Goal: Information Seeking & Learning: Check status

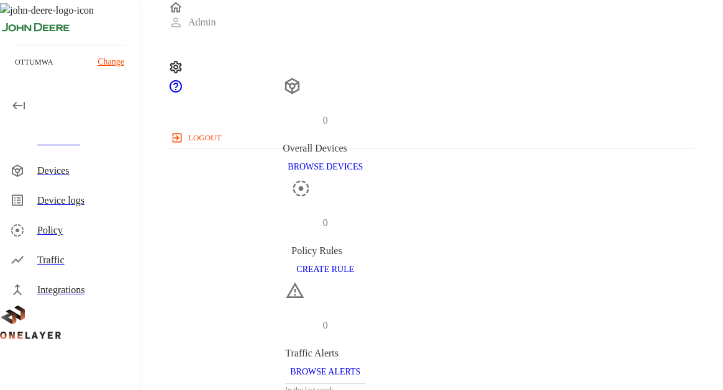
click at [62, 262] on div "Traffic" at bounding box center [83, 260] width 92 height 15
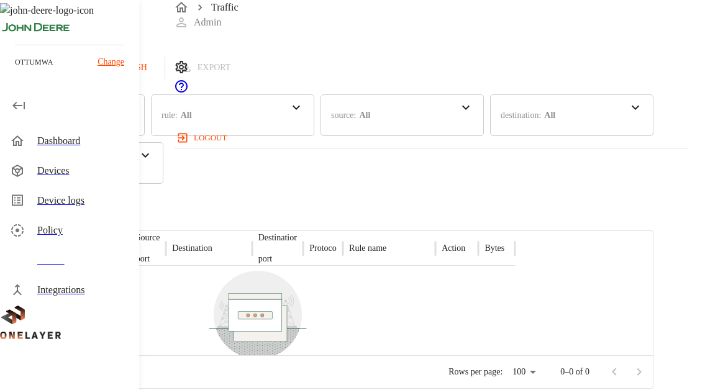
click at [60, 138] on div "Dashboard" at bounding box center [83, 141] width 92 height 15
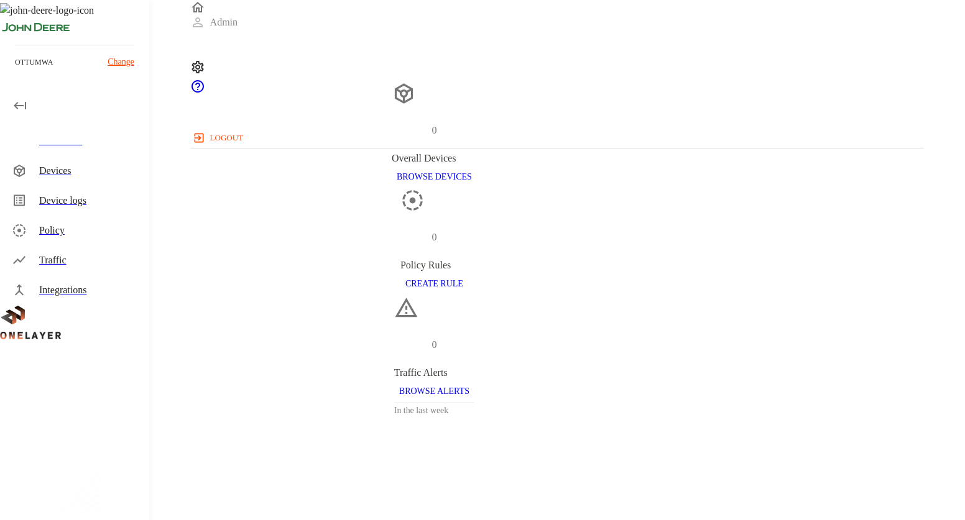
click at [112, 57] on p "Change" at bounding box center [121, 61] width 27 height 13
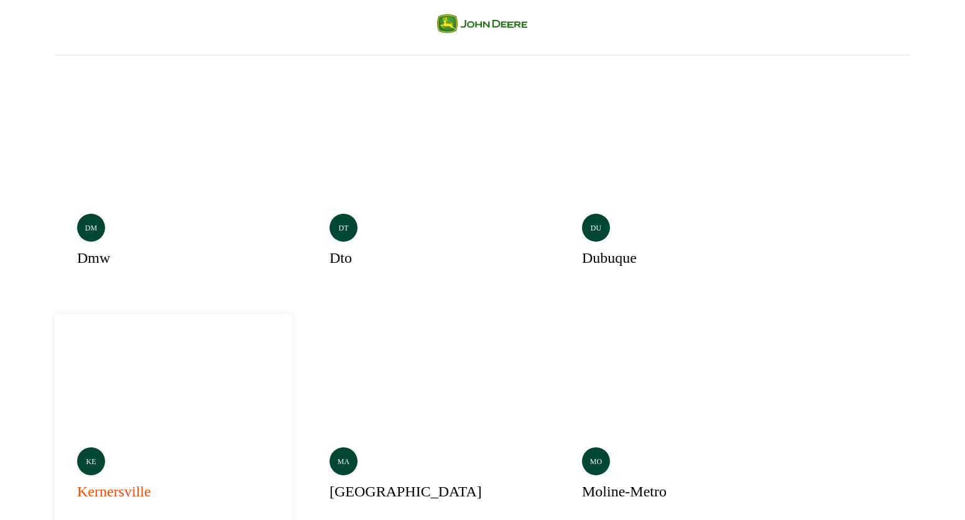
scroll to position [186, 0]
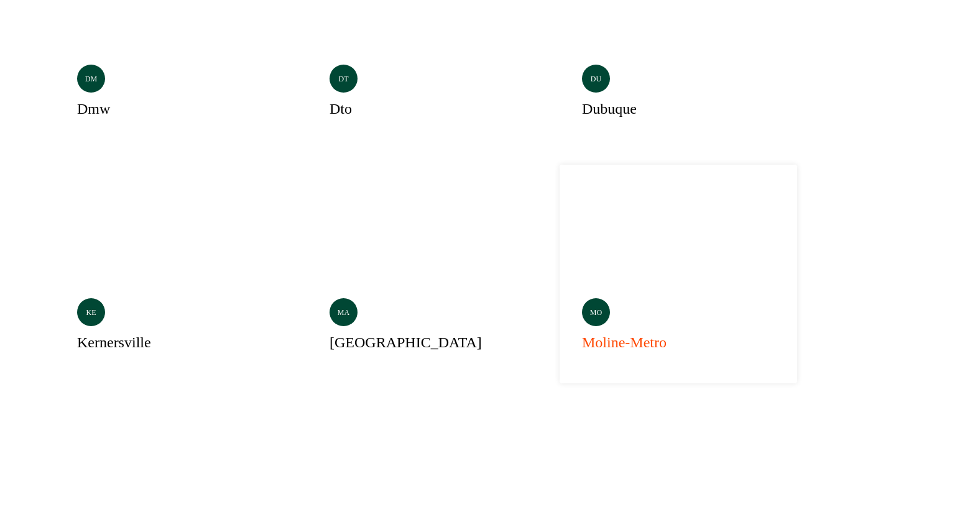
click at [559, 166] on div "mo moline-metro" at bounding box center [677, 274] width 237 height 219
click at [559, 390] on div "mo montenegro" at bounding box center [677, 507] width 237 height 219
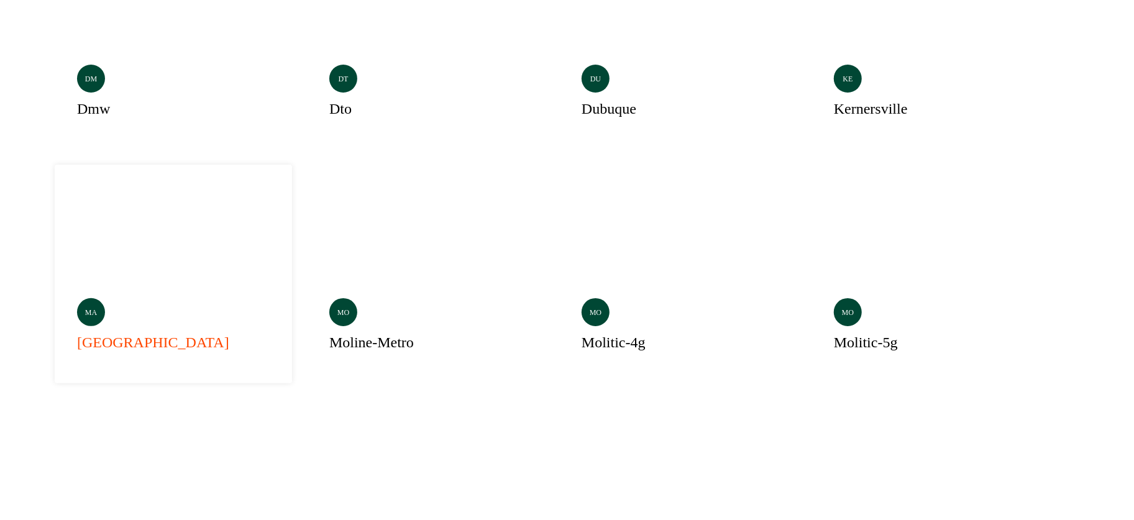
click at [229, 331] on h3 "mannheim" at bounding box center [153, 342] width 152 height 22
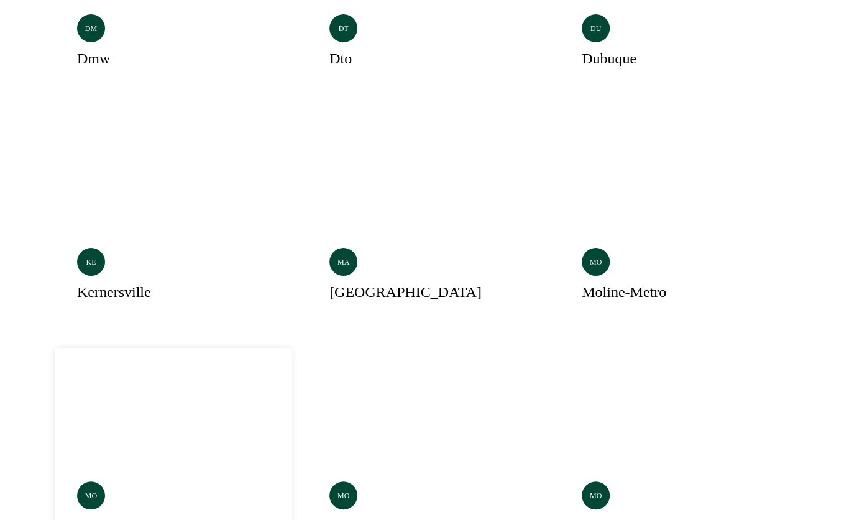
scroll to position [17, 0]
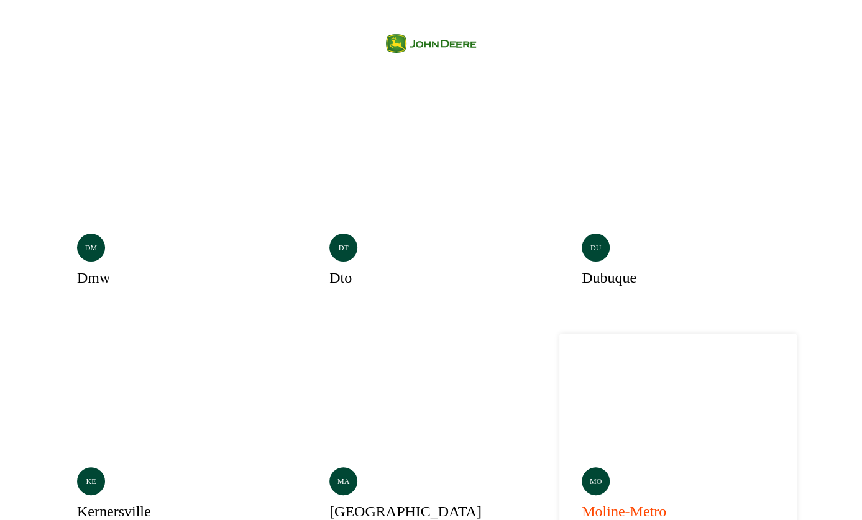
click at [559, 342] on div "mo moline-metro" at bounding box center [677, 443] width 237 height 219
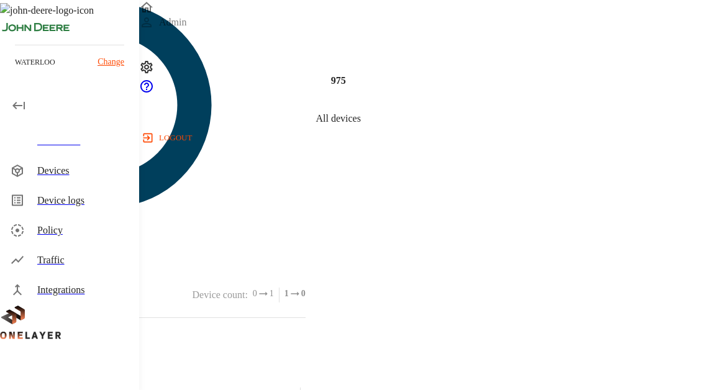
scroll to position [620, 0]
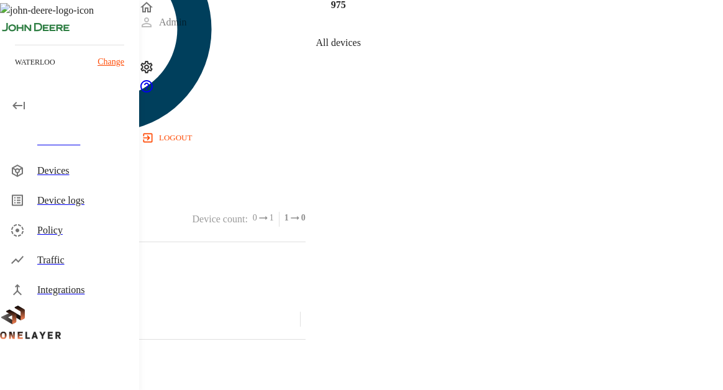
click at [73, 173] on div "Devices" at bounding box center [83, 170] width 92 height 15
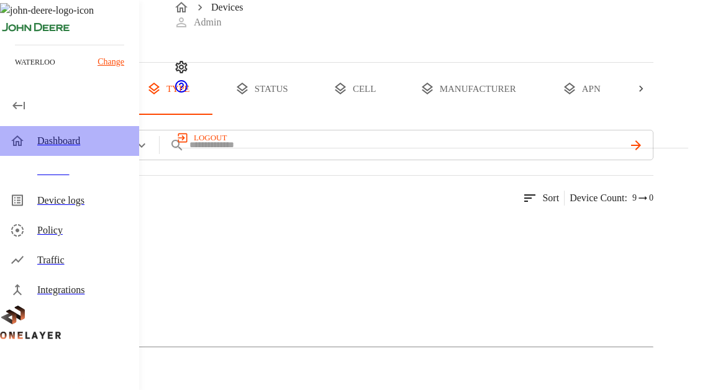
click at [53, 137] on div "Dashboard" at bounding box center [83, 141] width 92 height 15
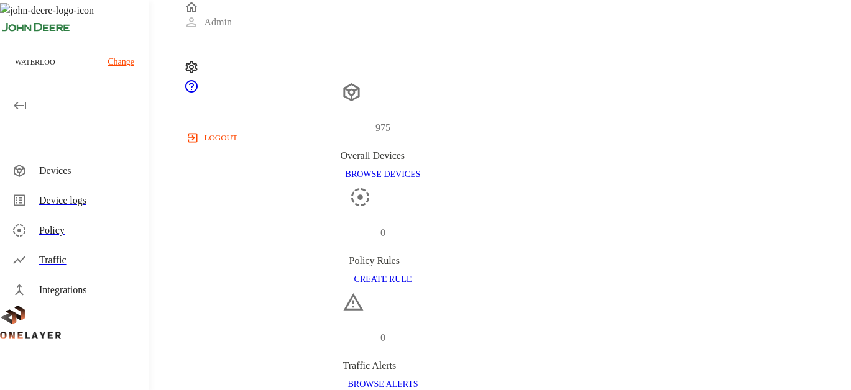
click at [121, 63] on p "Change" at bounding box center [121, 61] width 27 height 13
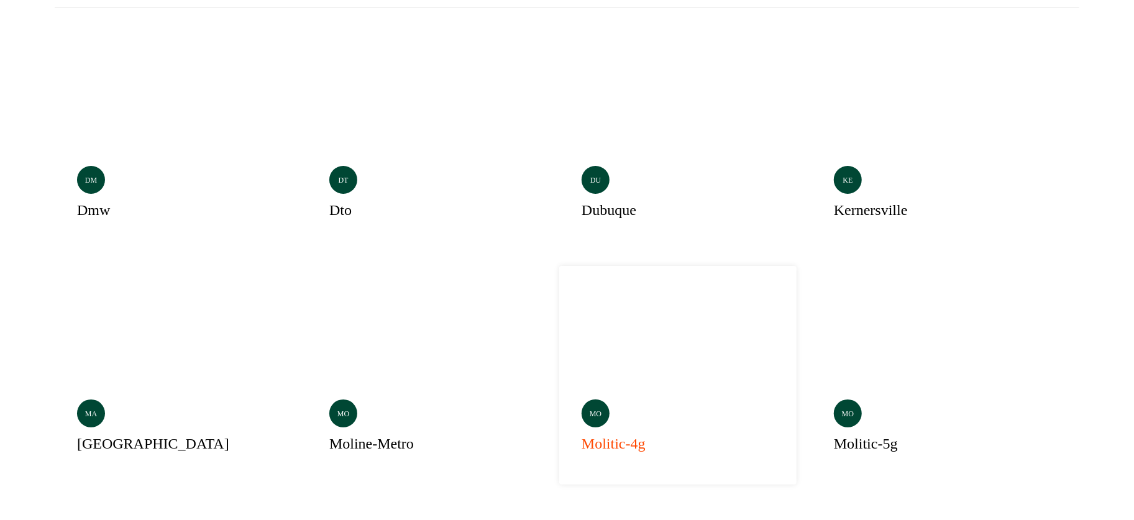
scroll to position [125, 0]
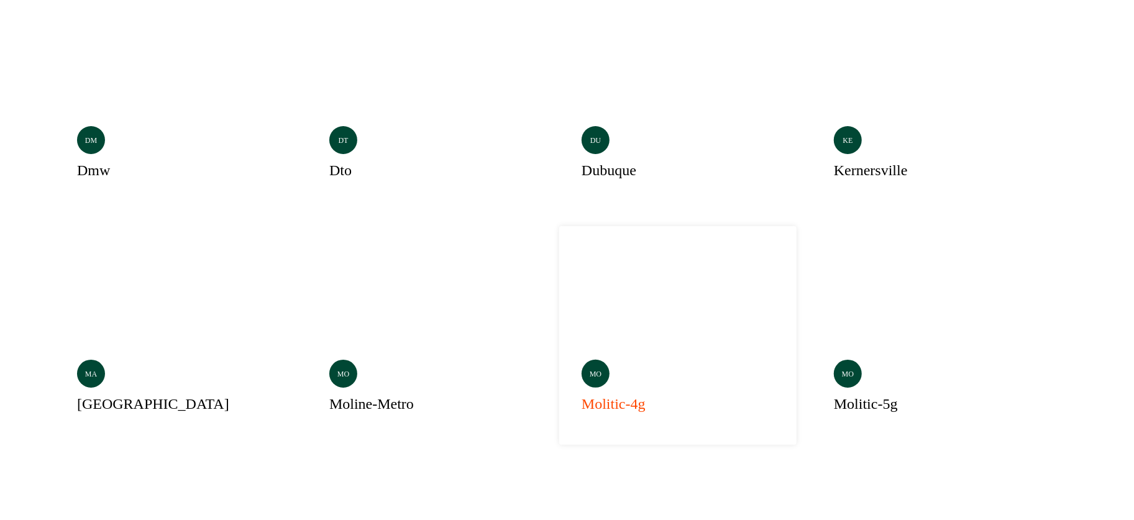
click at [559, 245] on div "mo molitic-4g" at bounding box center [677, 335] width 237 height 219
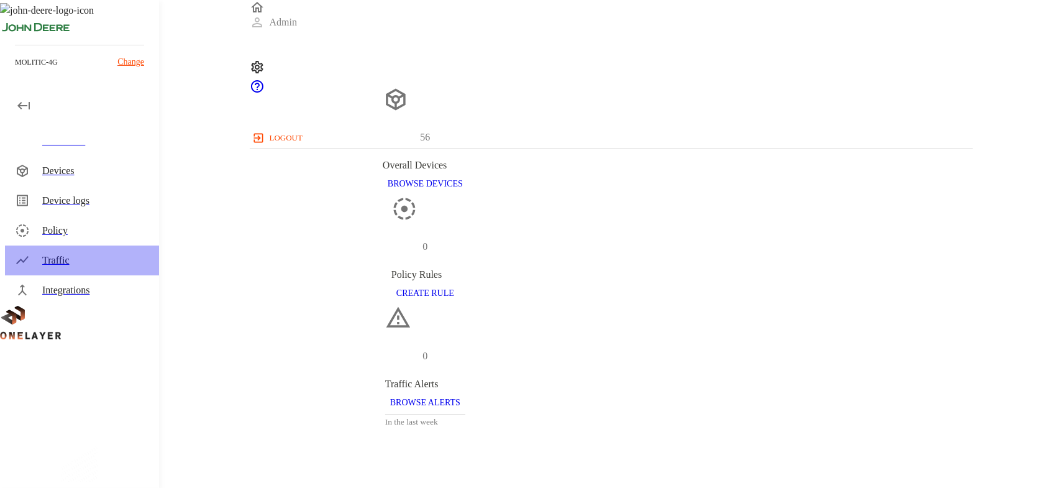
click at [52, 262] on div "Traffic" at bounding box center [95, 260] width 107 height 15
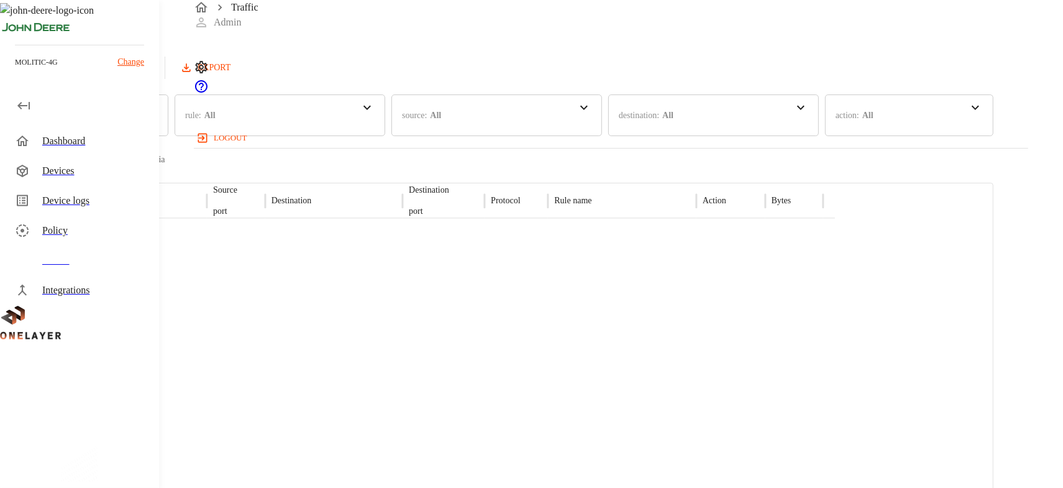
scroll to position [3002, 0]
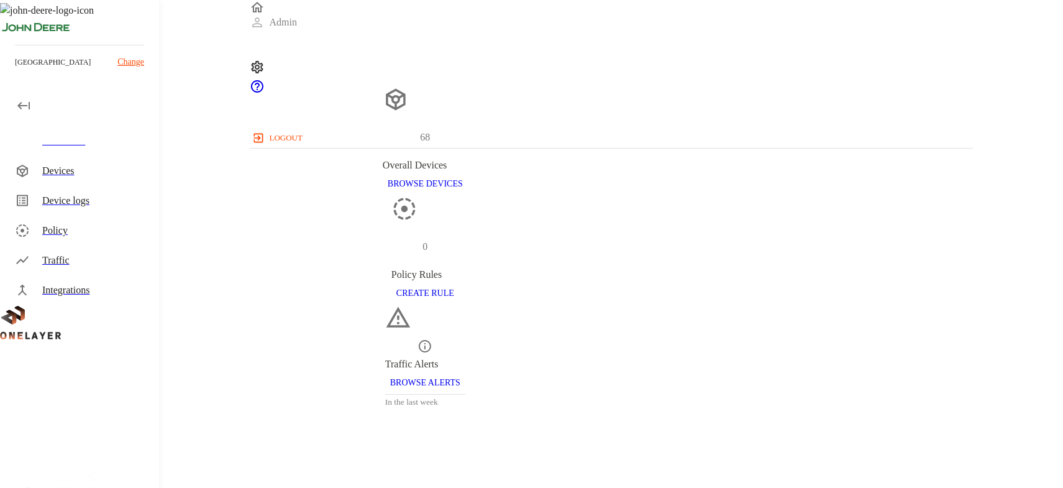
click at [54, 259] on div "Traffic" at bounding box center [95, 260] width 107 height 15
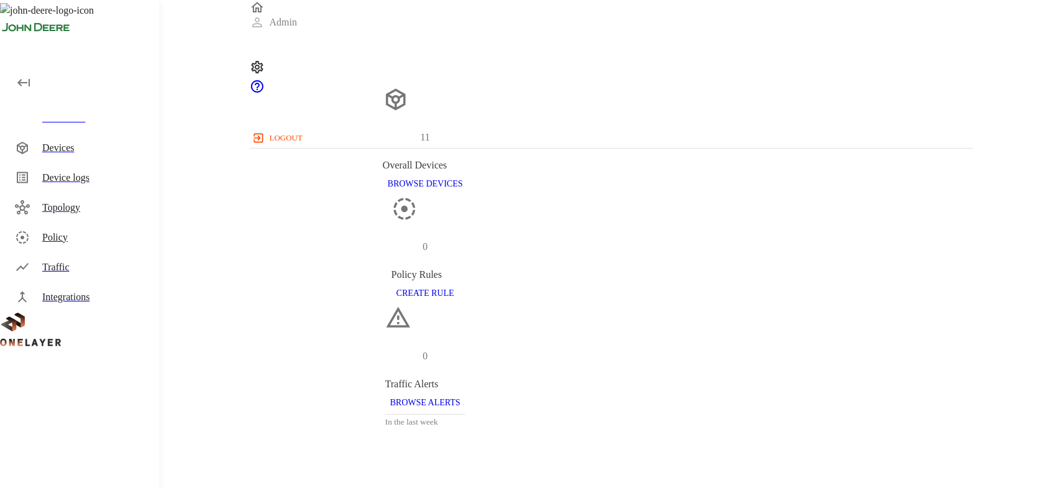
click at [66, 143] on div "Devices" at bounding box center [95, 147] width 107 height 15
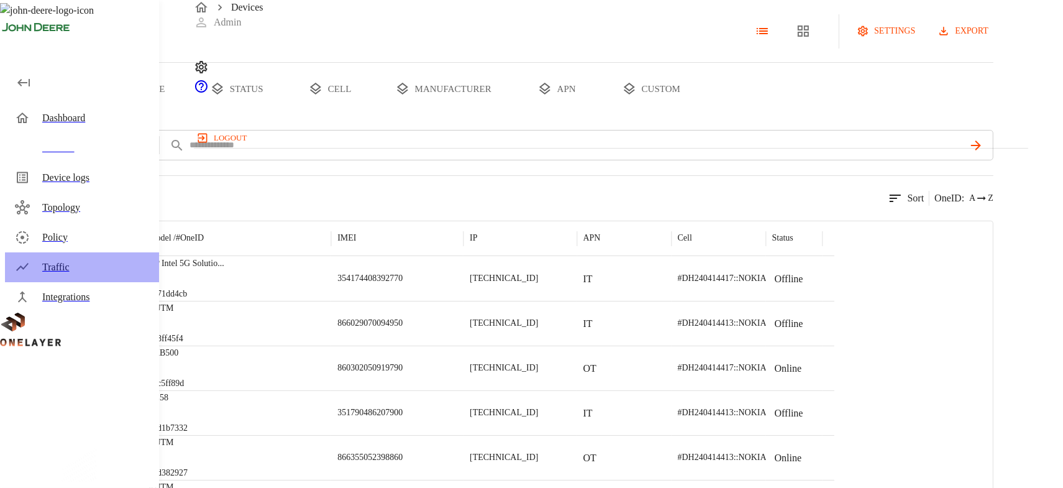
click at [78, 273] on div "Traffic" at bounding box center [95, 267] width 107 height 15
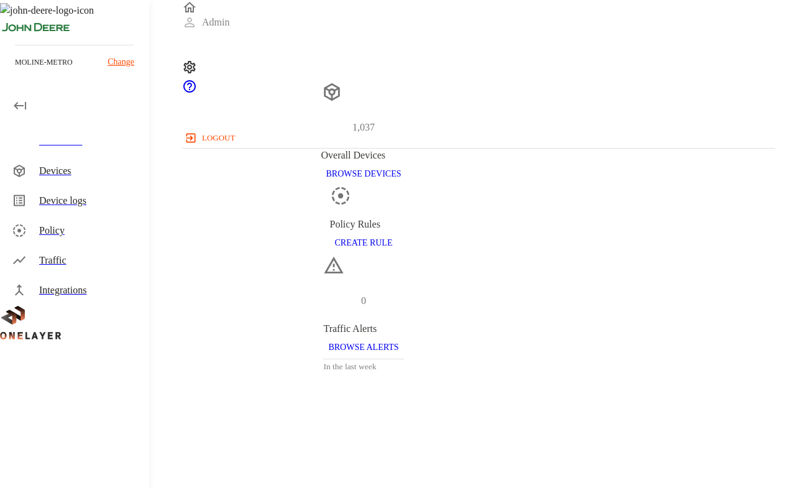
click at [117, 58] on p "Change" at bounding box center [121, 61] width 27 height 13
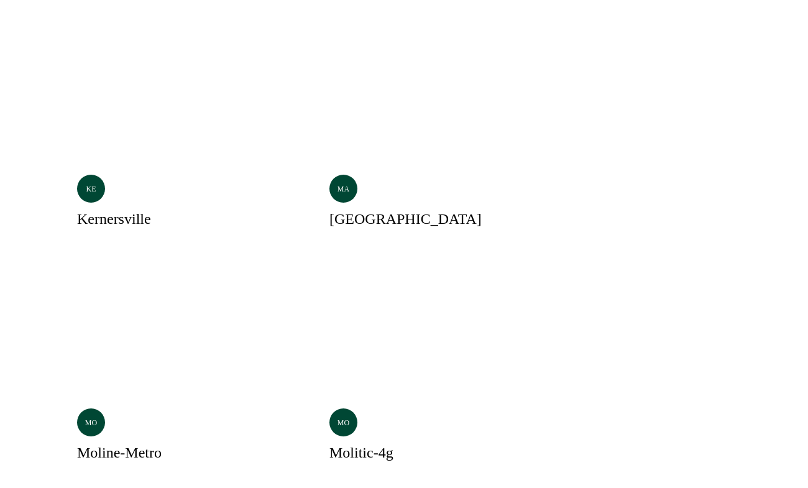
scroll to position [541, 0]
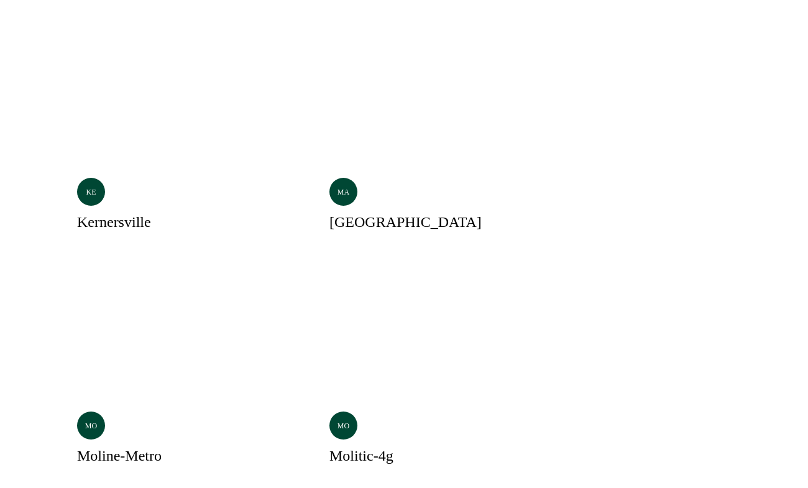
click at [295, 328] on div "dm dmw dt dto du dubuque ho horizontina ke kernersville ma mannheim Selected mo…" at bounding box center [404, 387] width 699 height 1670
click at [254, 262] on div "dm dmw dt dto du dubuque ho horizontina ke kernersville ma mannheim Selected mo…" at bounding box center [404, 387] width 699 height 1670
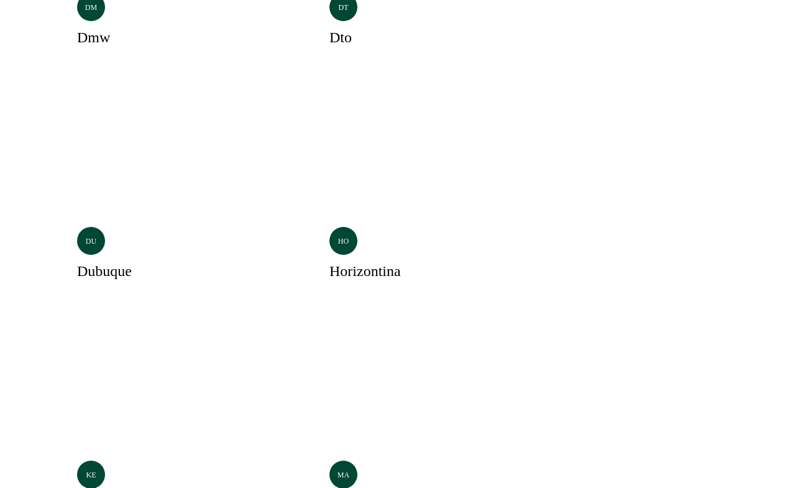
scroll to position [468, 0]
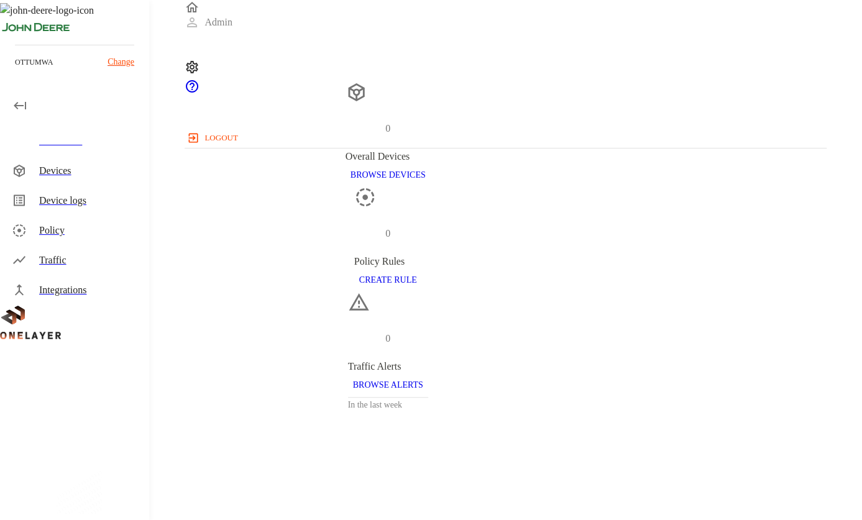
click at [110, 57] on p "Change" at bounding box center [121, 61] width 27 height 13
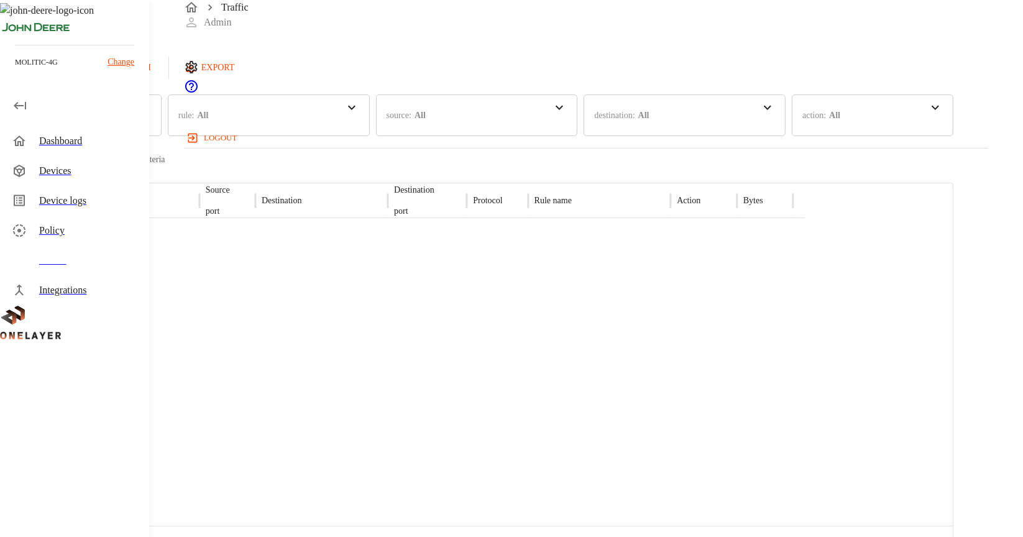
click at [64, 139] on div "Dashboard" at bounding box center [89, 141] width 100 height 15
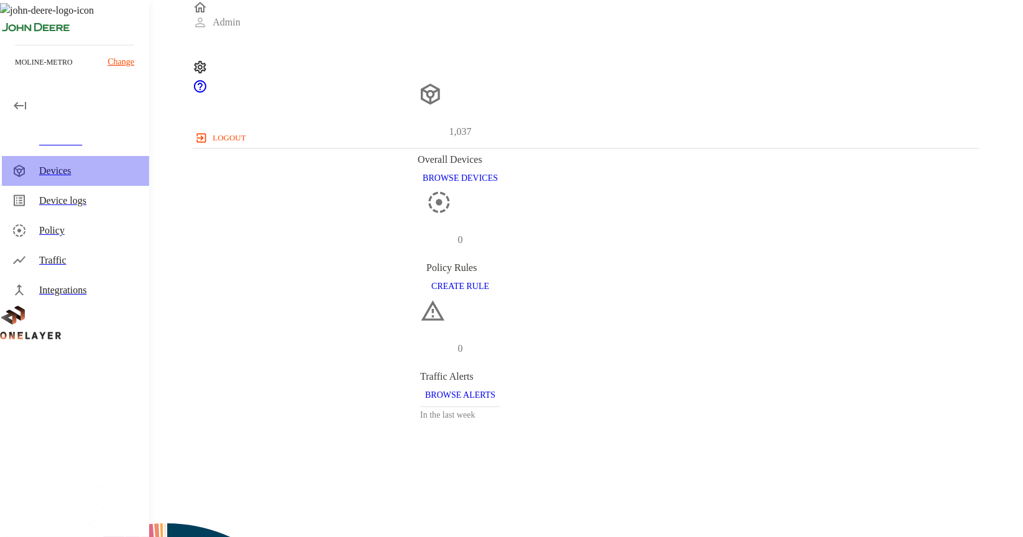
click at [66, 160] on div "Devices" at bounding box center [75, 171] width 147 height 30
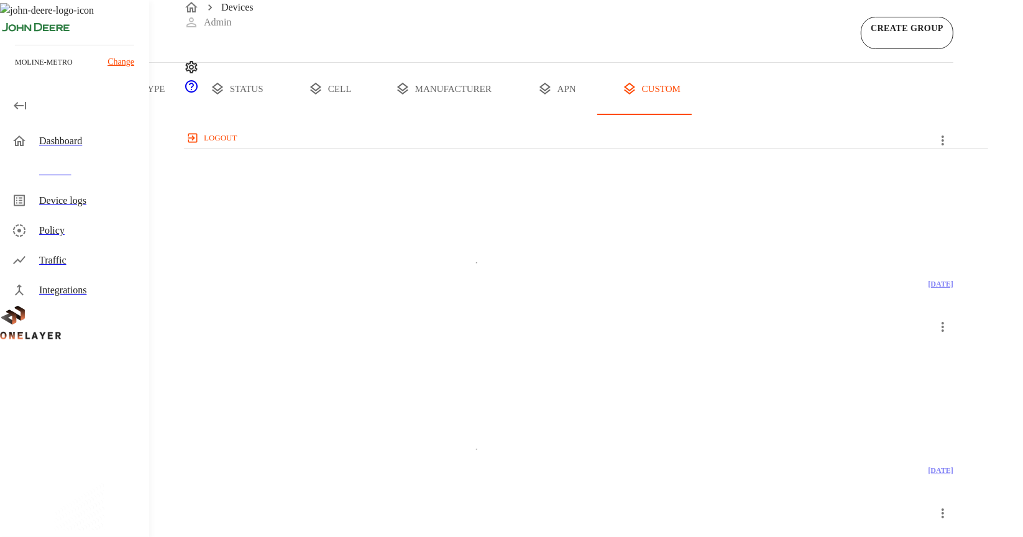
click at [283, 115] on button "status" at bounding box center [236, 89] width 93 height 52
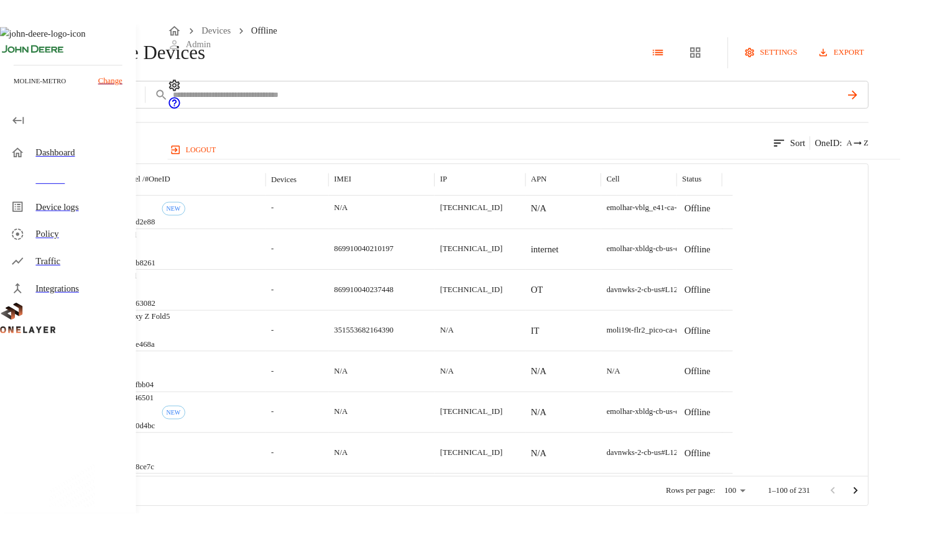
scroll to position [9, 0]
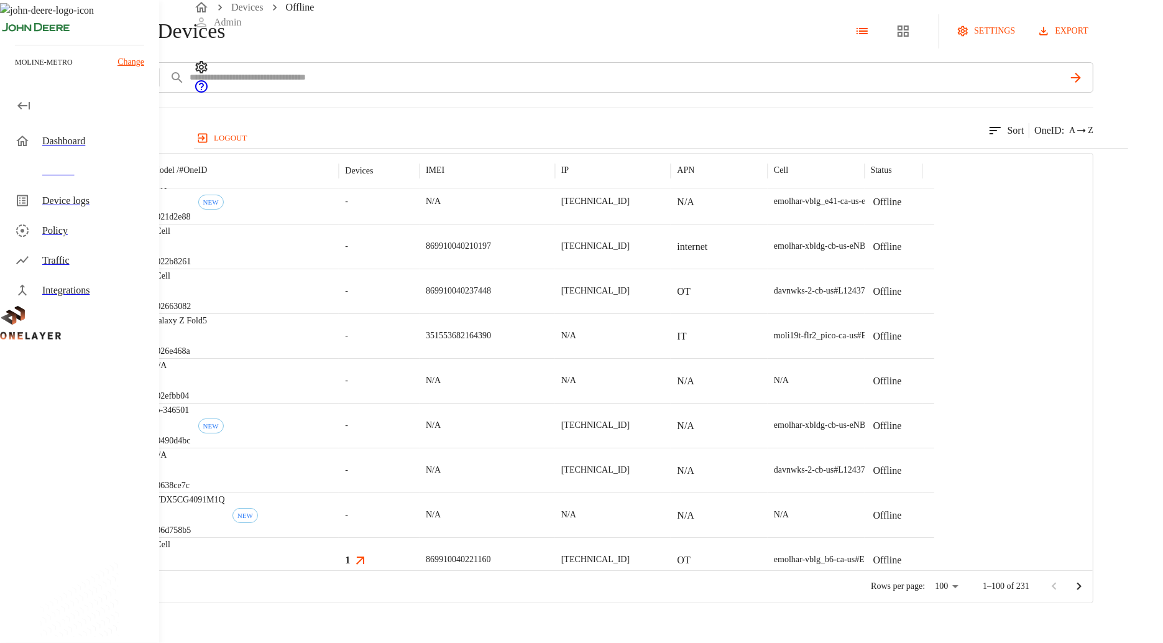
click at [60, 257] on div "Traffic" at bounding box center [95, 260] width 107 height 15
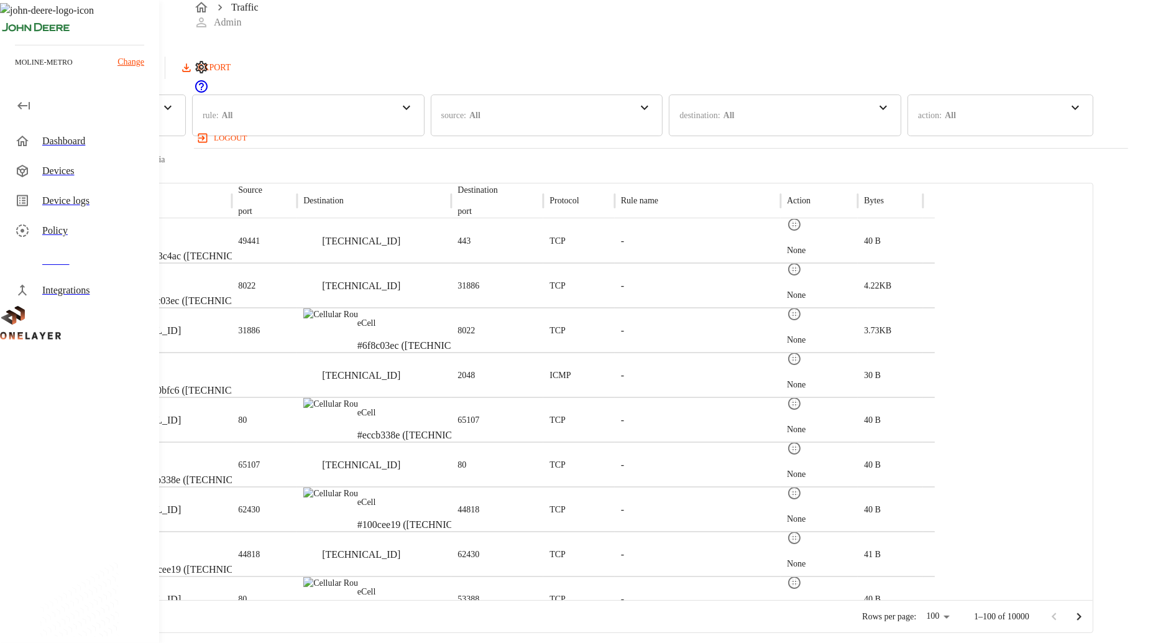
click at [186, 130] on div "time : Last 24 hours" at bounding box center [93, 115] width 186 height 42
click at [143, 183] on div "Last 7 days" at bounding box center [71, 180] width 143 height 28
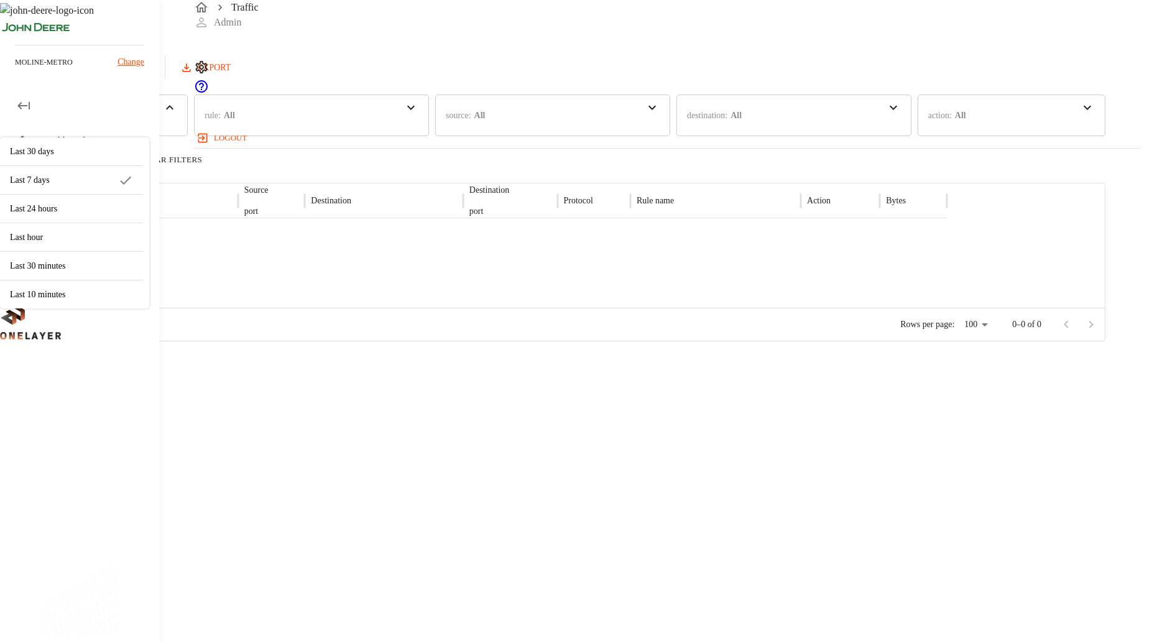
click at [470, 157] on div "Loading results count Clear Filters" at bounding box center [552, 160] width 1105 height 16
click at [643, 119] on div "source : All" at bounding box center [552, 115] width 235 height 42
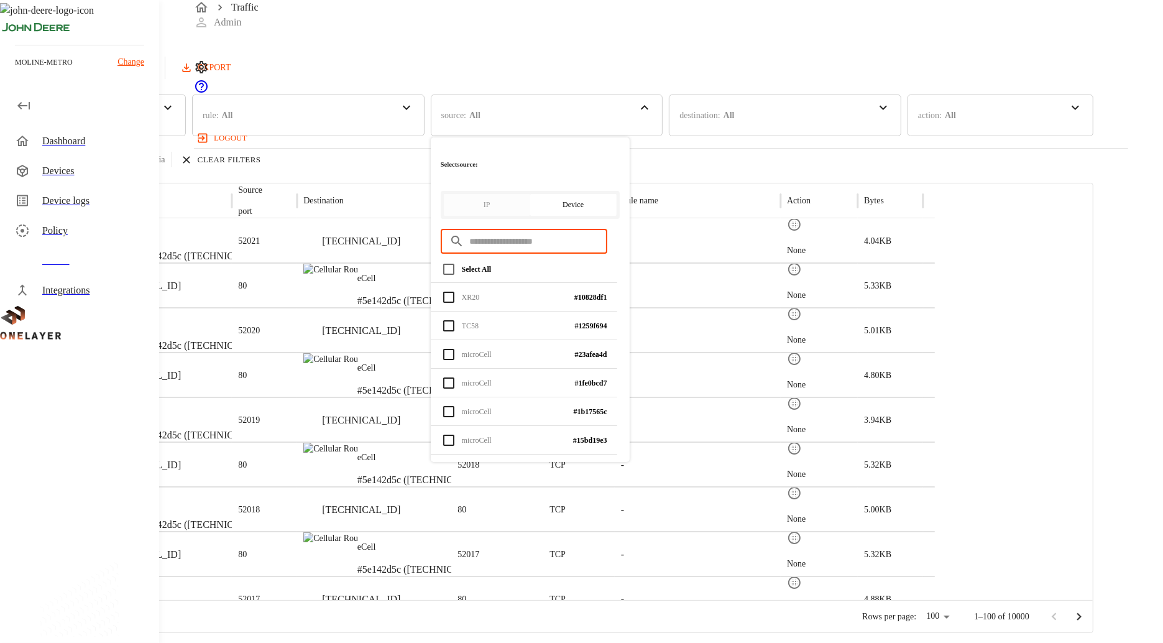
click at [607, 225] on input "text" at bounding box center [538, 241] width 138 height 33
click at [530, 194] on button "IP" at bounding box center [487, 205] width 86 height 22
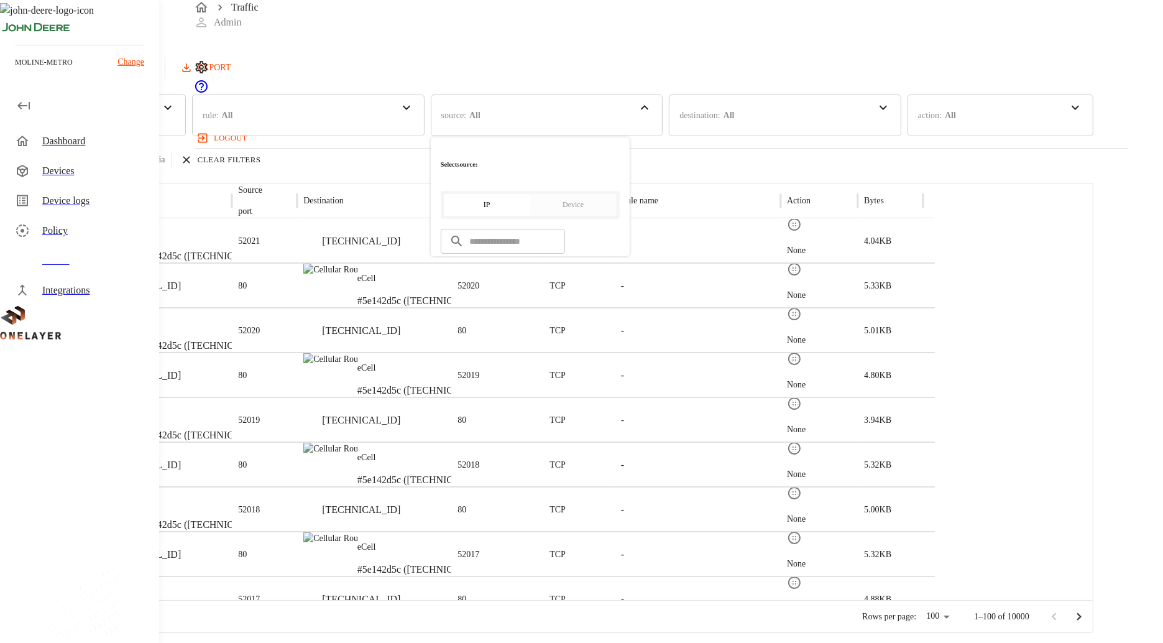
click at [565, 225] on input "text" at bounding box center [517, 241] width 96 height 33
paste input "**********"
type input "**********"
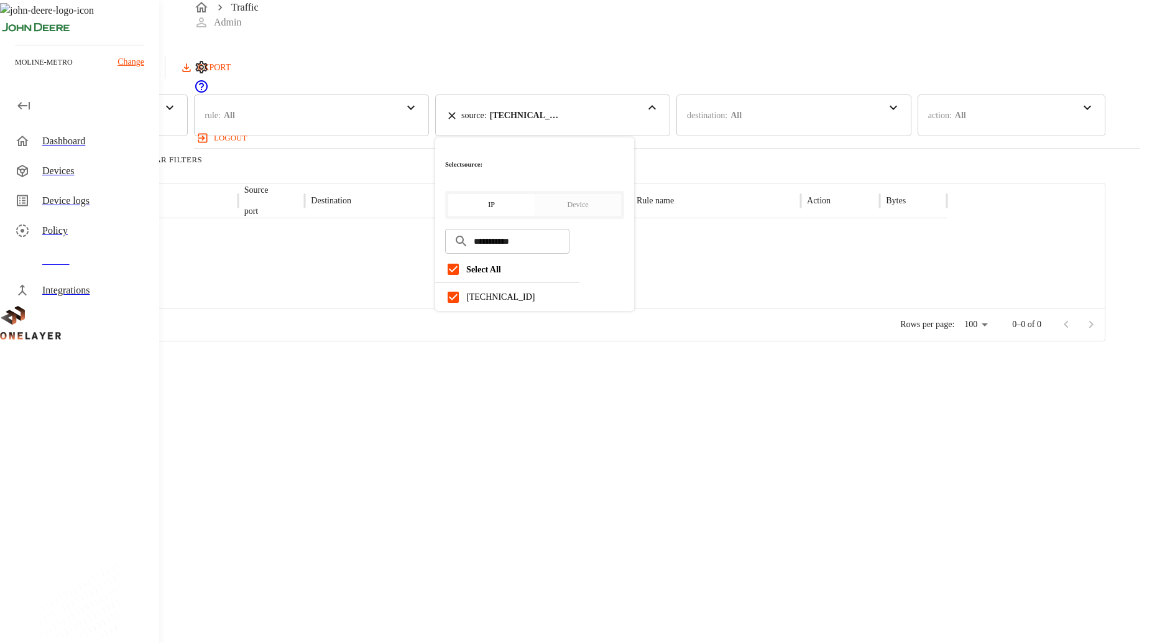
click at [451, 65] on div "Traffic Logs Last update: 0 minutes ago 10/09/2025 05:10:56 PM Refresh EXPORT" at bounding box center [552, 39] width 1105 height 79
click at [659, 115] on icon at bounding box center [651, 107] width 15 height 15
drag, startPoint x: 666, startPoint y: 218, endPoint x: 528, endPoint y: 204, distance: 139.3
click at [529, 210] on main "**********" at bounding box center [552, 170] width 1105 height 341
click at [458, 122] on icon at bounding box center [452, 115] width 12 height 12
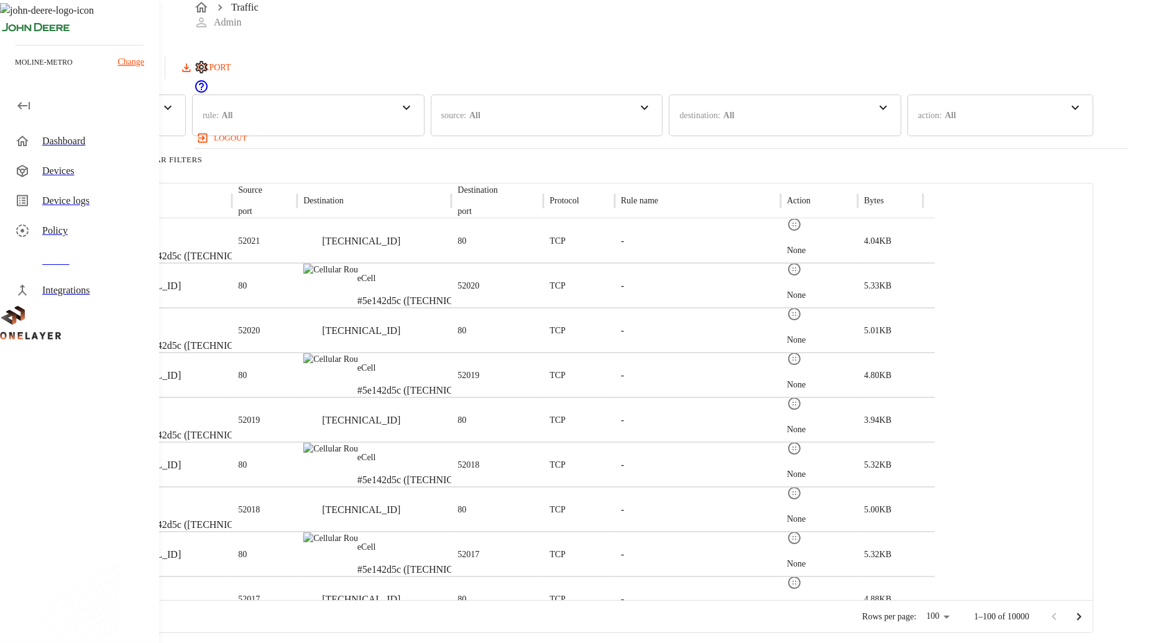
click at [817, 111] on div "destination : All" at bounding box center [785, 115] width 232 height 42
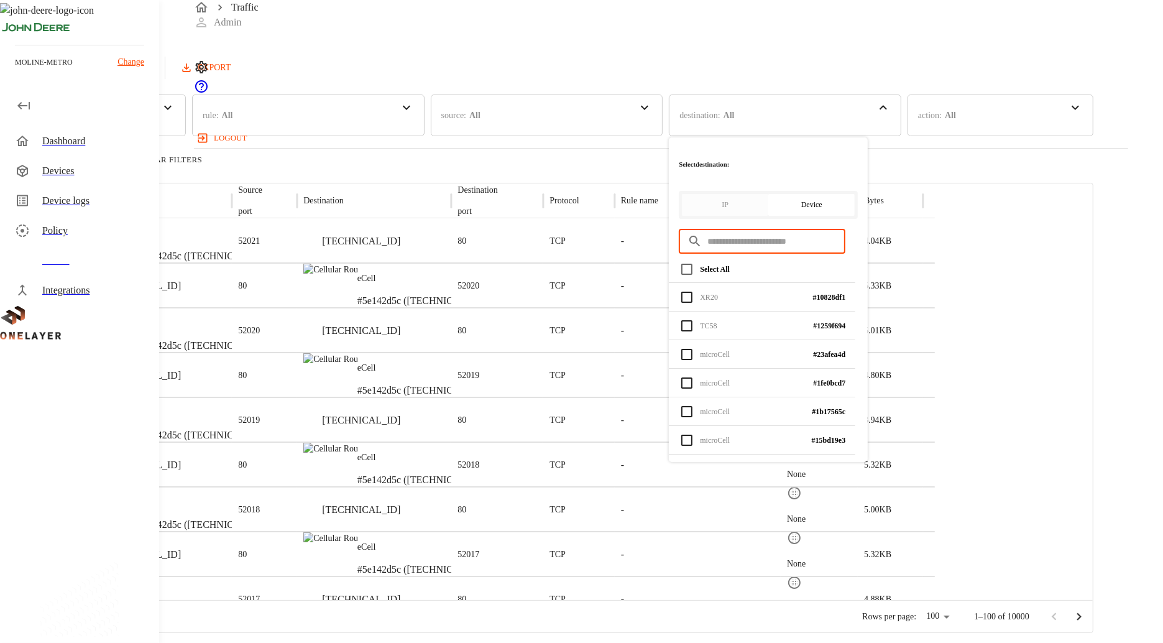
click at [843, 225] on input "text" at bounding box center [776, 241] width 138 height 33
click at [768, 194] on button "IP" at bounding box center [725, 205] width 86 height 22
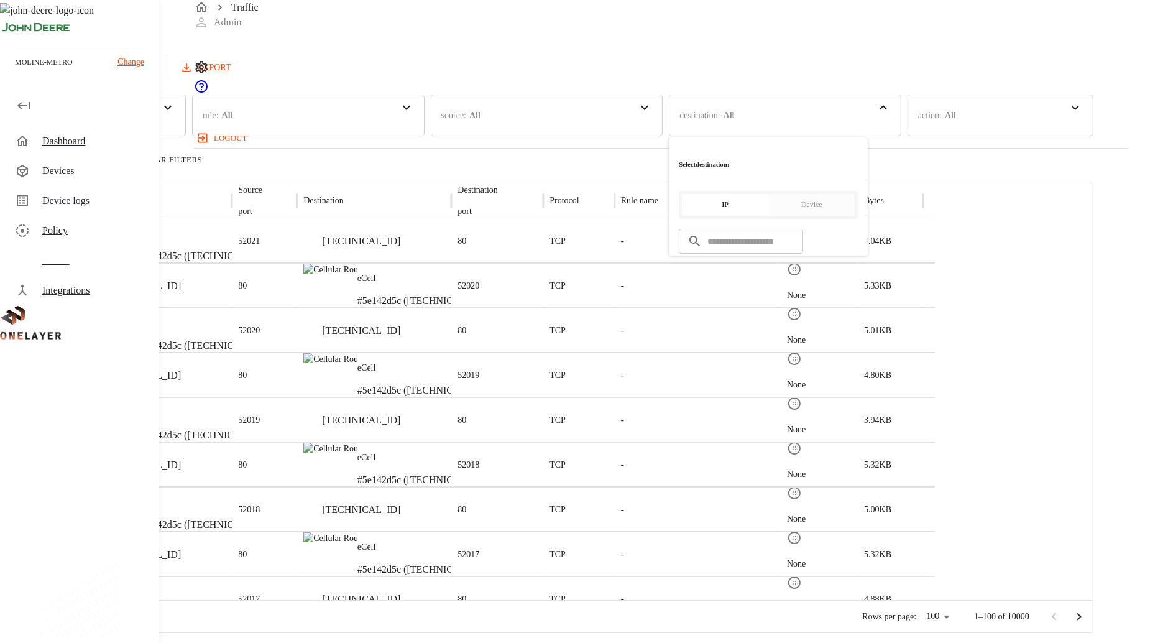
click at [803, 225] on input "text" at bounding box center [755, 241] width 96 height 33
paste input "**********"
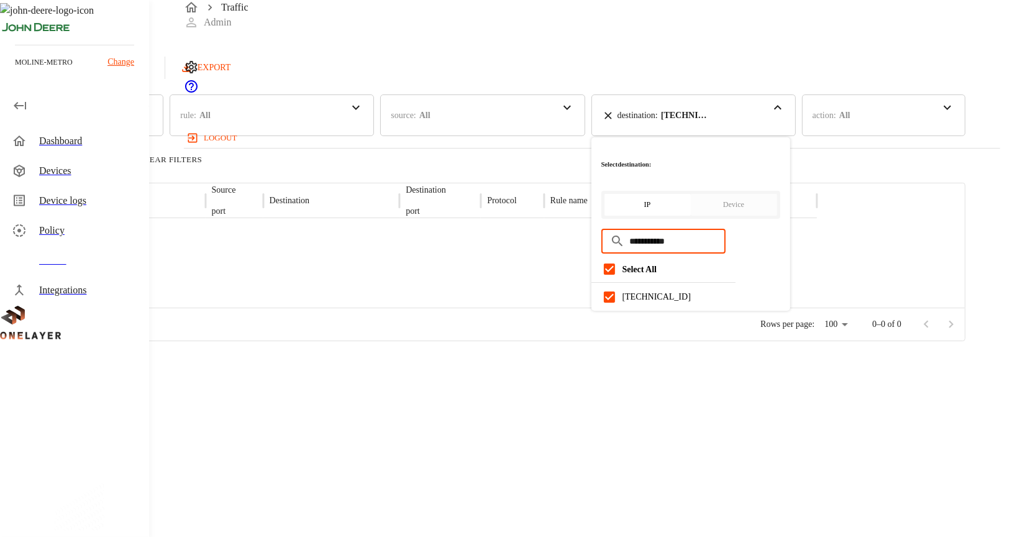
click at [508, 51] on div "**********" at bounding box center [483, 170] width 966 height 341
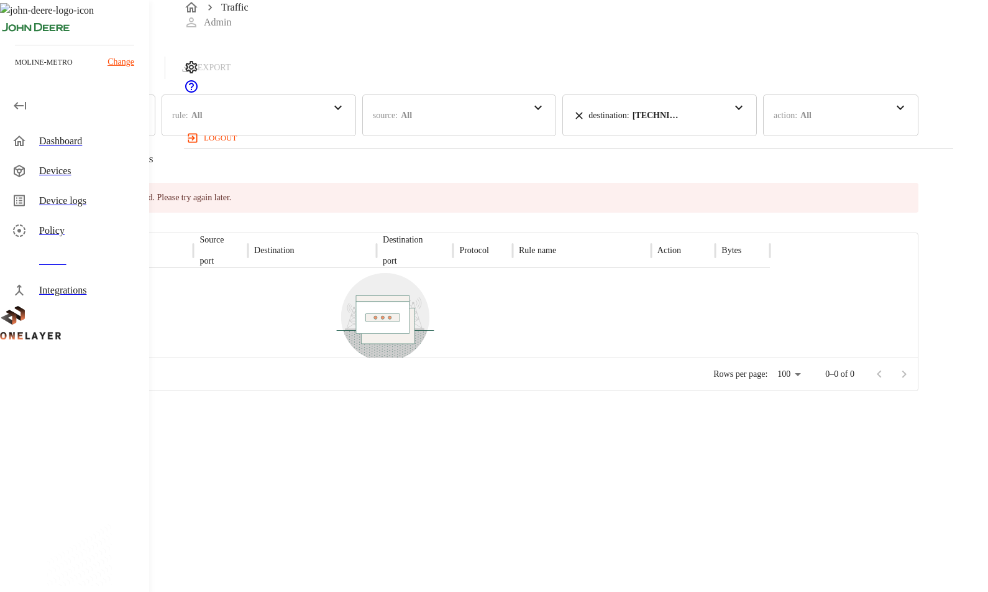
click at [85, 157] on icon "button" at bounding box center [79, 160] width 12 height 12
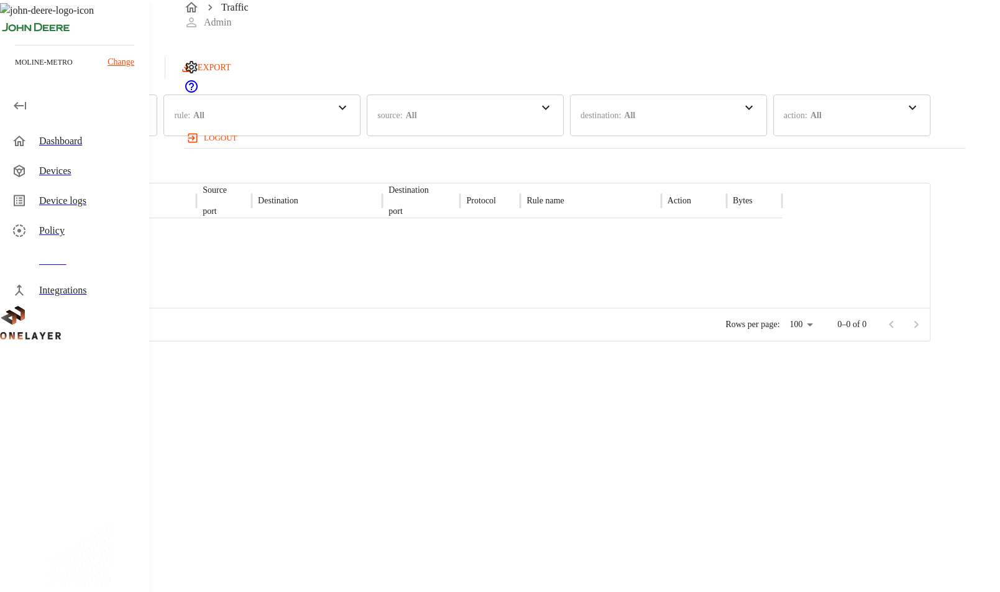
click at [758, 123] on div "destination : All" at bounding box center [668, 115] width 197 height 42
click at [704, 225] on input "**********" at bounding box center [656, 241] width 96 height 33
click at [635, 68] on div "Traffic Logs Last update: 0 minutes ago 10/09/2025 05:15:49 PM Refresh EXPORT" at bounding box center [465, 39] width 930 height 79
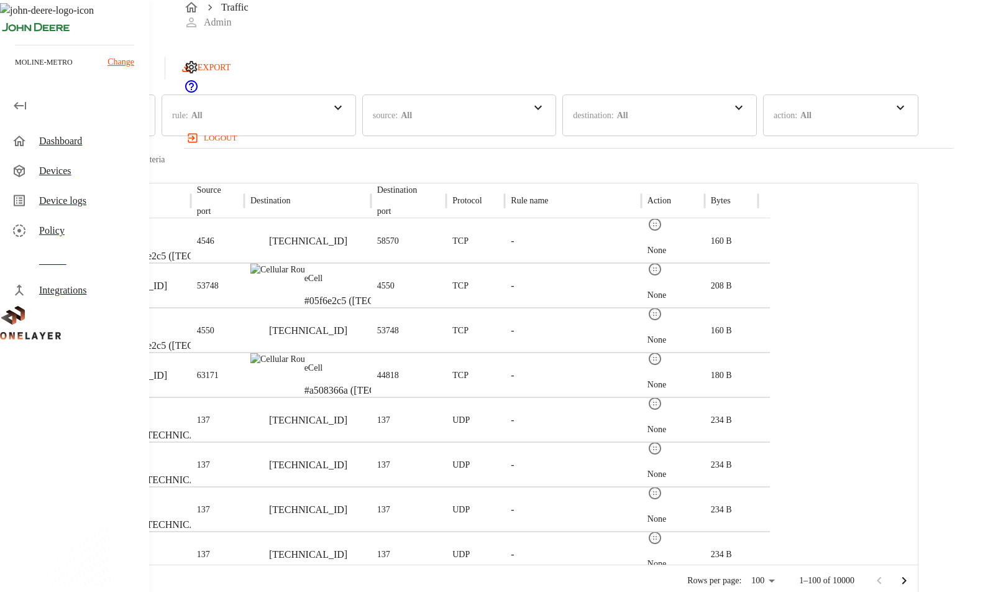
click at [557, 120] on div "source : All" at bounding box center [459, 115] width 195 height 42
drag, startPoint x: 613, startPoint y: 75, endPoint x: 642, endPoint y: 86, distance: 30.5
click at [616, 74] on div "Traffic Logs Last update: 0 minutes ago 10/09/2025 05:15:49 PM Refresh EXPORT" at bounding box center [459, 39] width 919 height 79
click at [725, 105] on div "**********" at bounding box center [459, 83] width 919 height 167
click at [628, 111] on div "destination : All" at bounding box center [600, 115] width 55 height 30
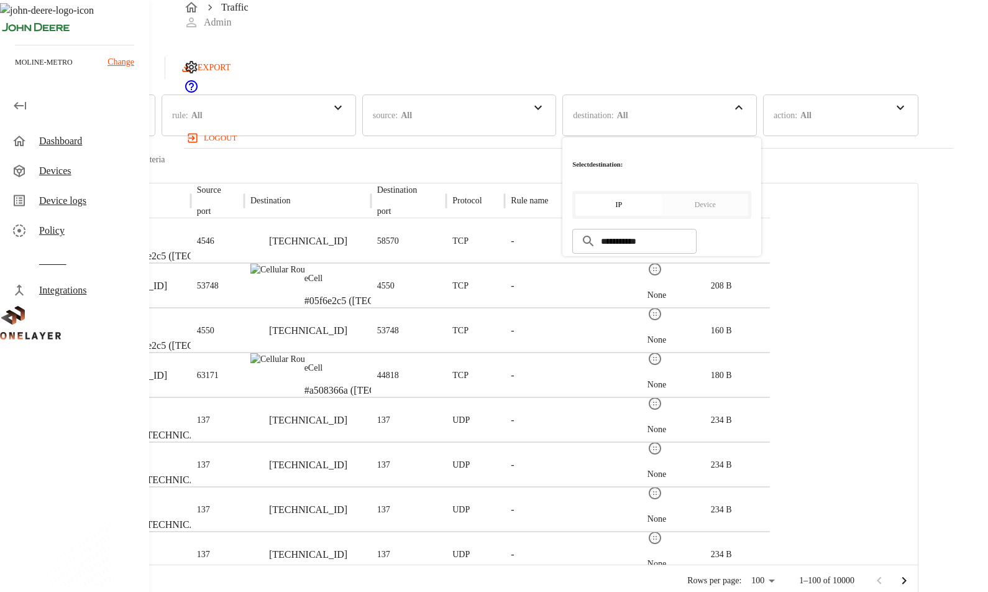
click at [697, 225] on input "**********" at bounding box center [649, 241] width 96 height 33
click at [593, 236] on icon at bounding box center [588, 241] width 11 height 11
click at [697, 225] on input "**********" at bounding box center [649, 241] width 96 height 33
click at [628, 65] on div "Traffic Logs Last update: 0 minutes ago 10/09/2025 05:15:49 PM Refresh EXPORT" at bounding box center [459, 39] width 919 height 79
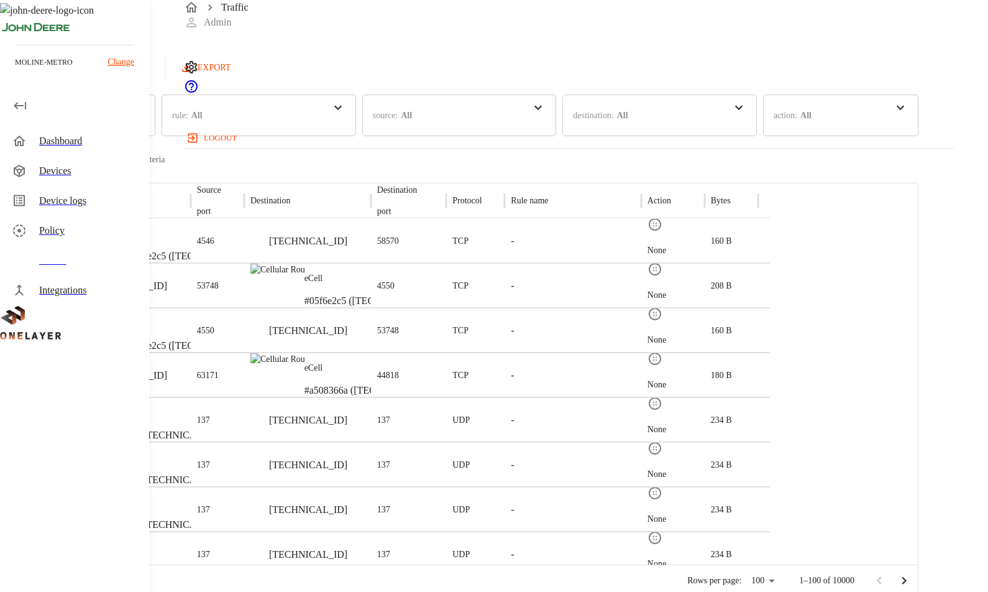
click at [734, 114] on div "destination : All" at bounding box center [659, 115] width 195 height 42
drag, startPoint x: 763, startPoint y: 210, endPoint x: 598, endPoint y: 205, distance: 164.8
click at [598, 205] on main "**********" at bounding box center [459, 298] width 919 height 597
click at [628, 121] on p "All" at bounding box center [622, 115] width 11 height 13
drag, startPoint x: 751, startPoint y: 208, endPoint x: 618, endPoint y: 207, distance: 133.0
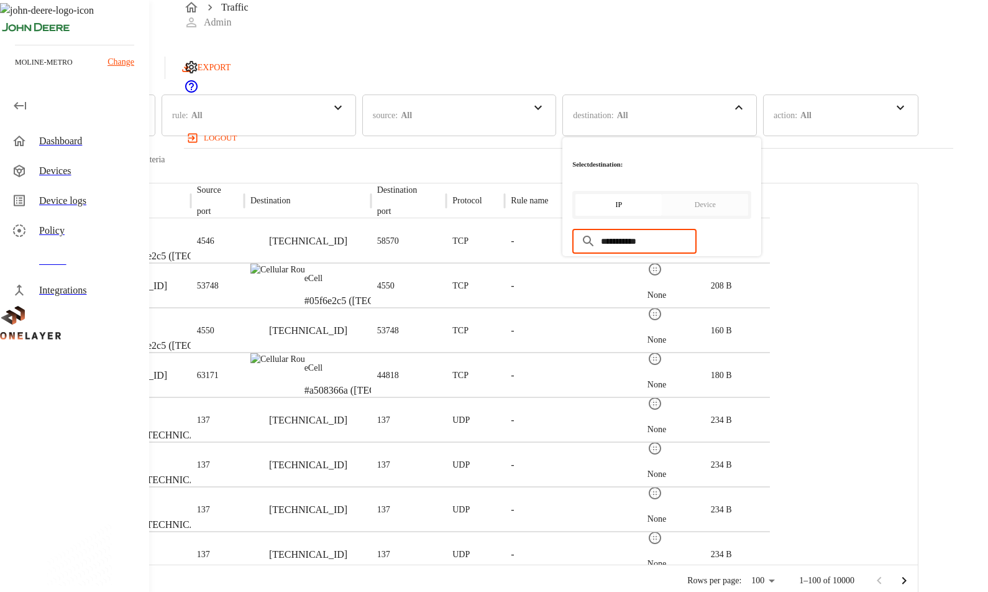
click at [618, 207] on main "**********" at bounding box center [459, 298] width 919 height 597
drag, startPoint x: 775, startPoint y: 113, endPoint x: 771, endPoint y: 126, distance: 13.6
click at [757, 114] on div "destination : All" at bounding box center [659, 115] width 195 height 42
click at [697, 225] on input "**********" at bounding box center [649, 241] width 96 height 33
drag, startPoint x: 749, startPoint y: 207, endPoint x: 700, endPoint y: 209, distance: 49.8
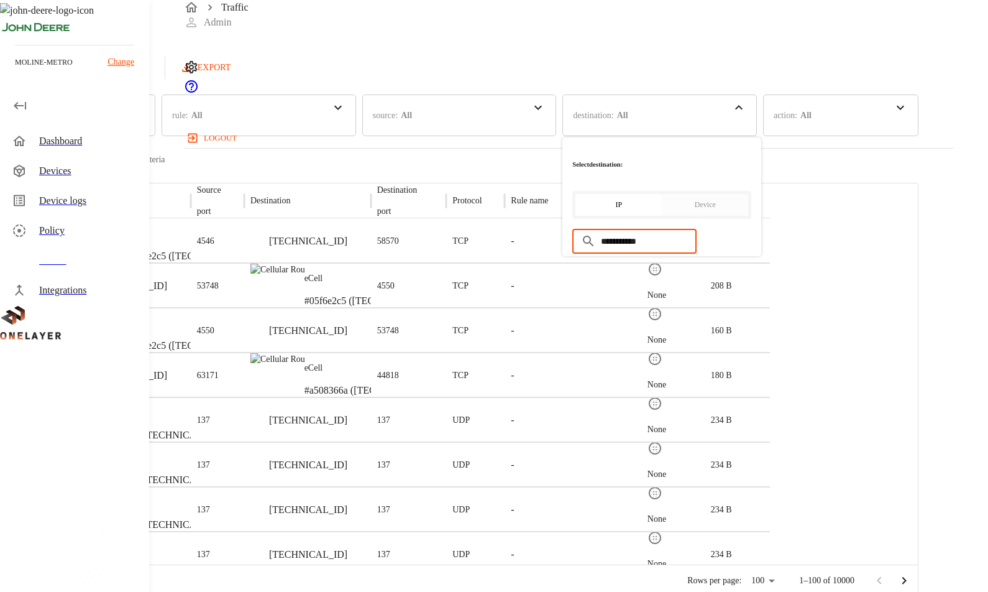
click at [697, 225] on input "**********" at bounding box center [649, 241] width 96 height 33
type input "*"
paste input "**********"
type input "**********"
click at [593, 236] on icon at bounding box center [588, 241] width 11 height 11
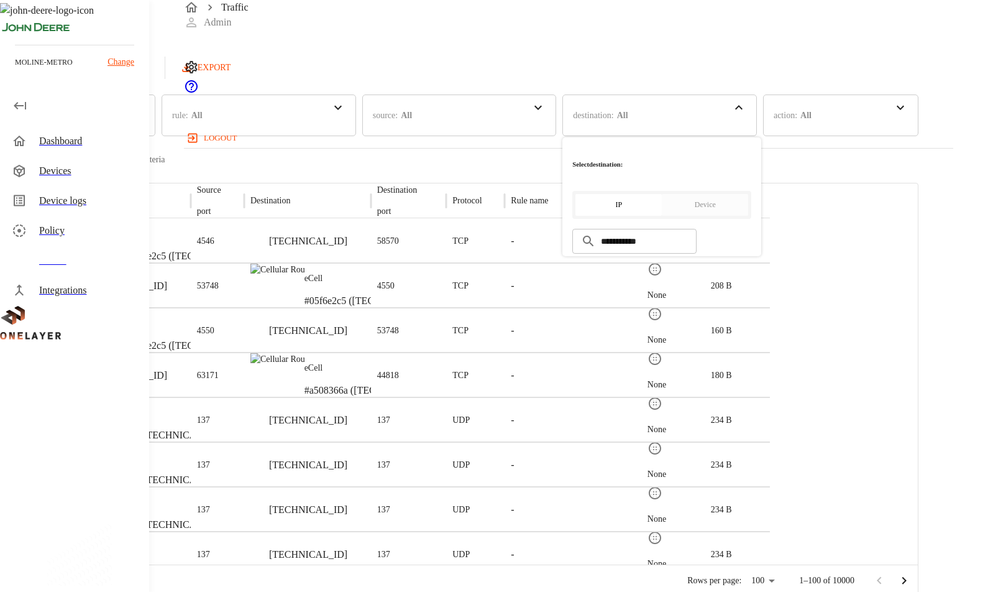
click at [607, 70] on div "Traffic Logs Last update: 0 minutes ago 10/09/2025 05:15:49 PM Refresh EXPORT" at bounding box center [459, 39] width 919 height 79
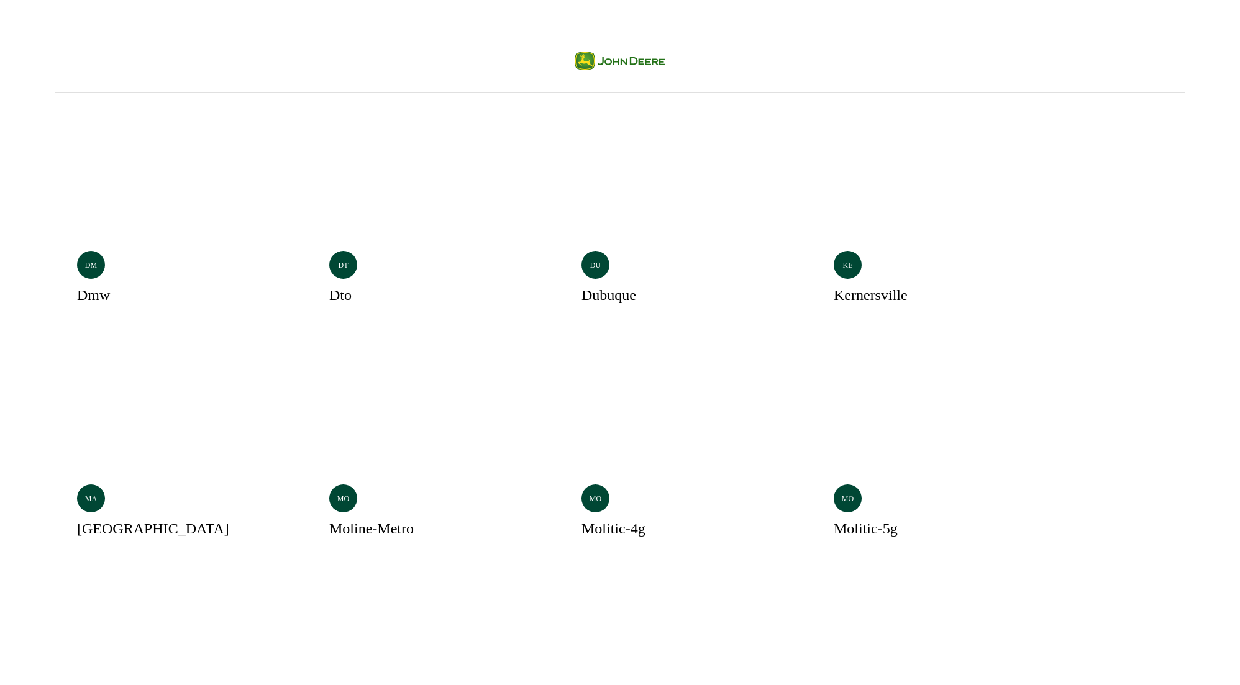
scroll to position [21, 0]
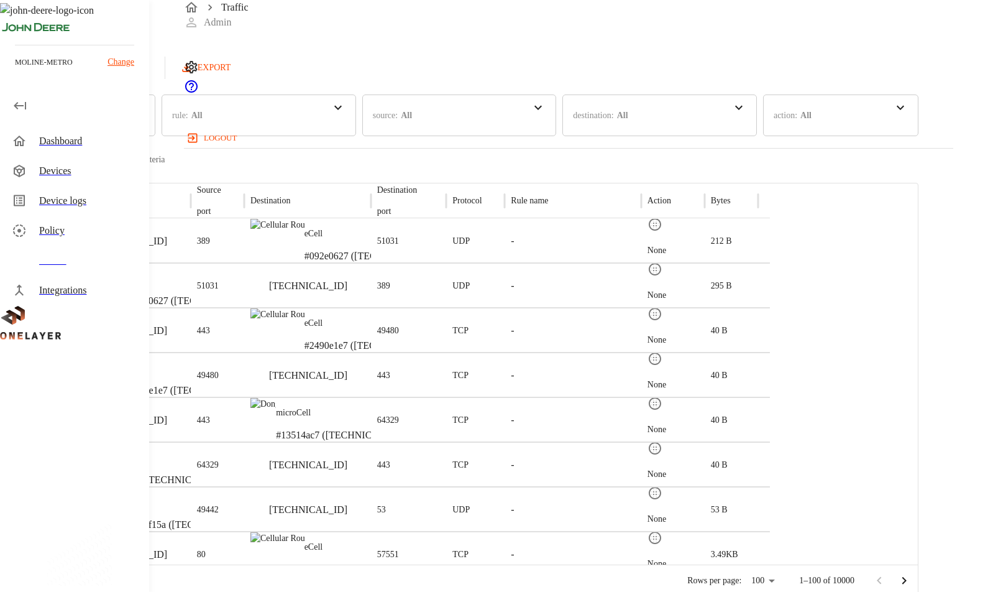
click at [557, 126] on div "source : All" at bounding box center [459, 115] width 195 height 42
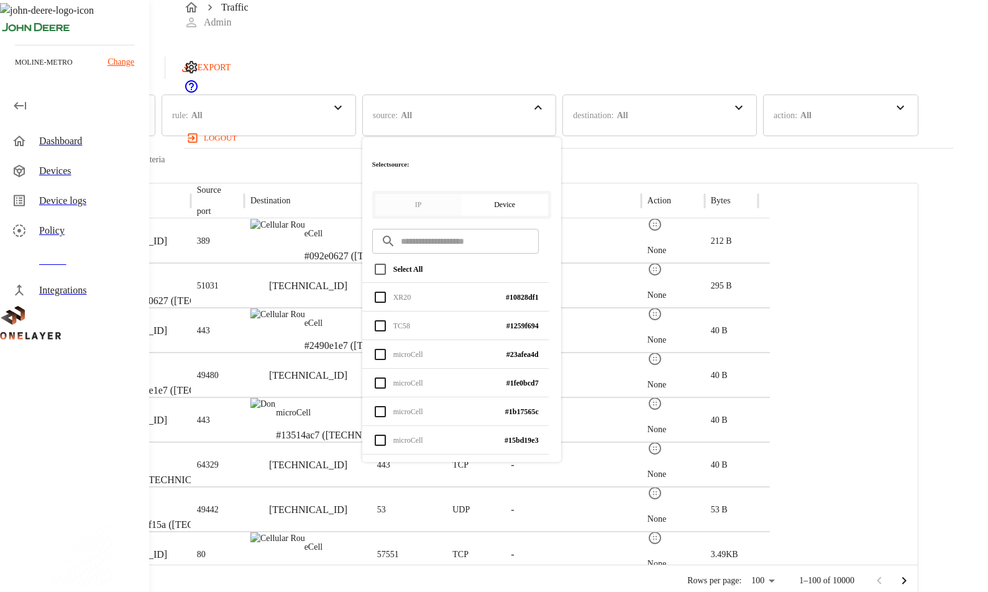
drag, startPoint x: 740, startPoint y: 164, endPoint x: 735, endPoint y: 145, distance: 20.1
click at [740, 163] on main "Traffic Logs Last update: 0 minutes ago 10/09/2025 05:15:49 PM Refresh EXPORT t…" at bounding box center [459, 298] width 919 height 597
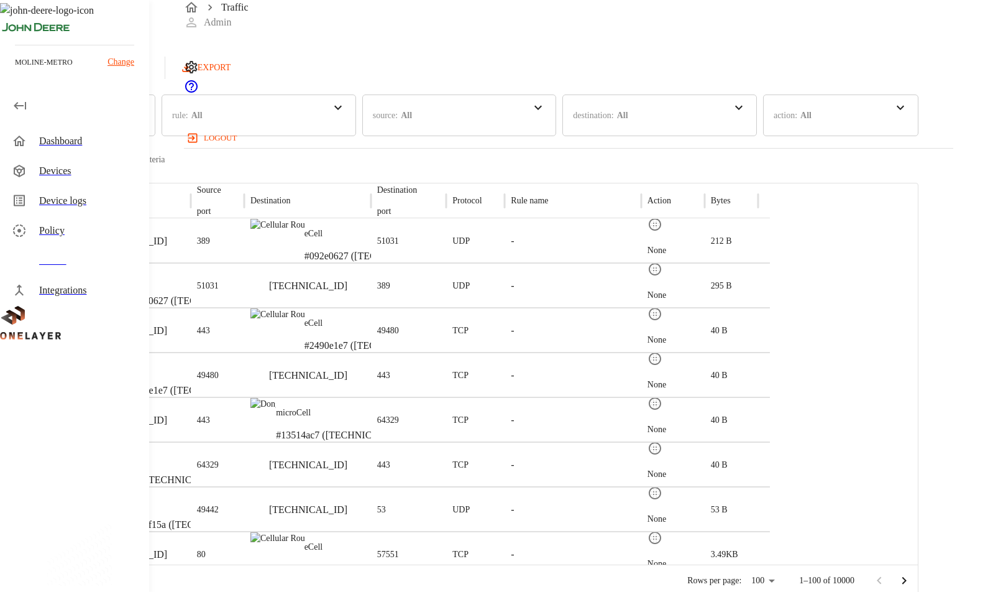
click at [732, 135] on div "time : Last 24 hours Last 30 days Last 7 days Last 24 hours Last hour Last 30 m…" at bounding box center [459, 130] width 919 height 73
click at [735, 126] on div "destination : All" at bounding box center [659, 115] width 195 height 42
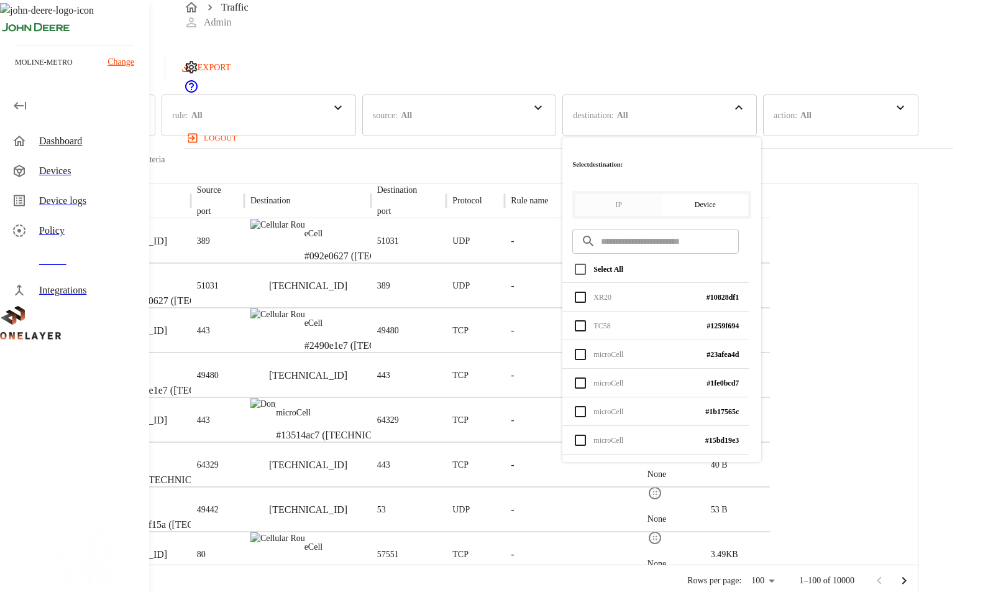
click at [718, 225] on input "text" at bounding box center [670, 241] width 138 height 33
click at [662, 194] on button "IP" at bounding box center [618, 205] width 86 height 22
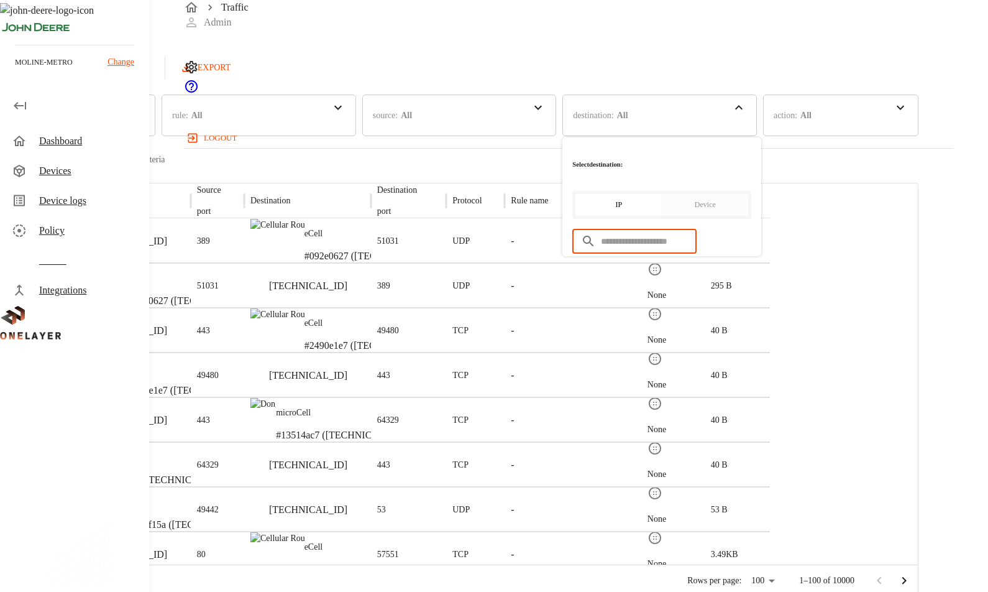
click at [697, 225] on input "text" at bounding box center [649, 241] width 96 height 33
paste input "**********"
type input "**********"
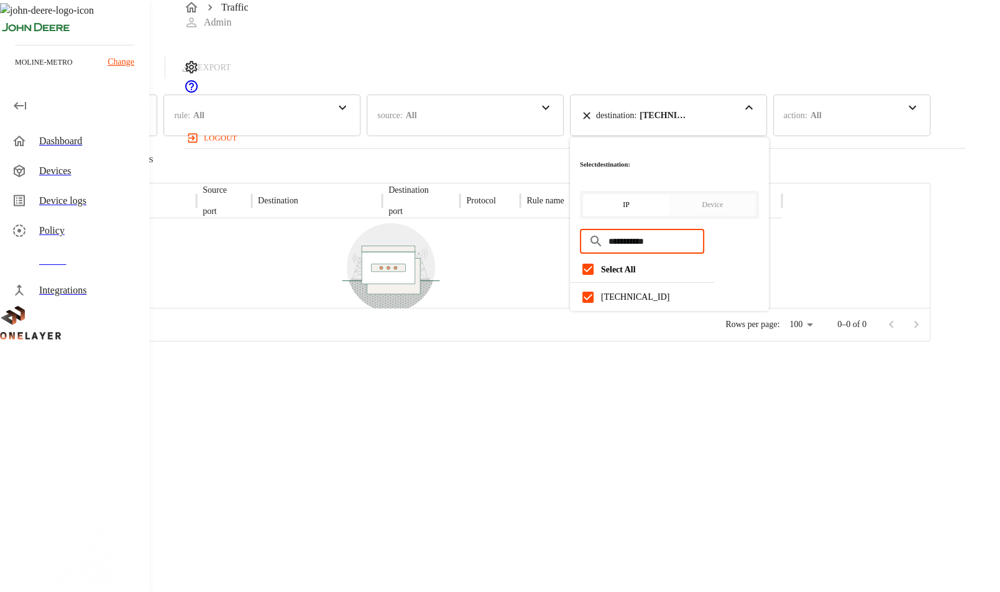
click at [520, 54] on div "**********" at bounding box center [465, 170] width 930 height 341
click at [689, 121] on p "10.137.78.5" at bounding box center [664, 115] width 50 height 13
click at [602, 79] on div "Traffic Logs Last update: 0 minutes ago 10/09/2025 05:15:49 PM Refresh EXPORT" at bounding box center [465, 39] width 930 height 79
click at [593, 122] on icon at bounding box center [586, 115] width 12 height 12
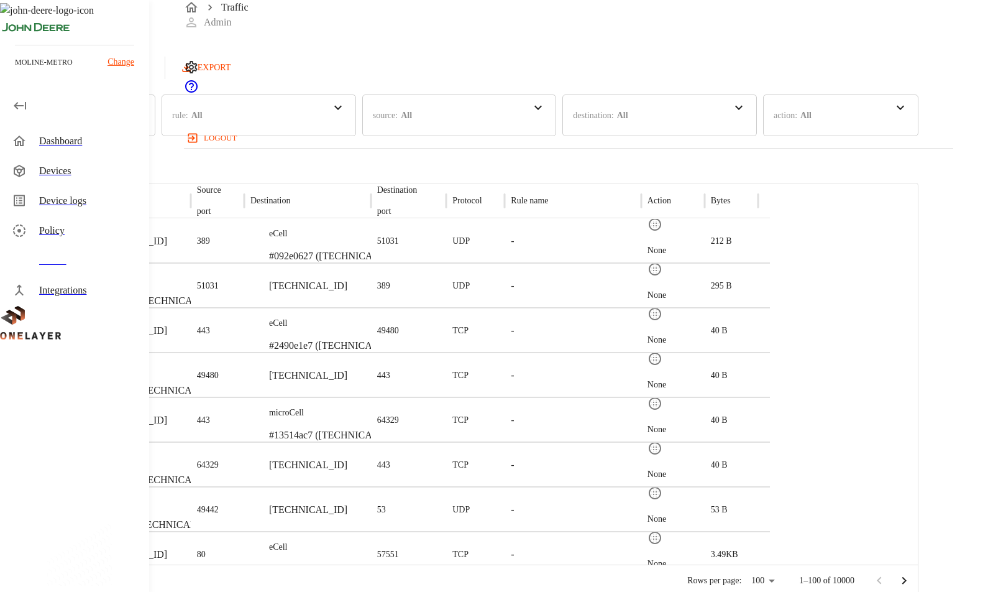
click at [628, 126] on div "destination : All" at bounding box center [600, 115] width 55 height 30
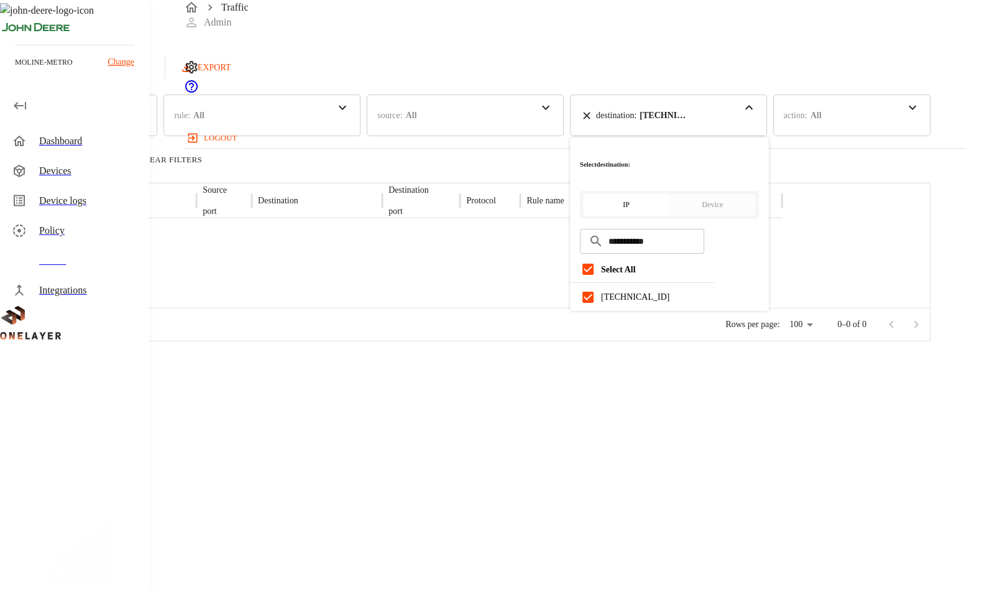
click at [82, 126] on div "time : Last 24 hours" at bounding box center [46, 115] width 71 height 30
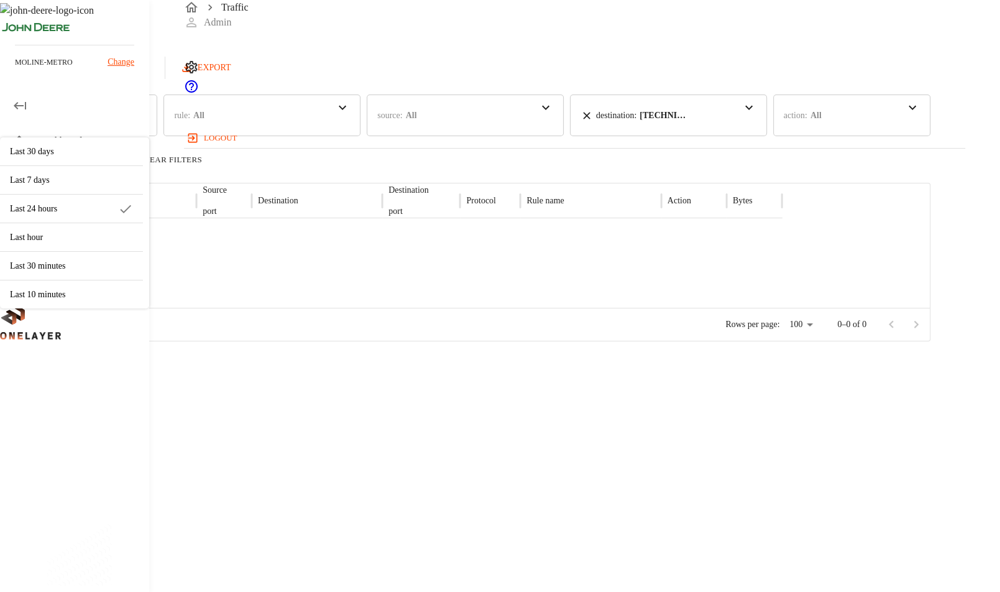
click at [133, 176] on p "Last 7 days" at bounding box center [71, 179] width 123 height 13
click at [454, 79] on div "Traffic Logs Last update: 0 minutes ago 10/09/2025 05:15:49 PM Refresh EXPORT" at bounding box center [465, 39] width 930 height 79
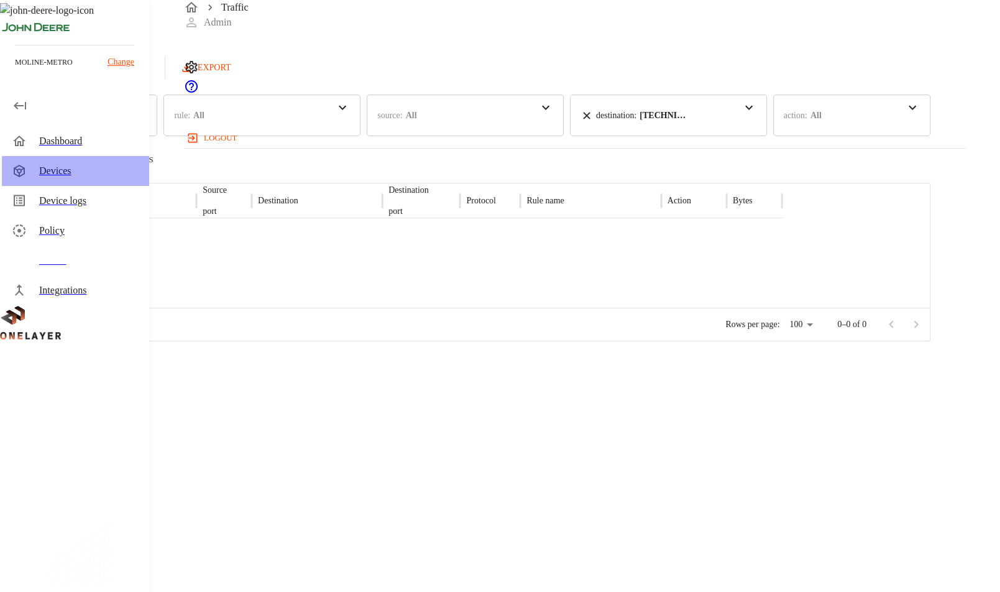
click at [59, 170] on div "Devices" at bounding box center [89, 170] width 100 height 15
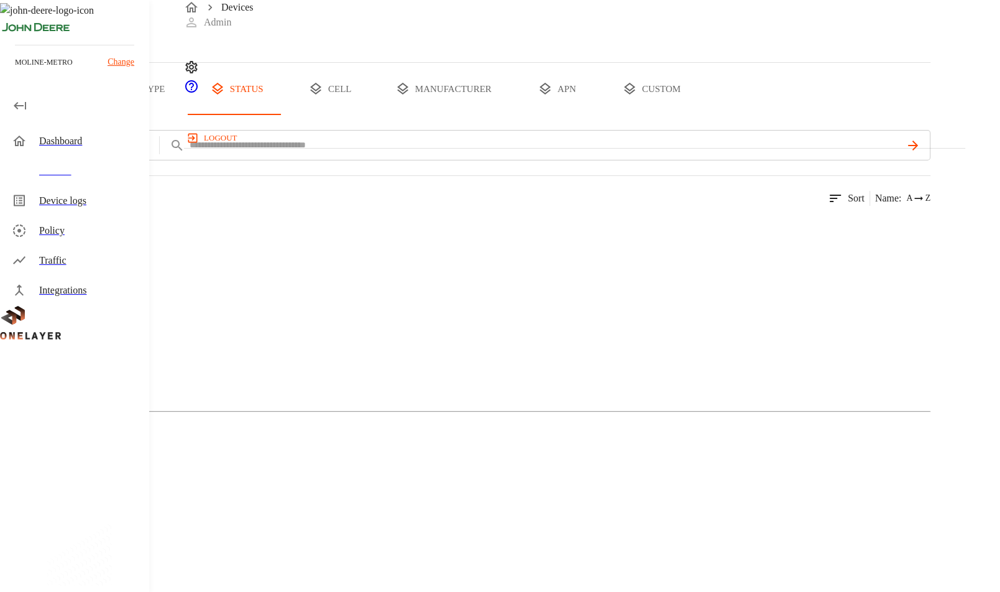
click at [97, 115] on button "all devices" at bounding box center [48, 89] width 97 height 52
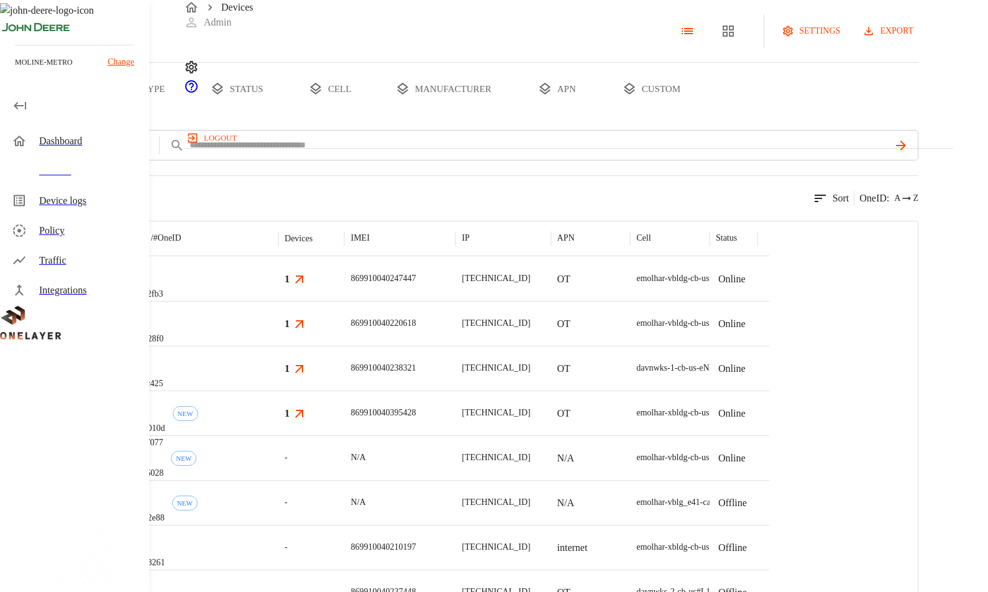
click at [190, 115] on button "type" at bounding box center [143, 89] width 93 height 52
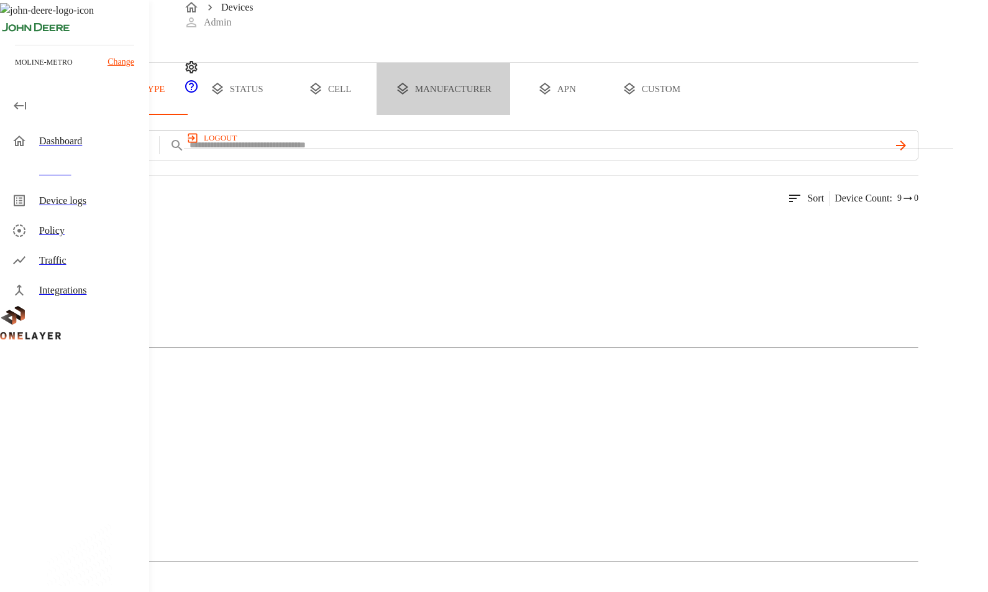
click at [510, 115] on button "manufacturer" at bounding box center [444, 89] width 134 height 52
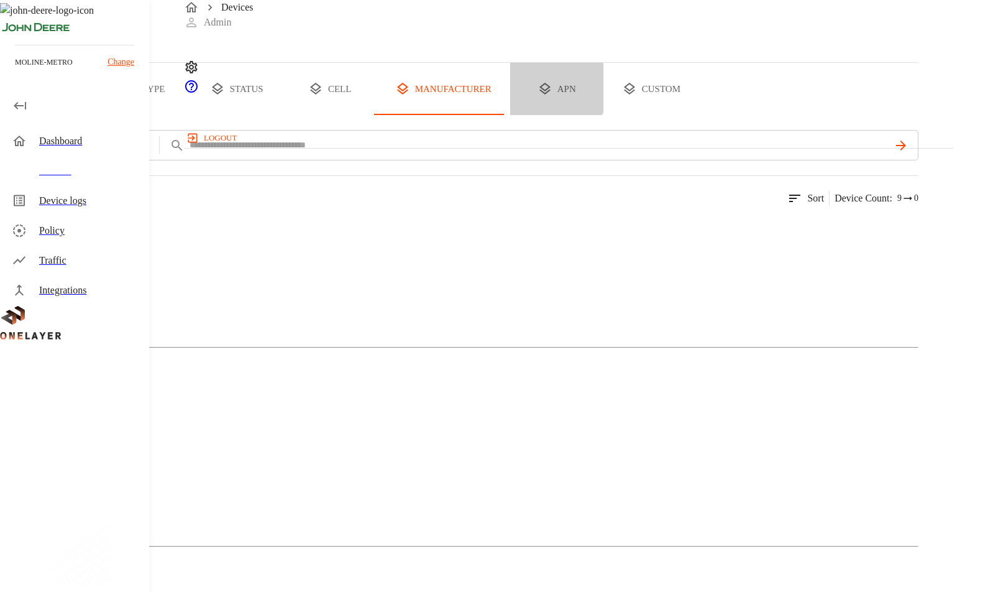
click at [603, 115] on button "apn" at bounding box center [556, 89] width 93 height 52
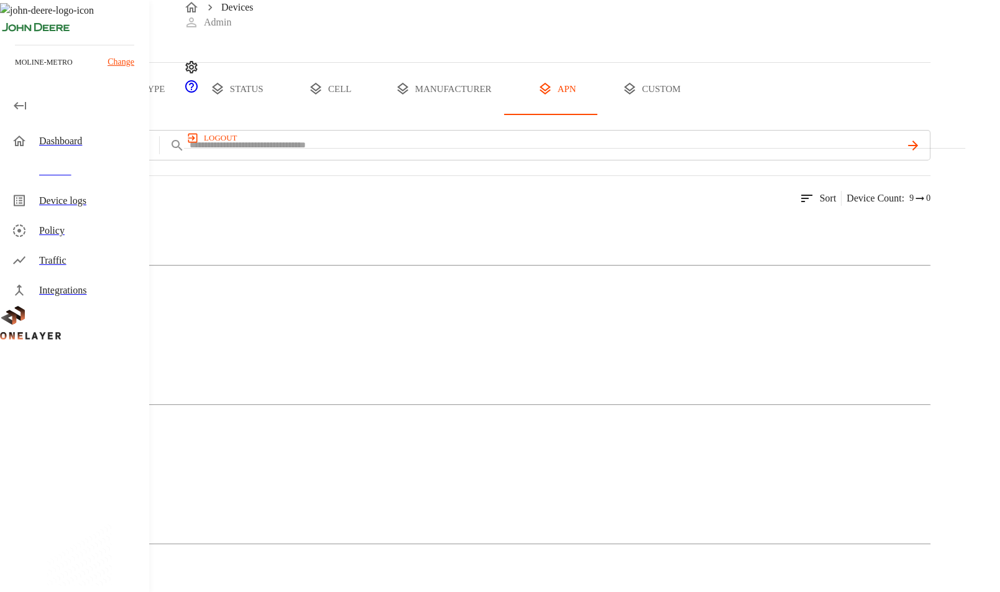
click at [699, 115] on button "custom" at bounding box center [651, 89] width 96 height 52
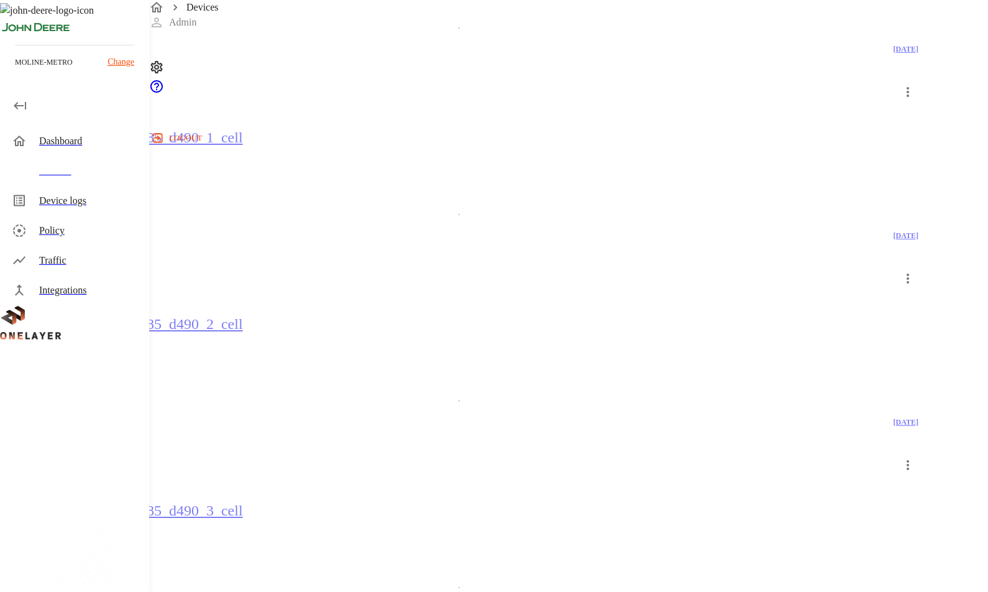
scroll to position [3033, 0]
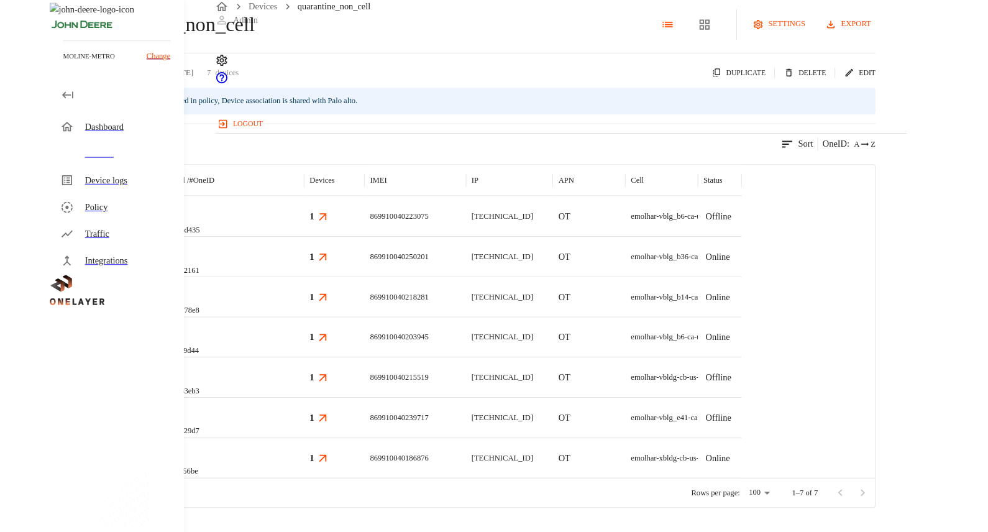
scroll to position [55, 0]
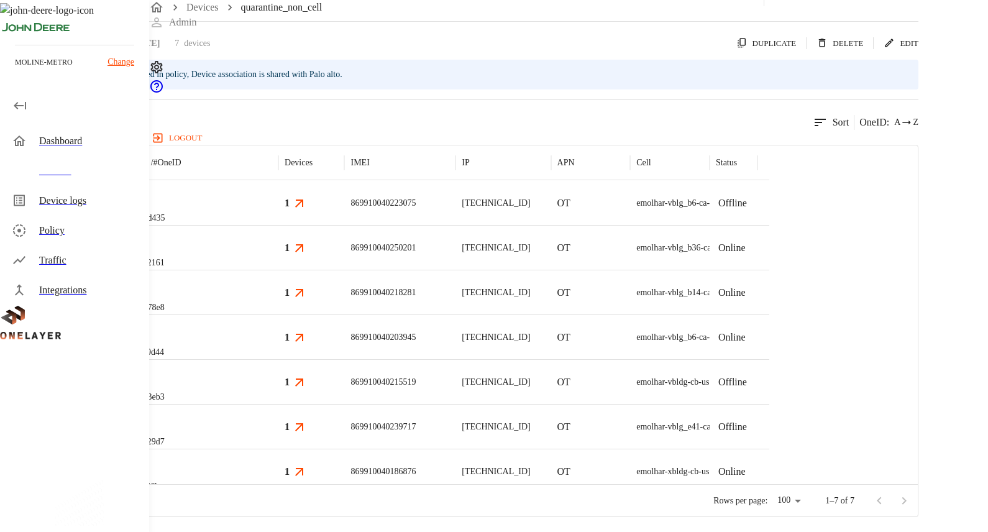
click at [51, 265] on div "Traffic" at bounding box center [89, 260] width 100 height 15
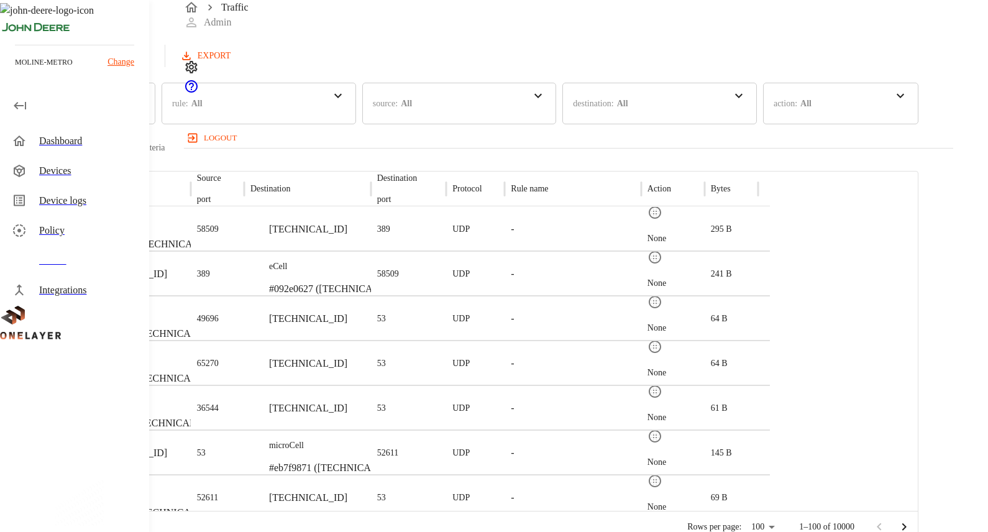
scroll to position [39, 0]
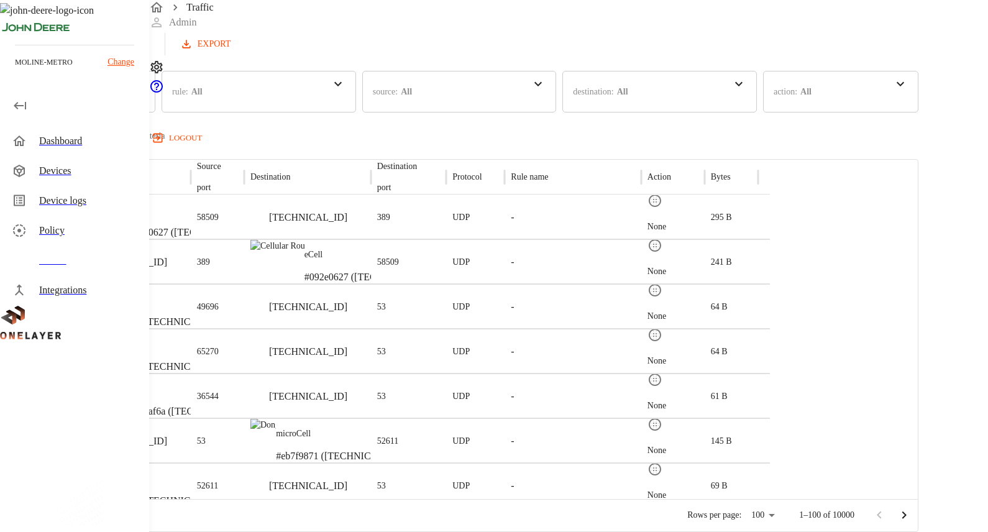
click at [542, 89] on div "source : All" at bounding box center [459, 92] width 195 height 42
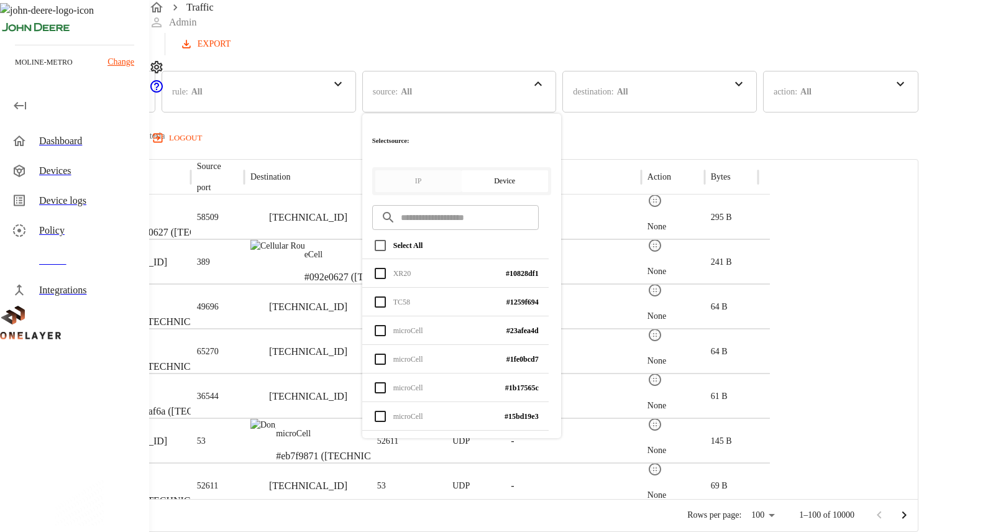
click at [526, 201] on input "text" at bounding box center [470, 217] width 138 height 33
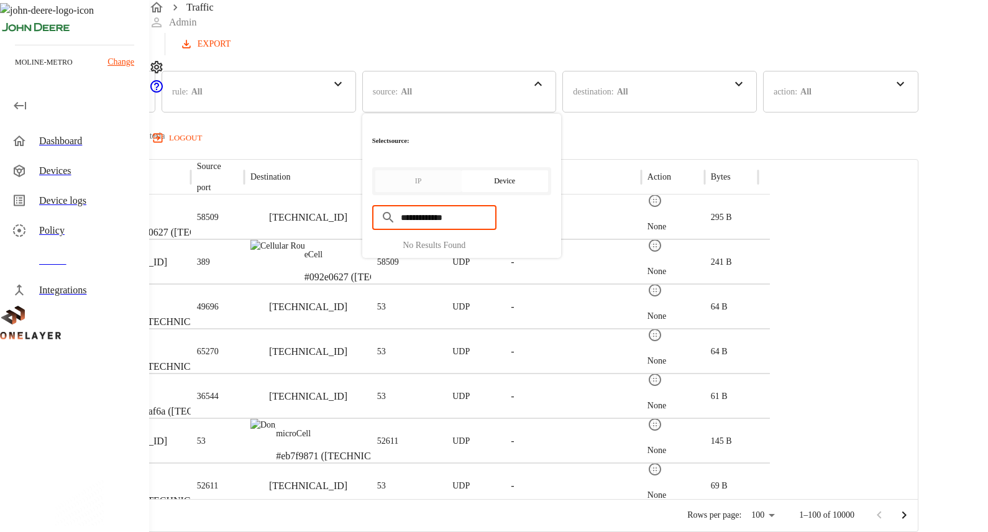
drag, startPoint x: 589, startPoint y: 182, endPoint x: 452, endPoint y: 165, distance: 137.1
click at [452, 165] on main "**********" at bounding box center [459, 254] width 919 height 556
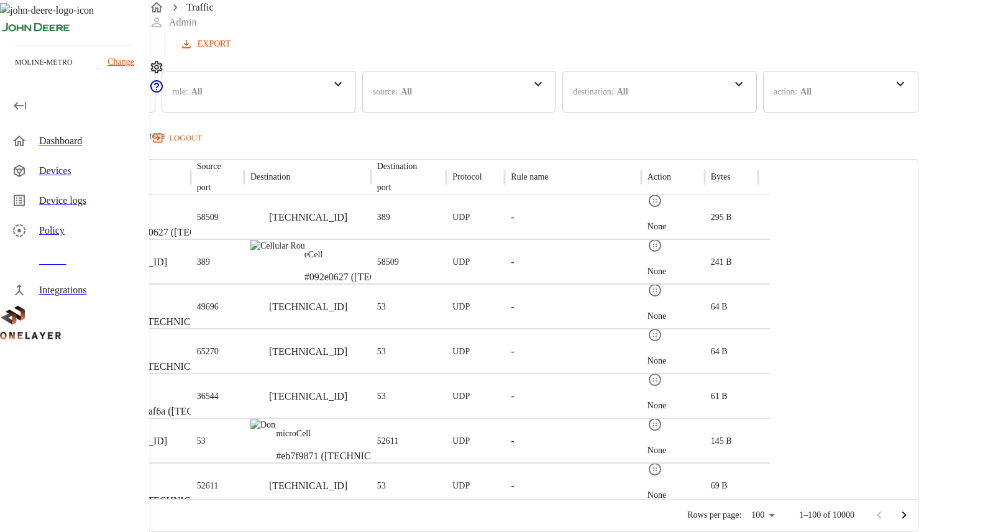
click at [557, 93] on div "source : All" at bounding box center [459, 92] width 195 height 42
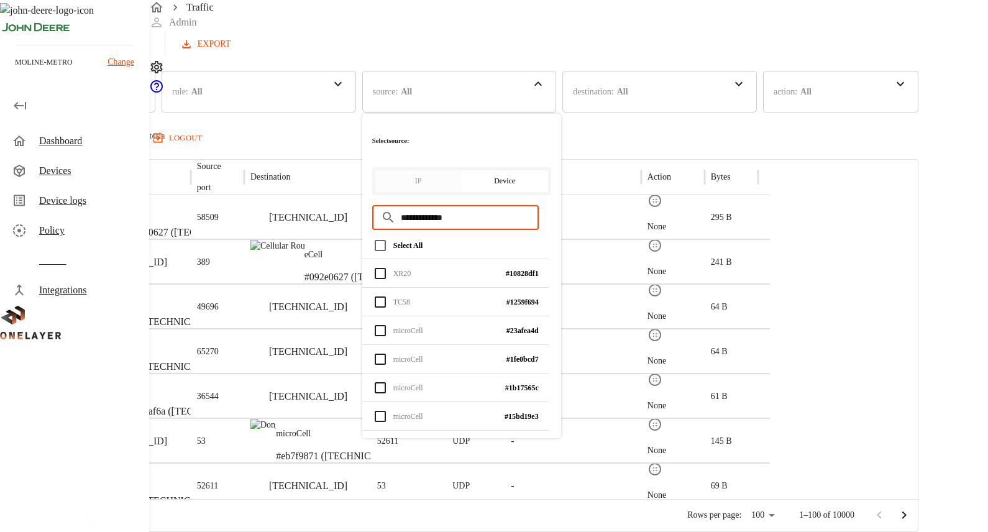
drag, startPoint x: 613, startPoint y: 177, endPoint x: 479, endPoint y: 167, distance: 134.6
click at [479, 167] on main "**********" at bounding box center [459, 254] width 919 height 556
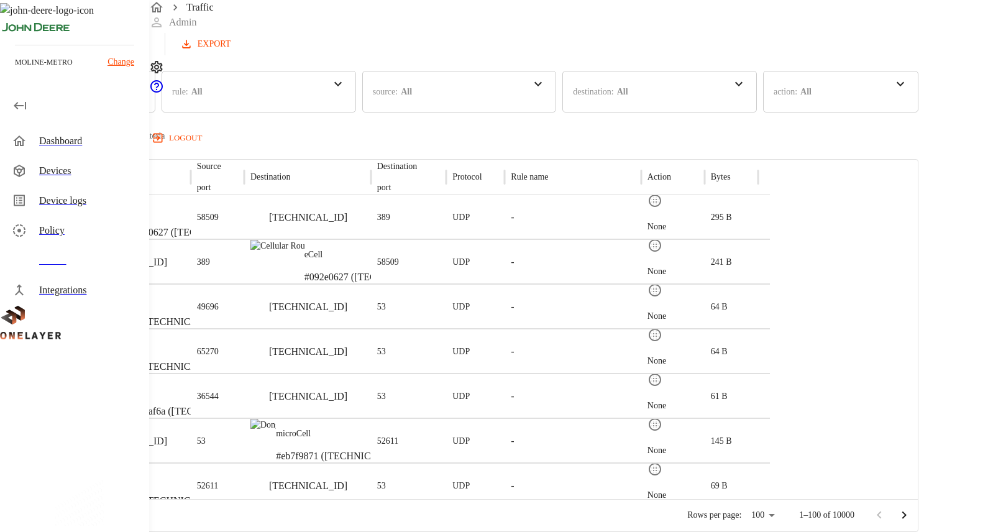
click at [557, 83] on div "source : All" at bounding box center [459, 92] width 195 height 42
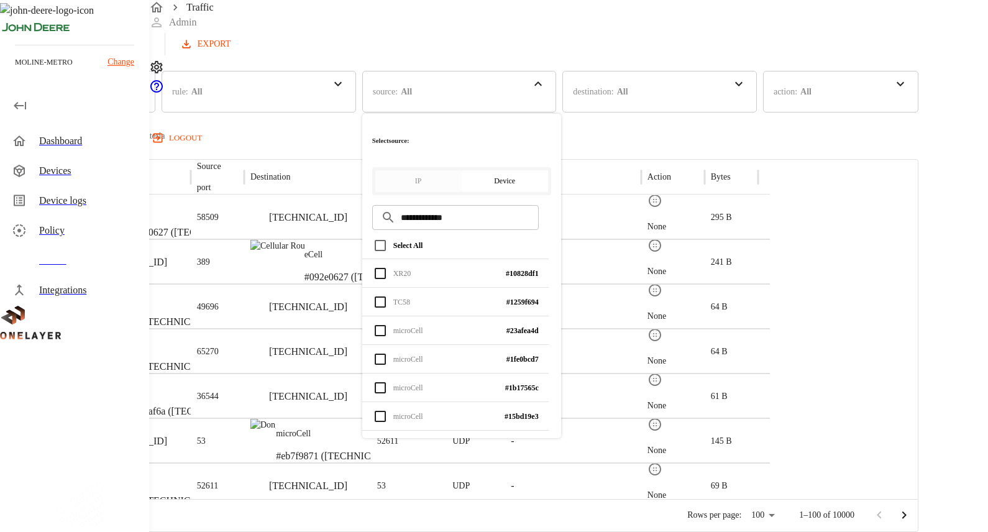
click at [539, 201] on input "**********" at bounding box center [470, 217] width 138 height 33
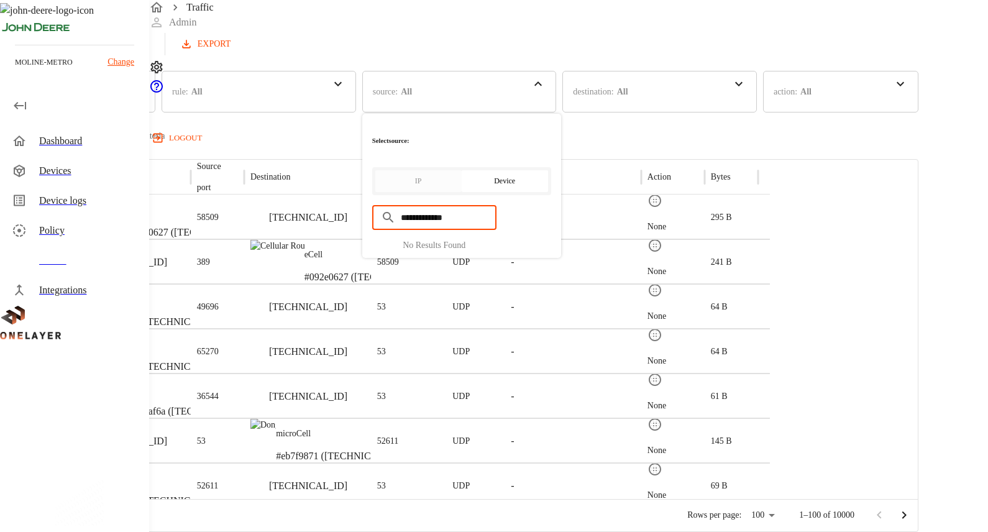
type input "**********"
drag, startPoint x: 597, startPoint y: 179, endPoint x: 445, endPoint y: 167, distance: 152.7
click at [445, 167] on main "**********" at bounding box center [459, 254] width 919 height 556
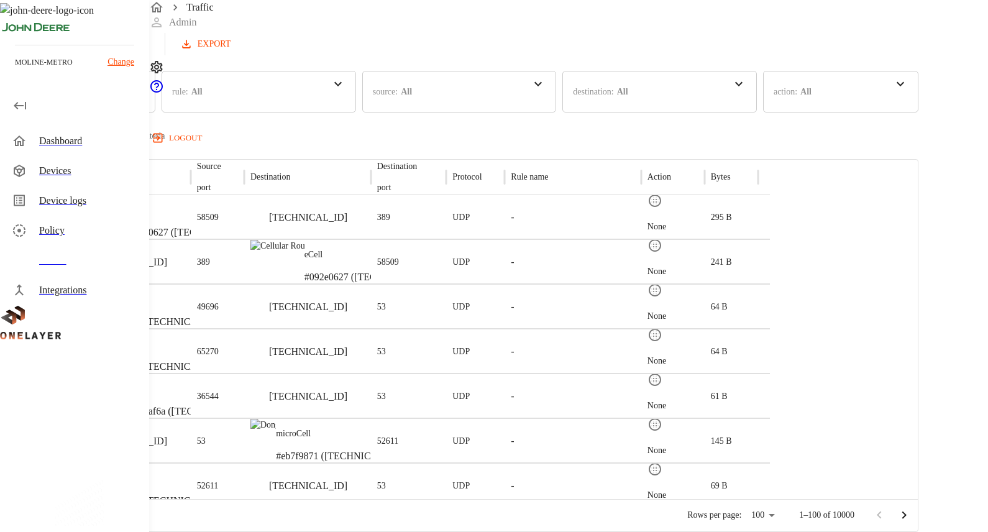
click at [557, 81] on div "source : All" at bounding box center [459, 92] width 195 height 42
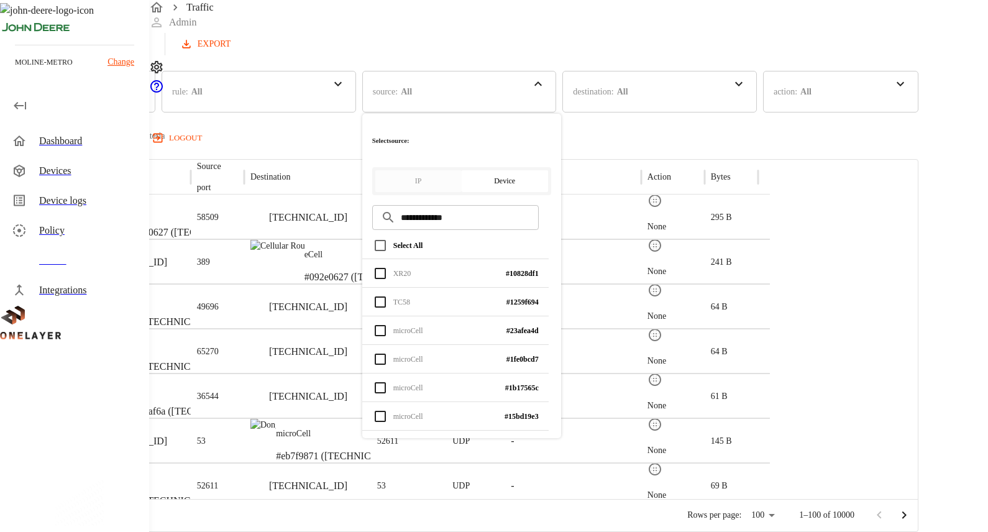
click at [82, 220] on div "Policy" at bounding box center [75, 231] width 147 height 30
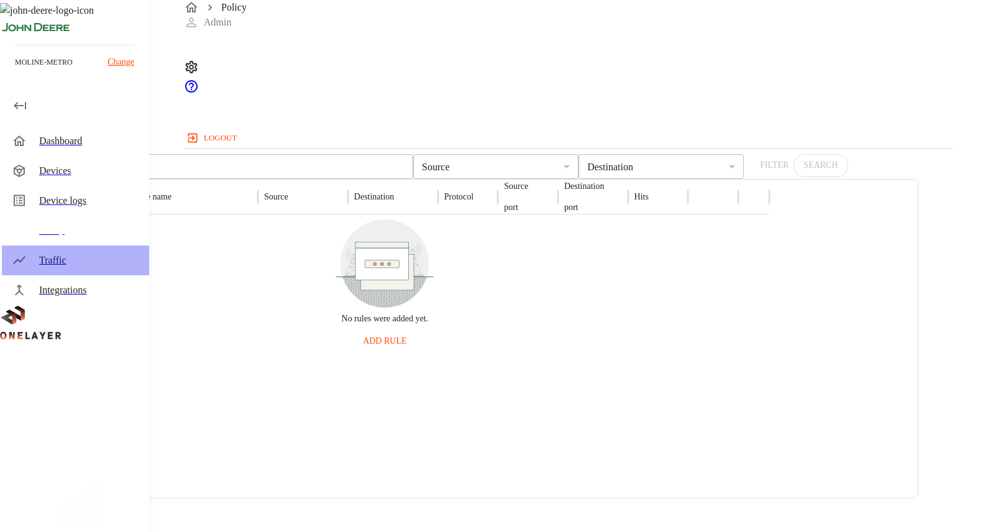
click at [70, 259] on div "Traffic" at bounding box center [89, 260] width 100 height 15
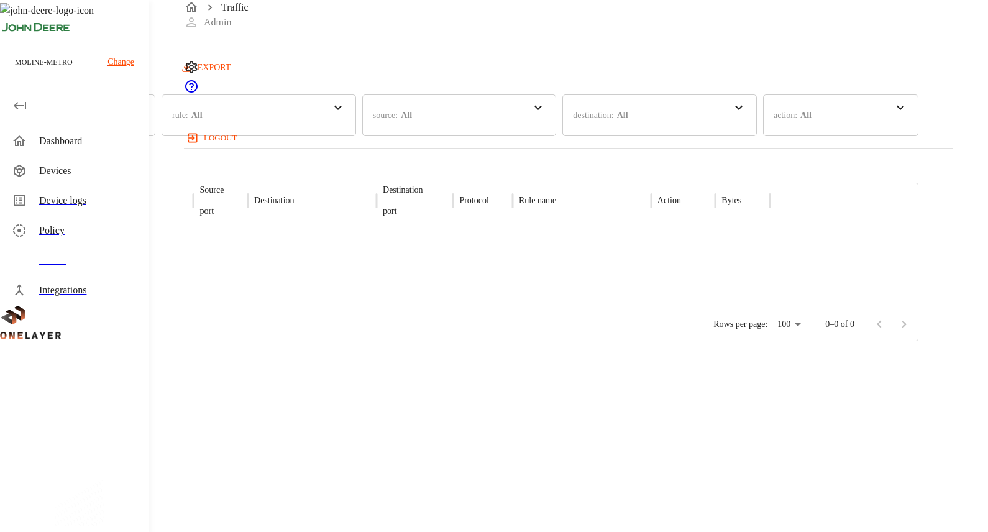
click at [557, 117] on div "source : All" at bounding box center [459, 115] width 195 height 42
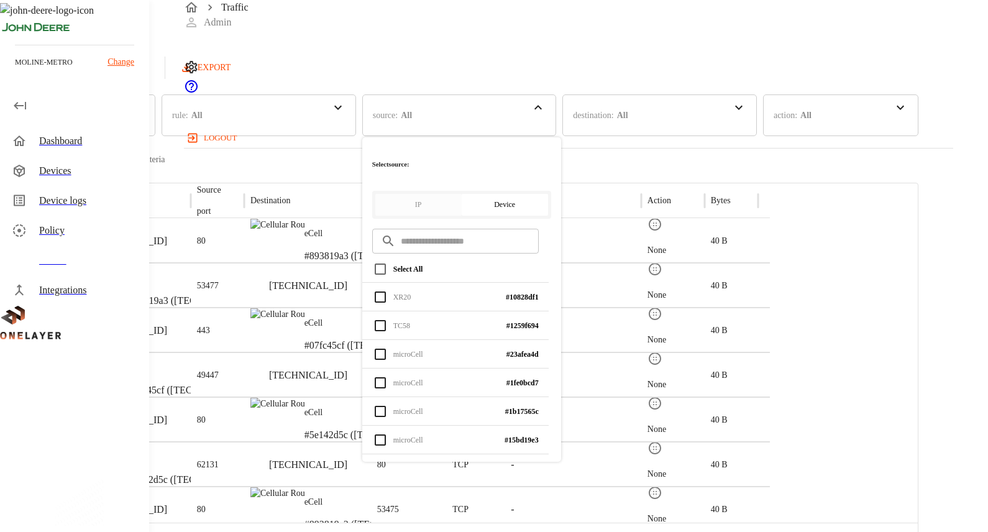
click at [539, 225] on input "text" at bounding box center [470, 241] width 138 height 33
paste input "**********"
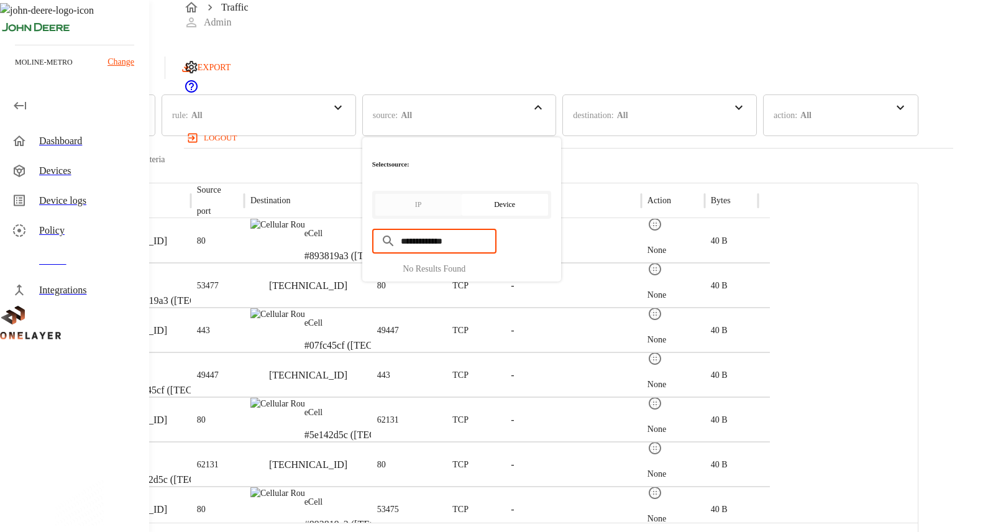
click at [497, 225] on input "**********" at bounding box center [449, 241] width 96 height 33
type input "**********"
click at [416, 69] on div "Traffic Logs Last update: 0 minutes ago 10/09/2025 05:28:31 PM Refresh EXPORT" at bounding box center [459, 39] width 919 height 79
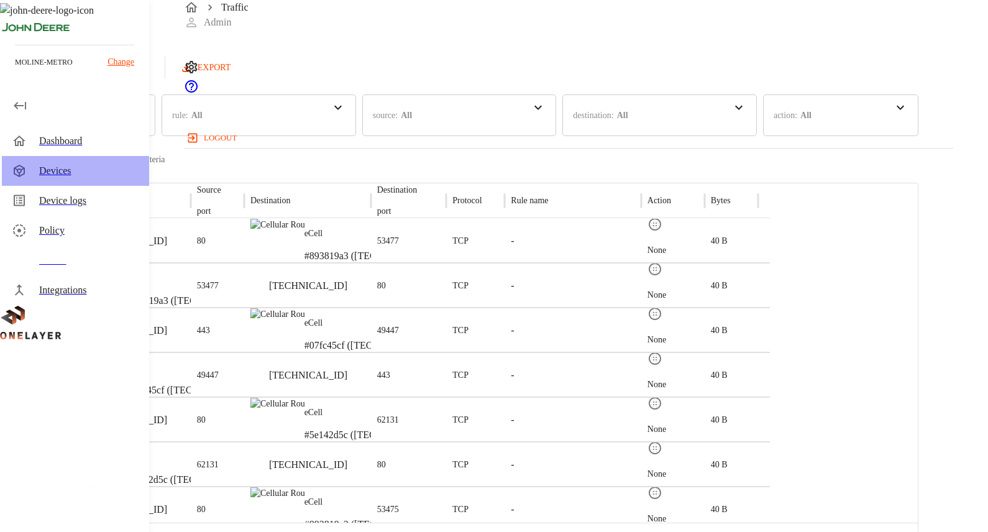
click at [73, 169] on div "Devices" at bounding box center [89, 170] width 100 height 15
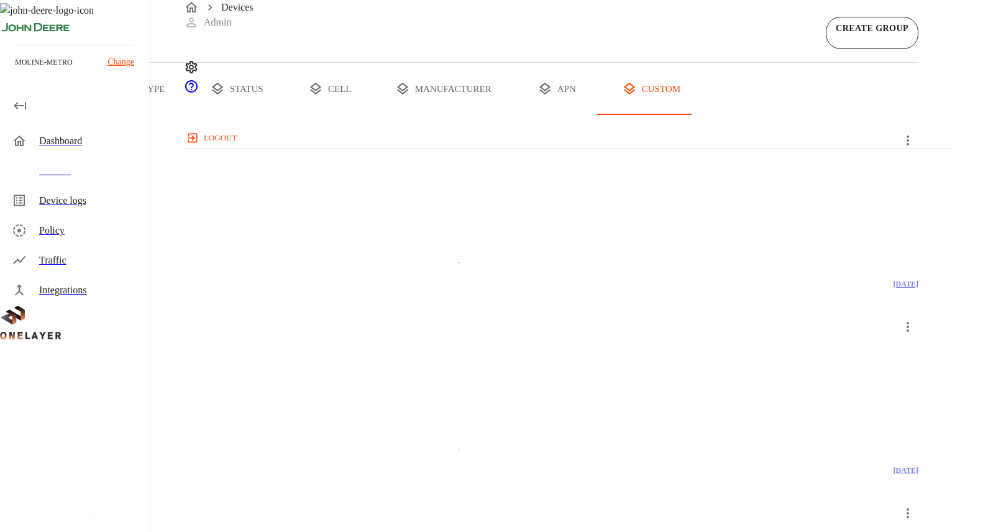
click at [97, 115] on button "all devices" at bounding box center [48, 89] width 97 height 52
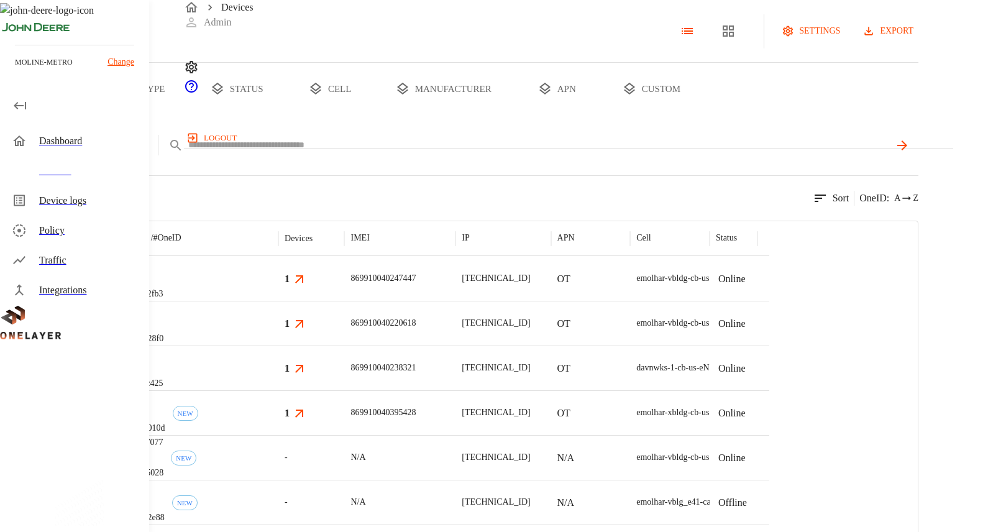
click at [461, 154] on input "text" at bounding box center [538, 145] width 701 height 18
paste input "**********"
type input "**********"
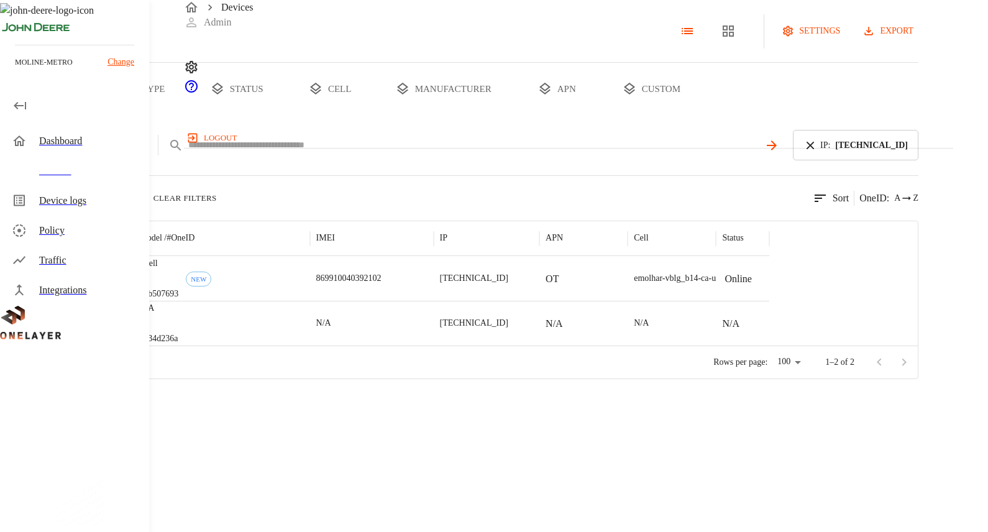
click at [521, 154] on input "text" at bounding box center [473, 145] width 571 height 18
click at [47, 252] on div "Traffic" at bounding box center [75, 260] width 147 height 30
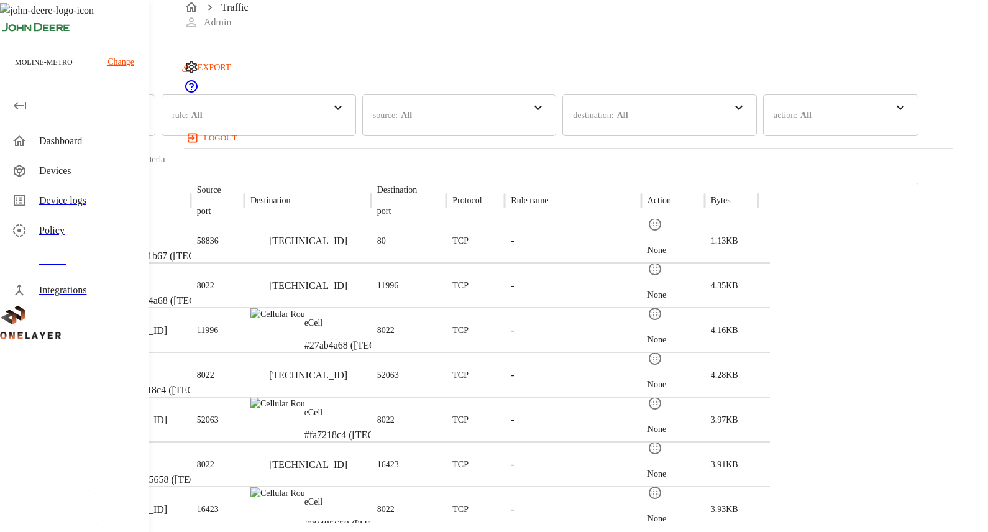
click at [412, 122] on p "All" at bounding box center [406, 115] width 11 height 13
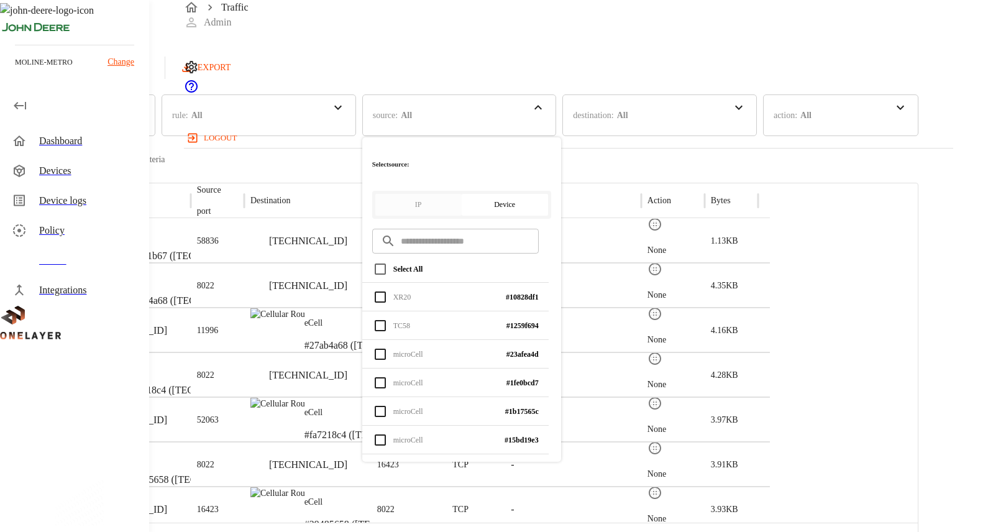
click at [539, 225] on input "text" at bounding box center [470, 241] width 138 height 33
paste input "**********"
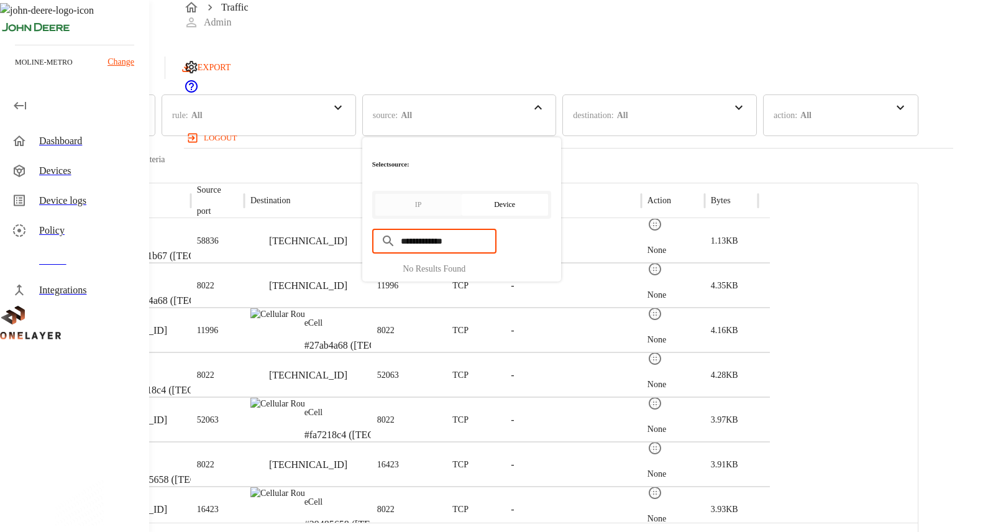
type input "**********"
click at [489, 71] on div "Traffic Logs Last update: 0 minutes ago 10/09/2025 05:28:43 PM Refresh EXPORT" at bounding box center [459, 39] width 919 height 79
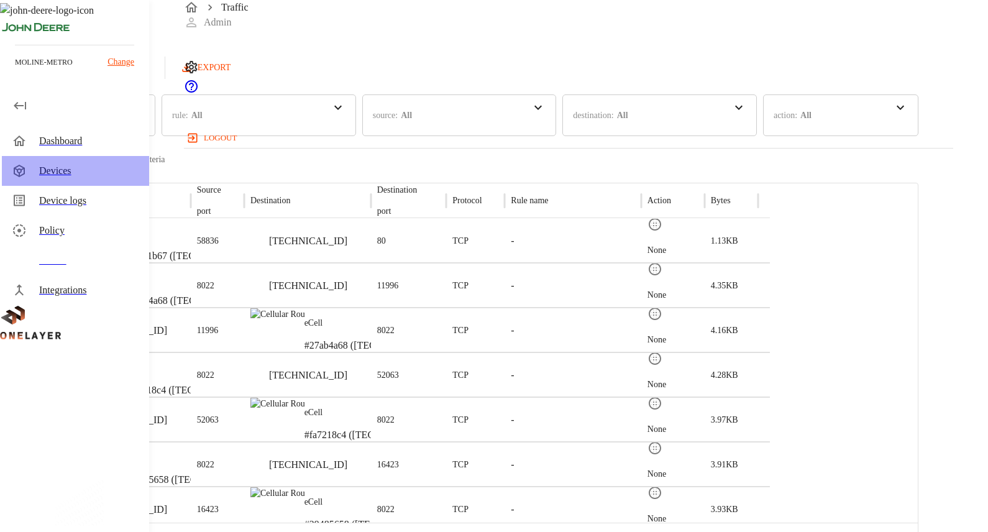
click at [70, 181] on div "Devices" at bounding box center [75, 171] width 147 height 30
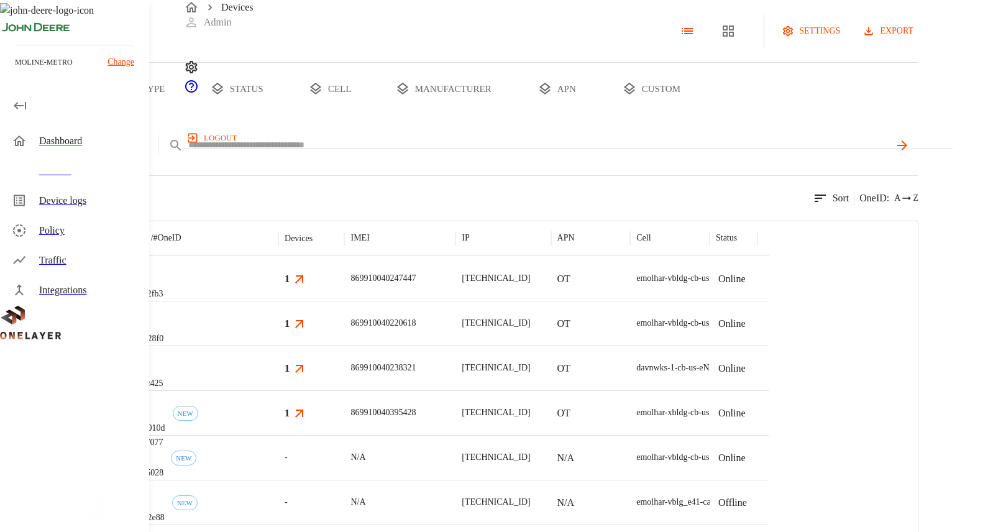
click at [487, 154] on input "text" at bounding box center [538, 145] width 701 height 18
paste input "**********"
type input "**********"
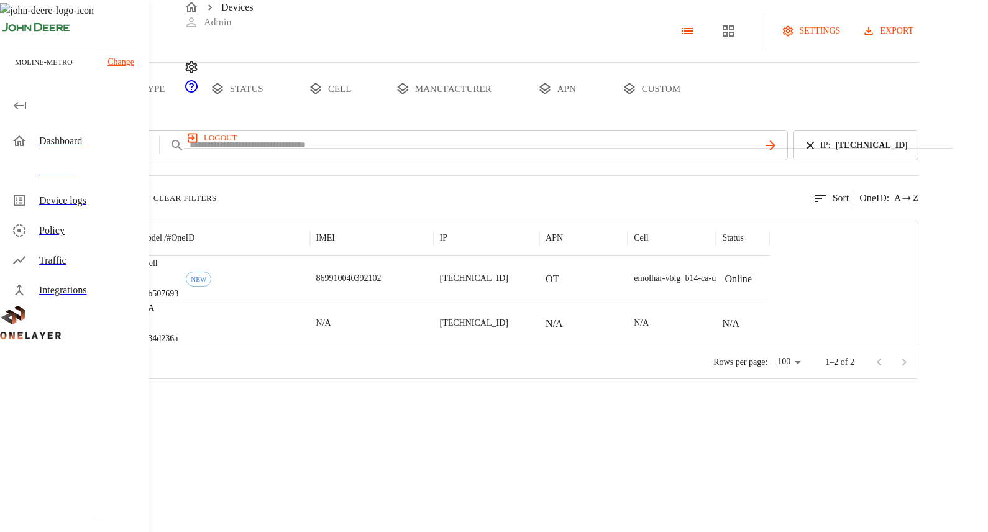
click at [309, 346] on div "N/A #934d236a" at bounding box center [221, 323] width 176 height 45
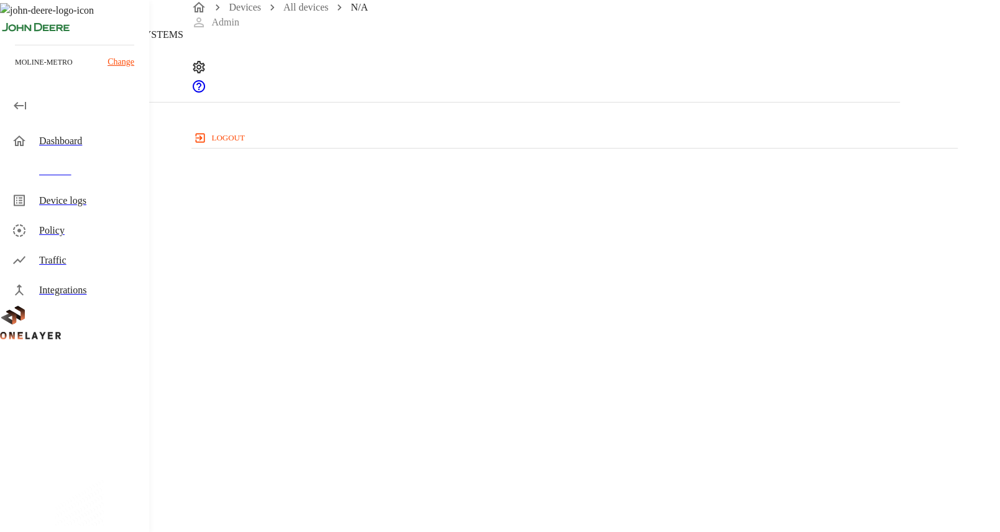
click at [15, 58] on icon at bounding box center [7, 51] width 15 height 15
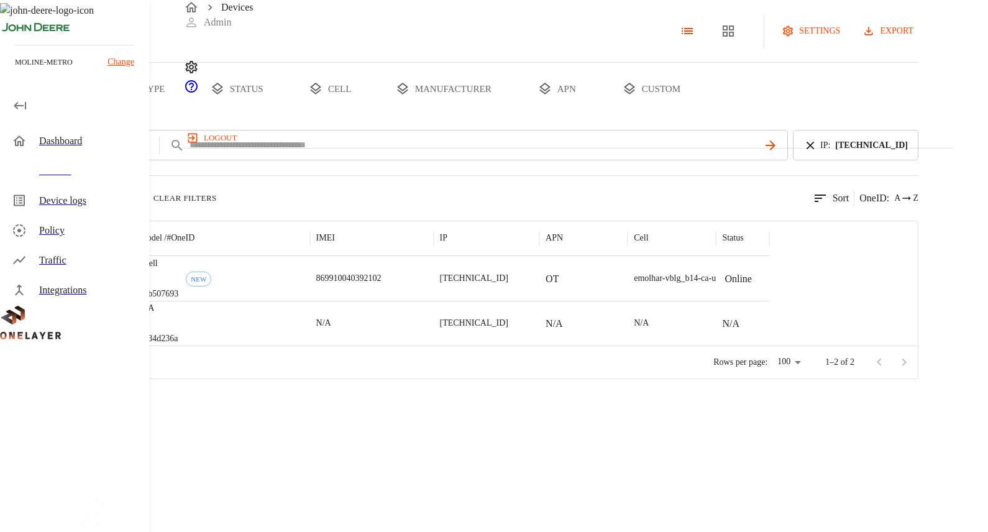
click at [382, 285] on p "869910040392102" at bounding box center [348, 278] width 65 height 12
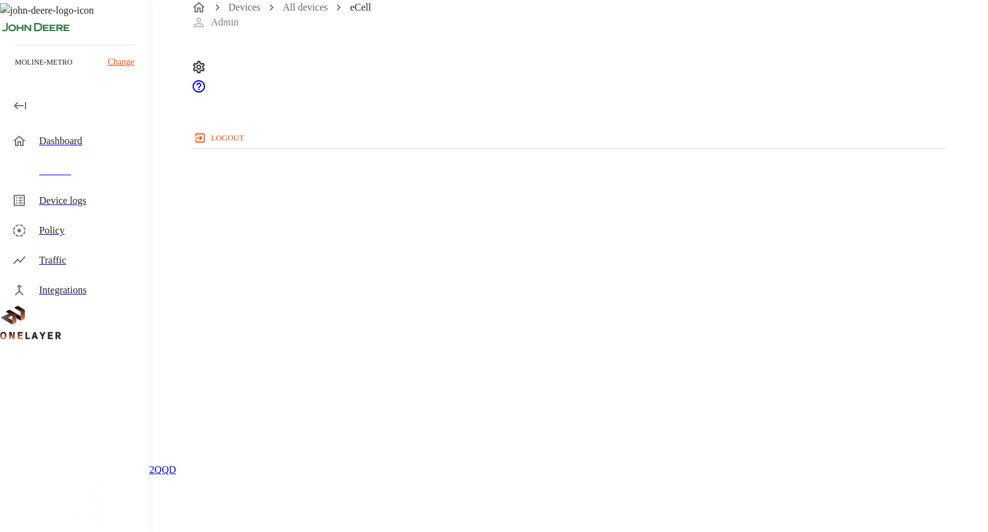
scroll to position [543, 0]
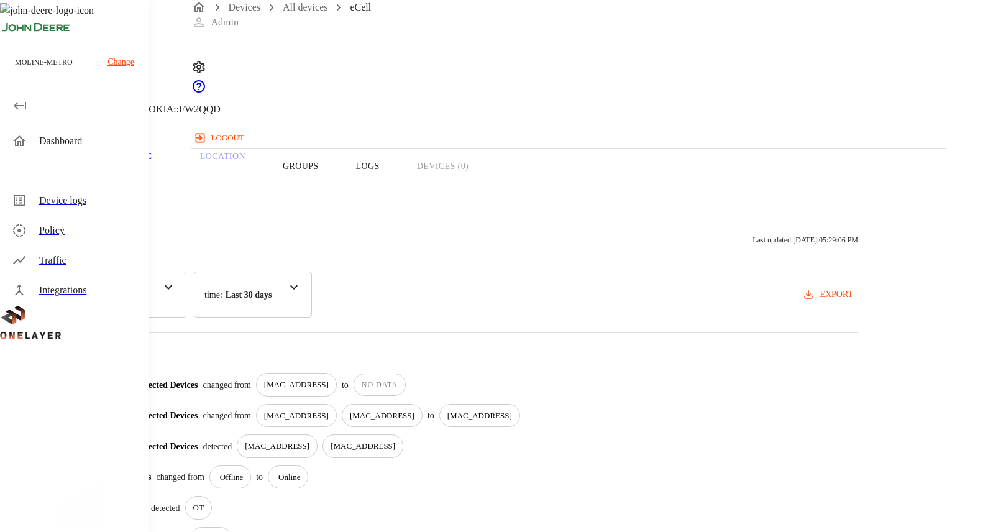
scroll to position [144, 0]
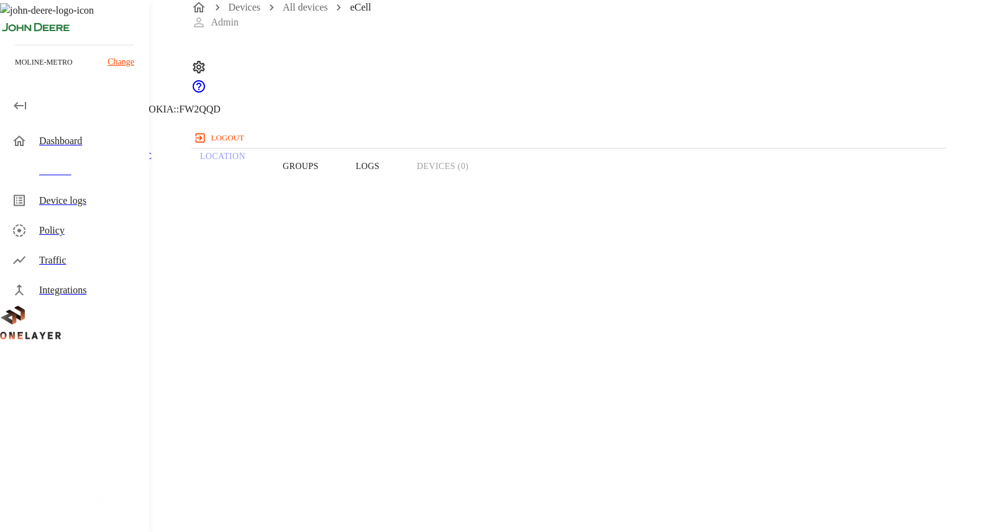
click at [104, 489] on span "869910040392102" at bounding box center [67, 494] width 75 height 11
click at [337, 187] on button "Groups" at bounding box center [300, 166] width 73 height 79
click at [398, 176] on button "Logs" at bounding box center [367, 166] width 61 height 79
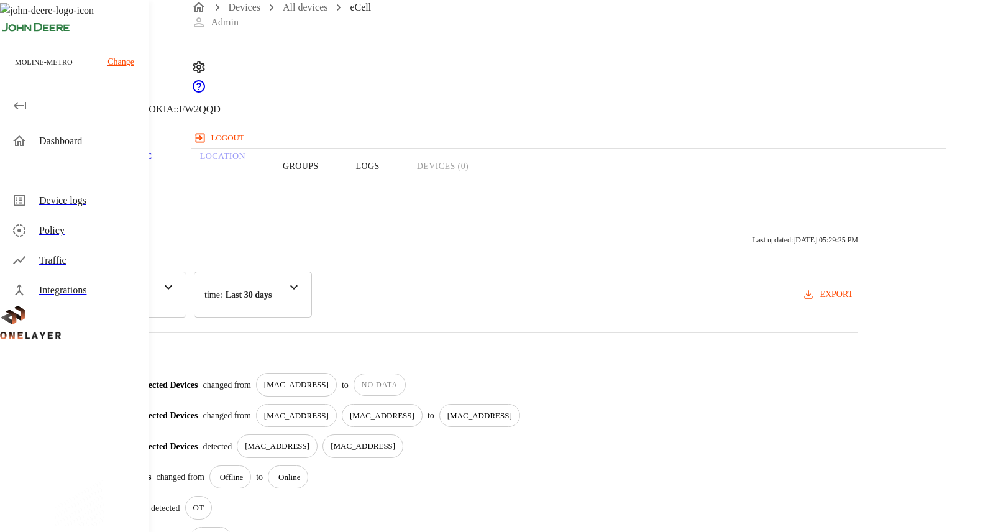
click at [163, 162] on p "Traffic" at bounding box center [133, 156] width 59 height 11
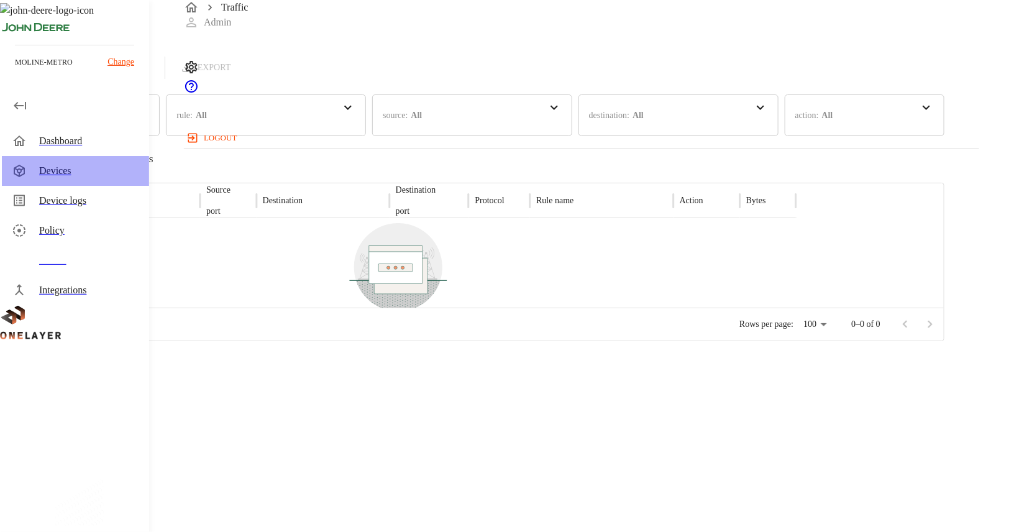
click at [71, 176] on div "Devices" at bounding box center [89, 170] width 100 height 15
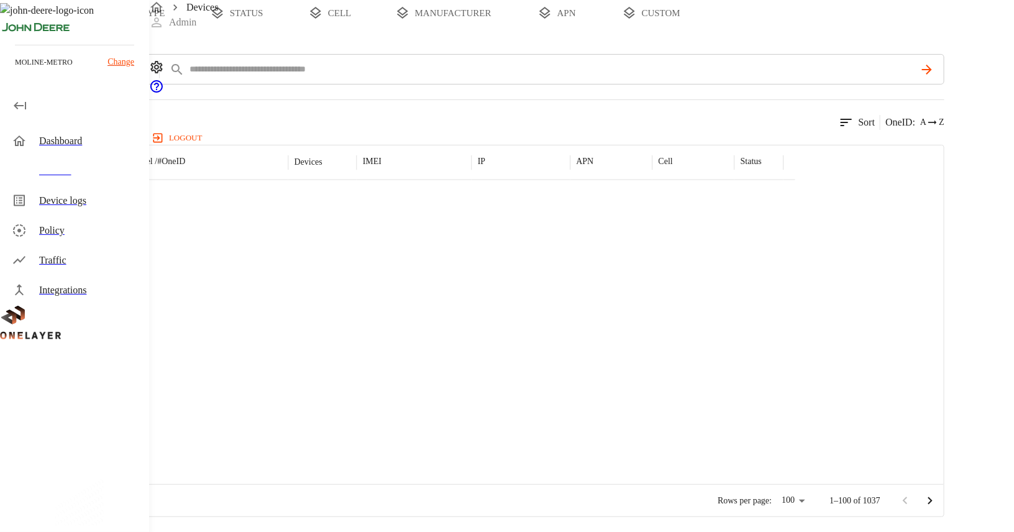
scroll to position [404, 0]
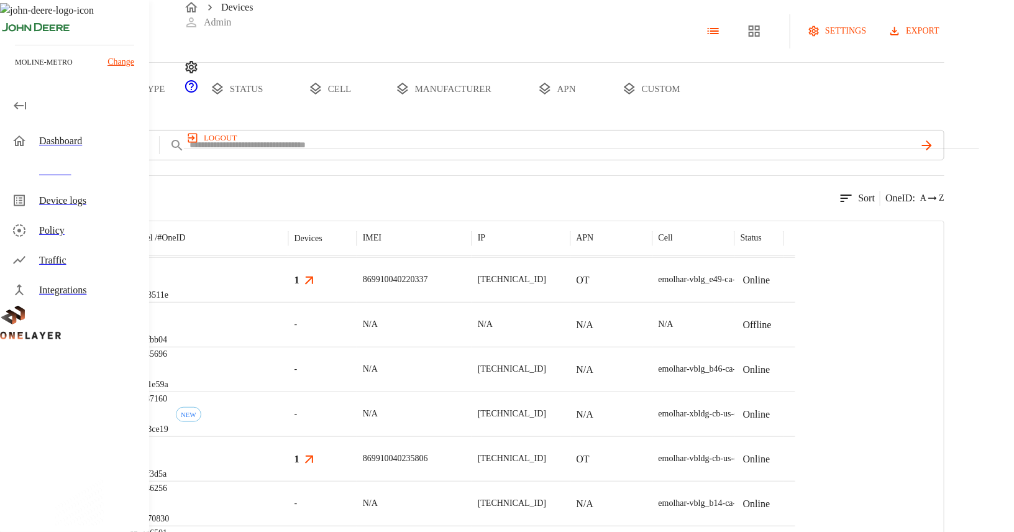
click at [30, 208] on div "Device logs" at bounding box center [75, 201] width 147 height 30
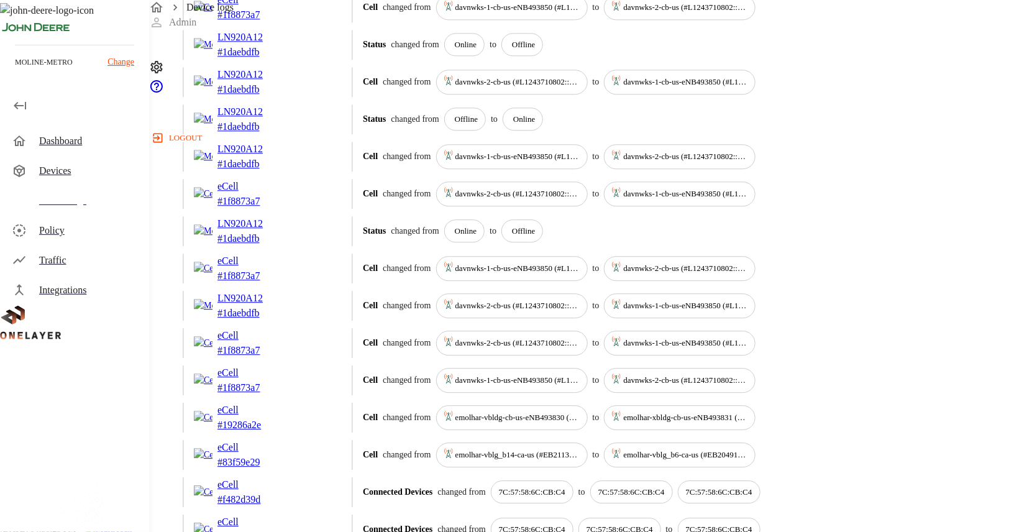
click at [52, 158] on div "Devices" at bounding box center [75, 171] width 147 height 30
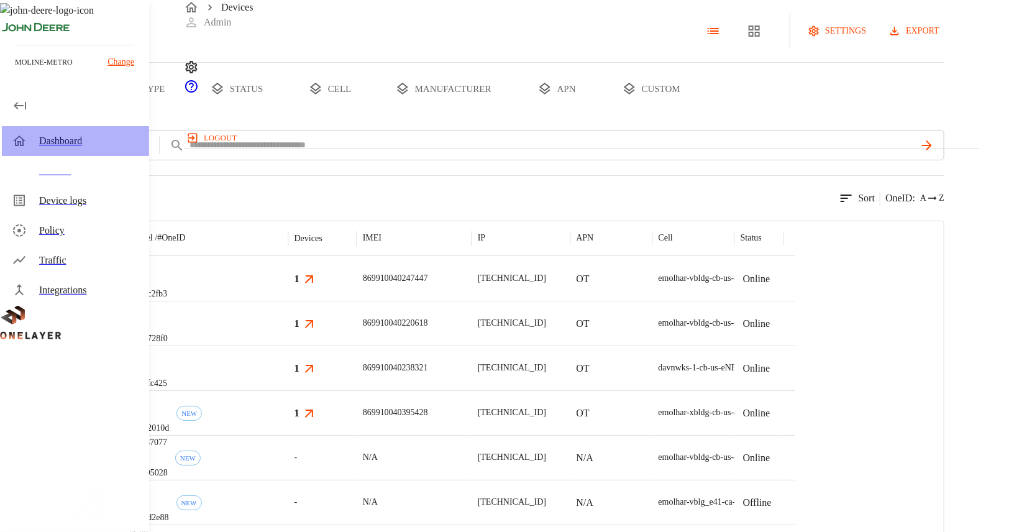
click at [49, 129] on div "Dashboard" at bounding box center [75, 141] width 147 height 30
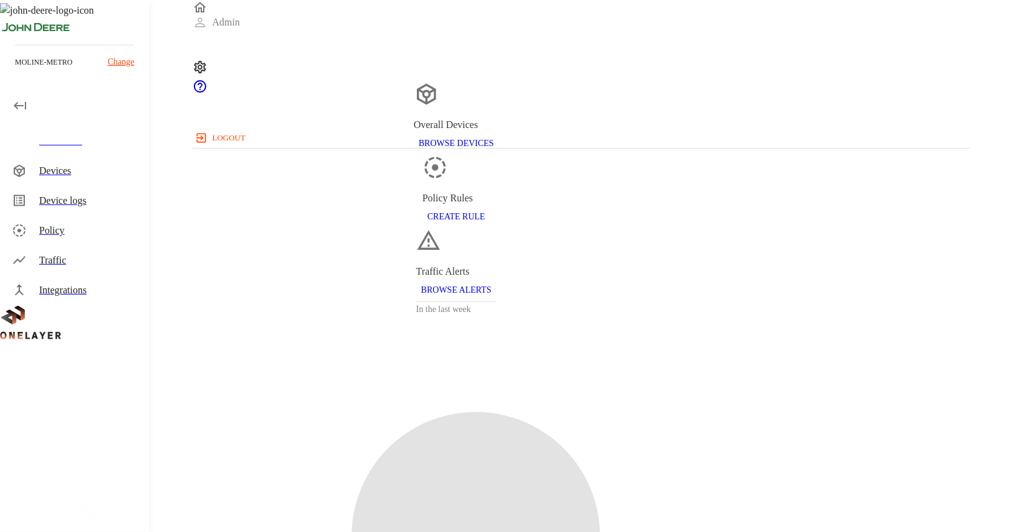
click at [67, 174] on div "Devices" at bounding box center [89, 170] width 100 height 15
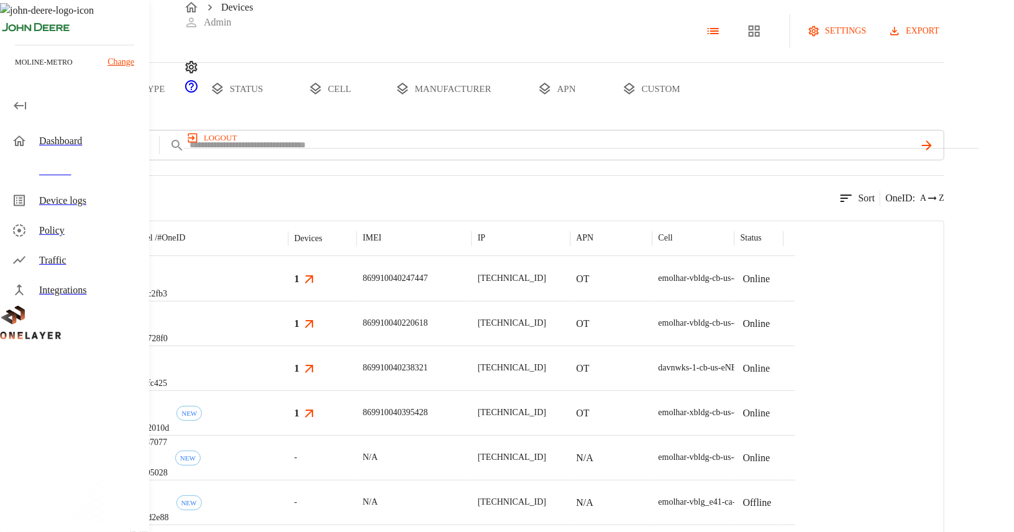
click at [190, 115] on button "type" at bounding box center [143, 89] width 93 height 52
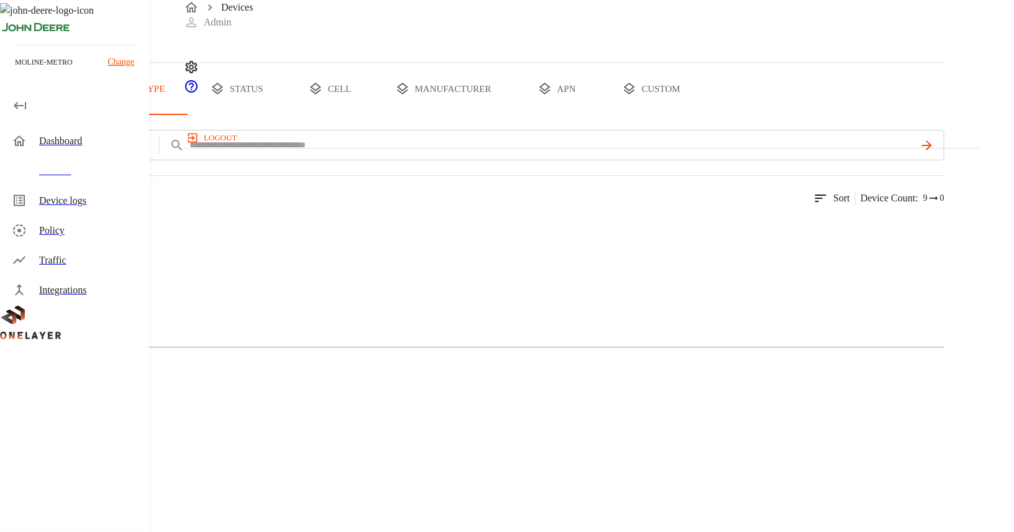
click at [699, 115] on button "custom" at bounding box center [651, 89] width 96 height 52
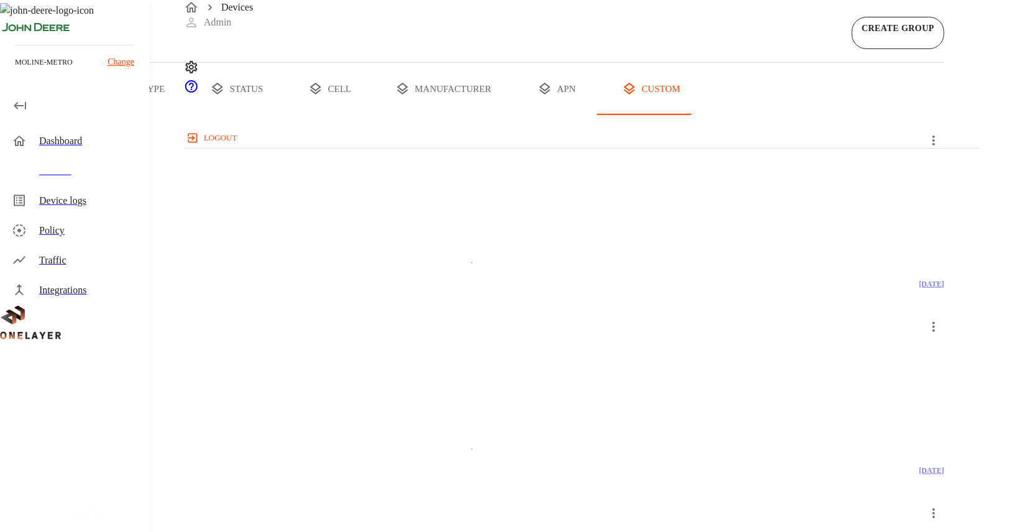
click at [97, 115] on button "all devices" at bounding box center [48, 89] width 97 height 52
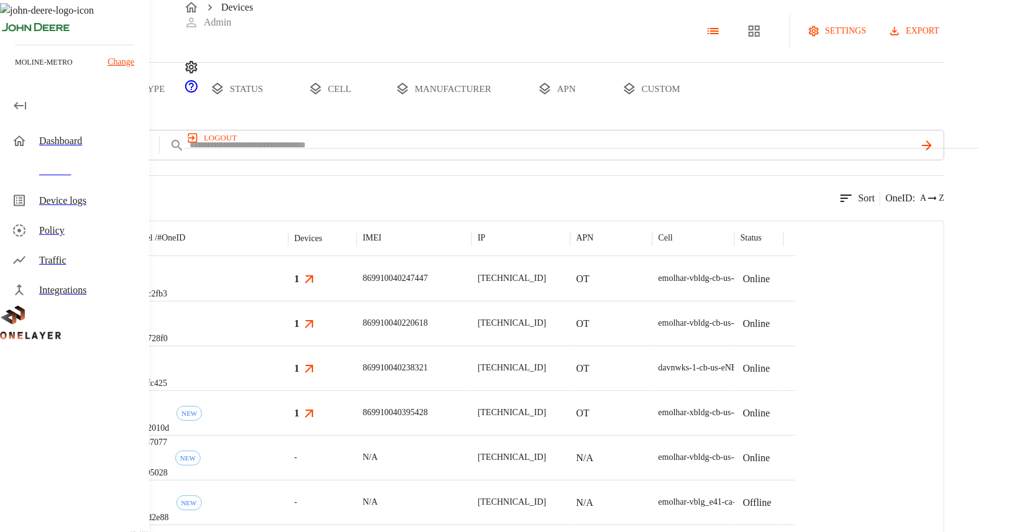
click at [283, 115] on button "status" at bounding box center [236, 89] width 93 height 52
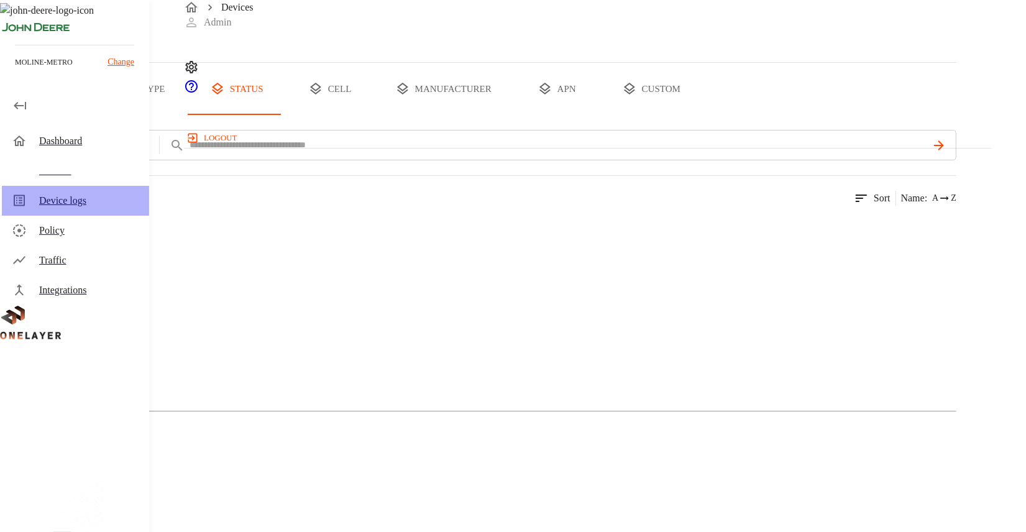
click at [81, 207] on div "Device logs" at bounding box center [89, 200] width 100 height 15
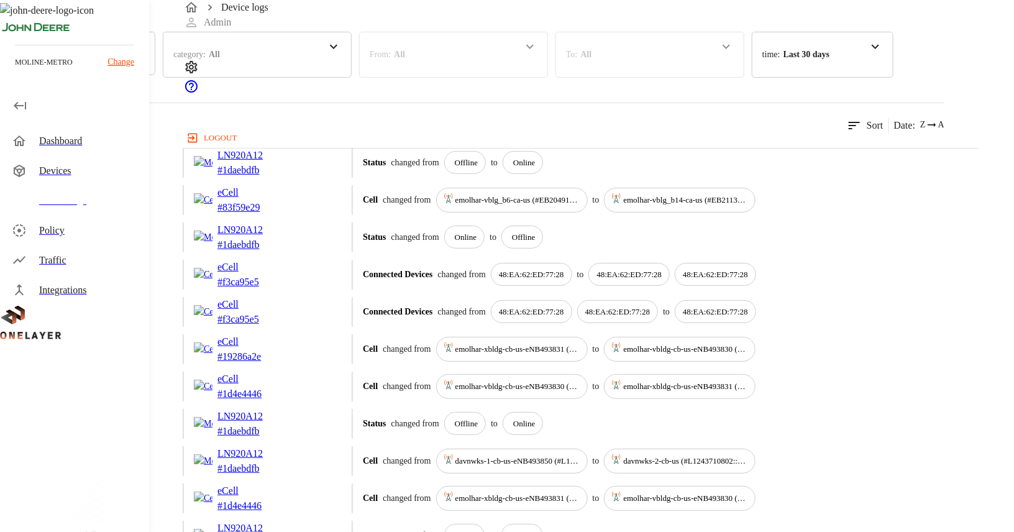
click at [58, 234] on div "Policy" at bounding box center [89, 230] width 100 height 15
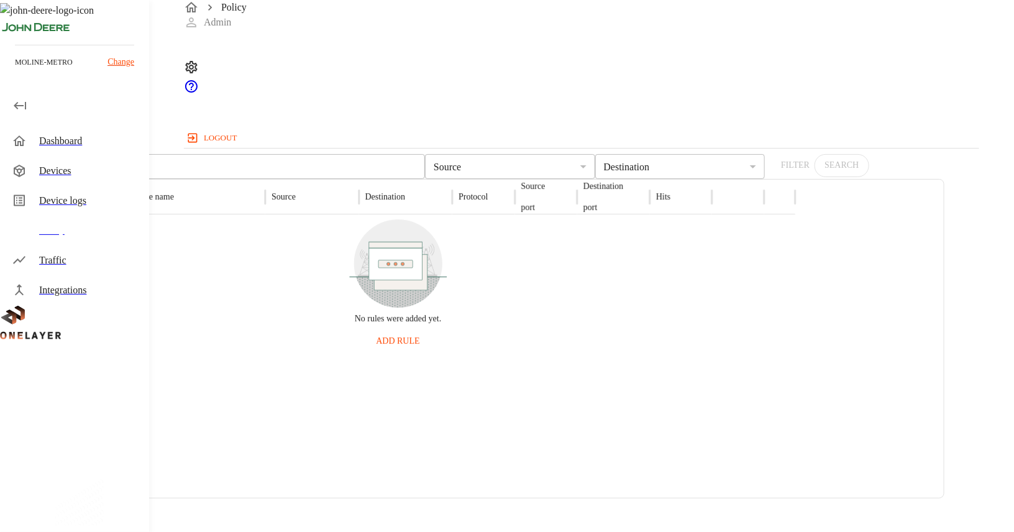
click at [59, 260] on div "Traffic" at bounding box center [89, 260] width 100 height 15
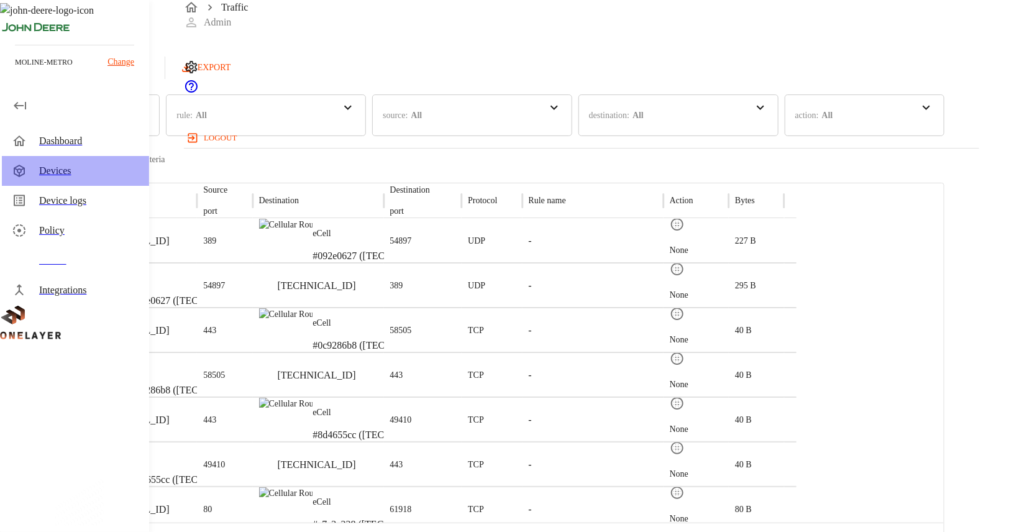
click at [47, 175] on div "Devices" at bounding box center [89, 170] width 100 height 15
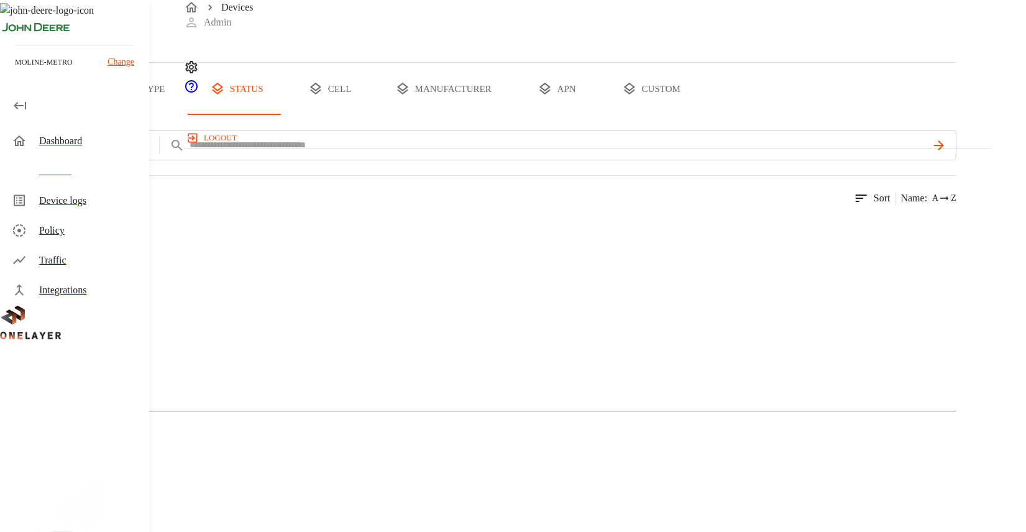
click at [699, 115] on button "custom" at bounding box center [651, 89] width 96 height 52
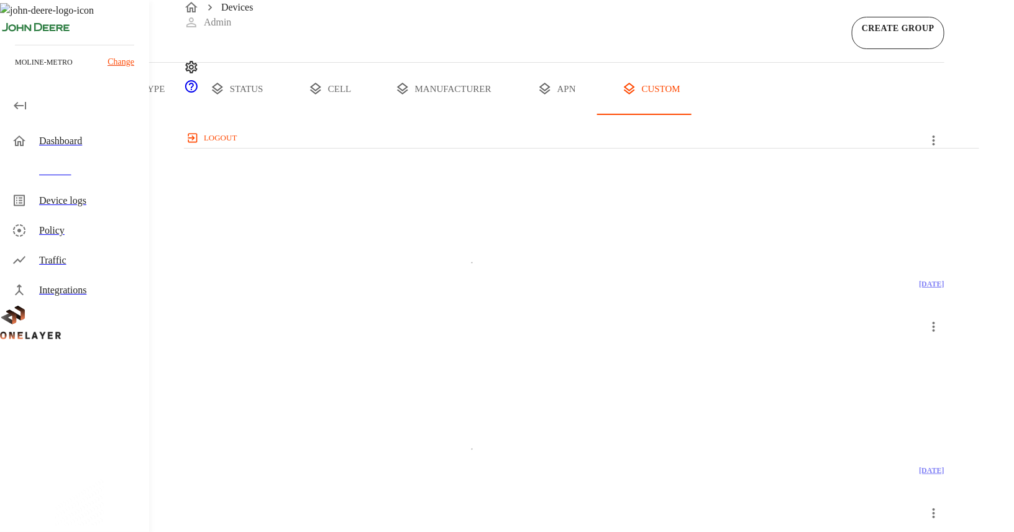
click at [53, 196] on div "Device logs" at bounding box center [89, 200] width 100 height 15
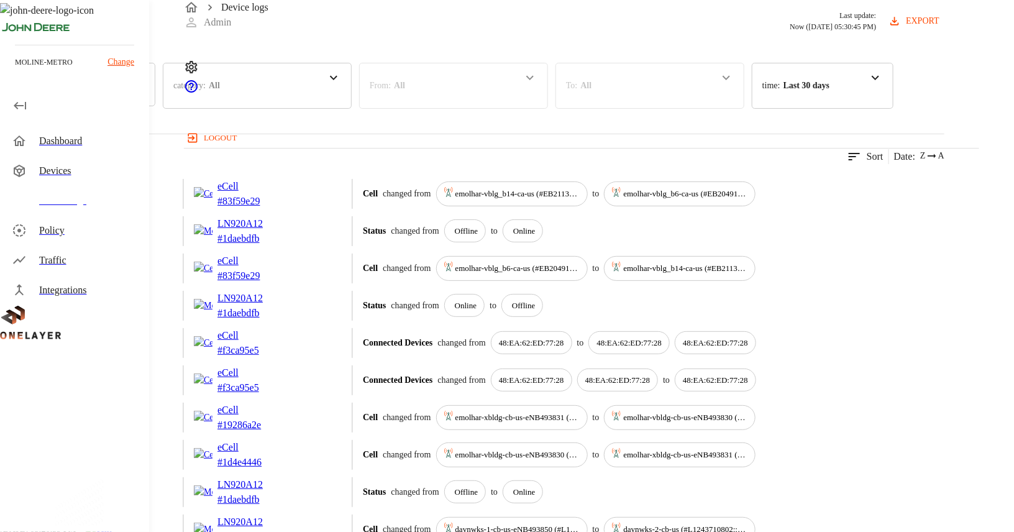
click at [155, 106] on div "Devices" at bounding box center [77, 85] width 155 height 44
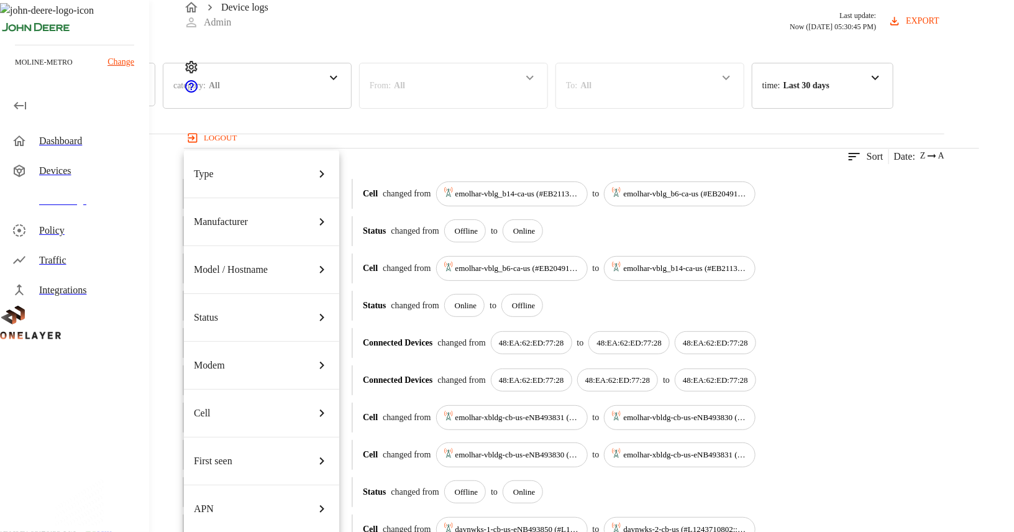
click at [419, 187] on div at bounding box center [507, 266] width 1014 height 532
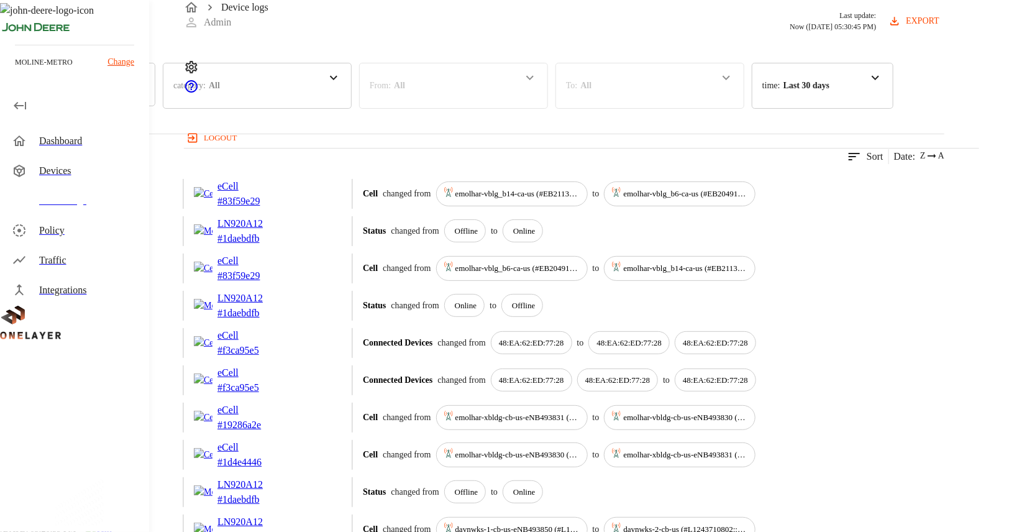
click at [155, 106] on div "Devices" at bounding box center [77, 85] width 155 height 44
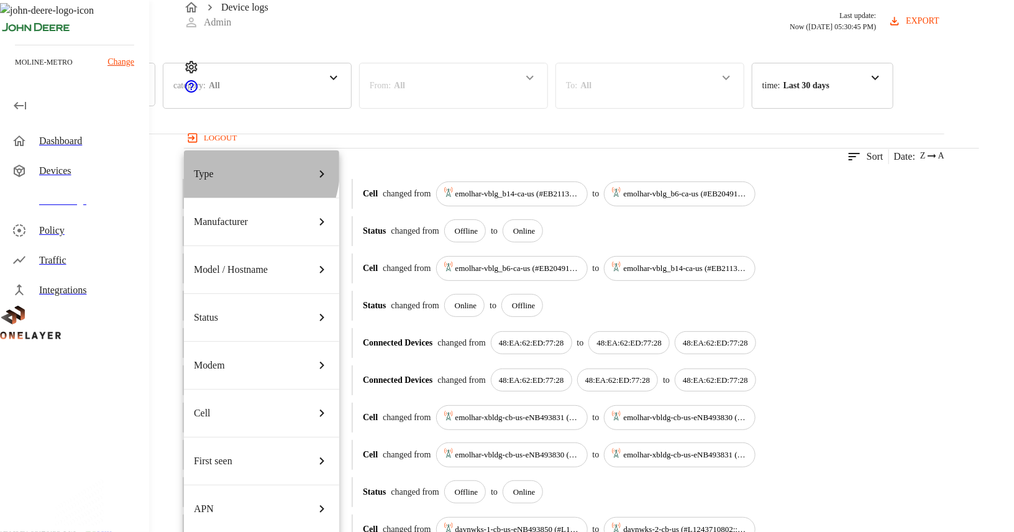
click at [217, 165] on div "Type" at bounding box center [261, 174] width 135 height 35
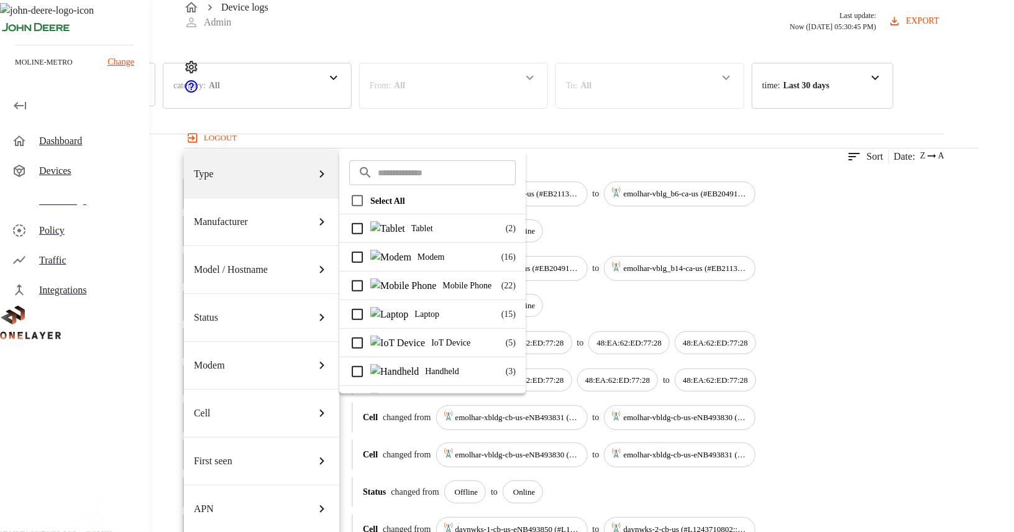
click at [584, 181] on div at bounding box center [507, 266] width 1014 height 532
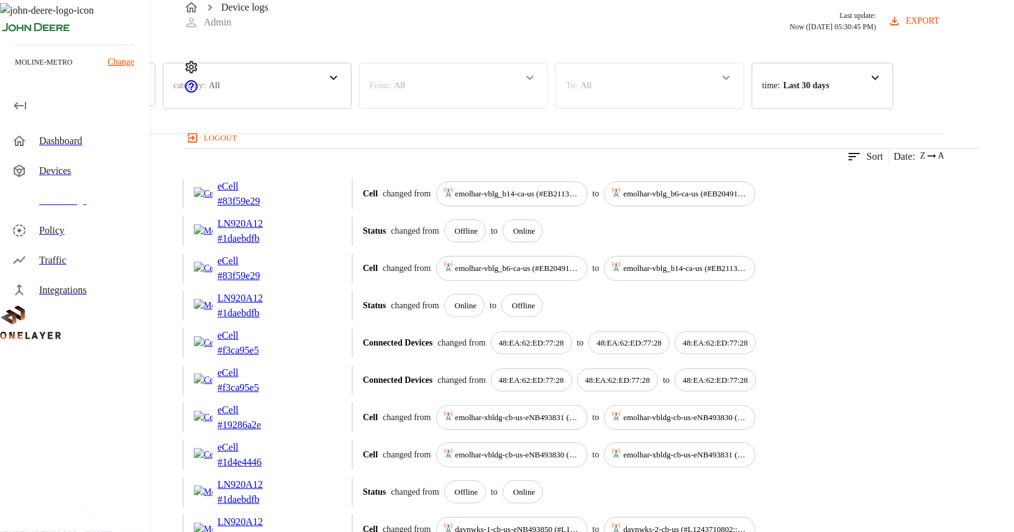
click at [155, 106] on div "Devices" at bounding box center [77, 85] width 155 height 44
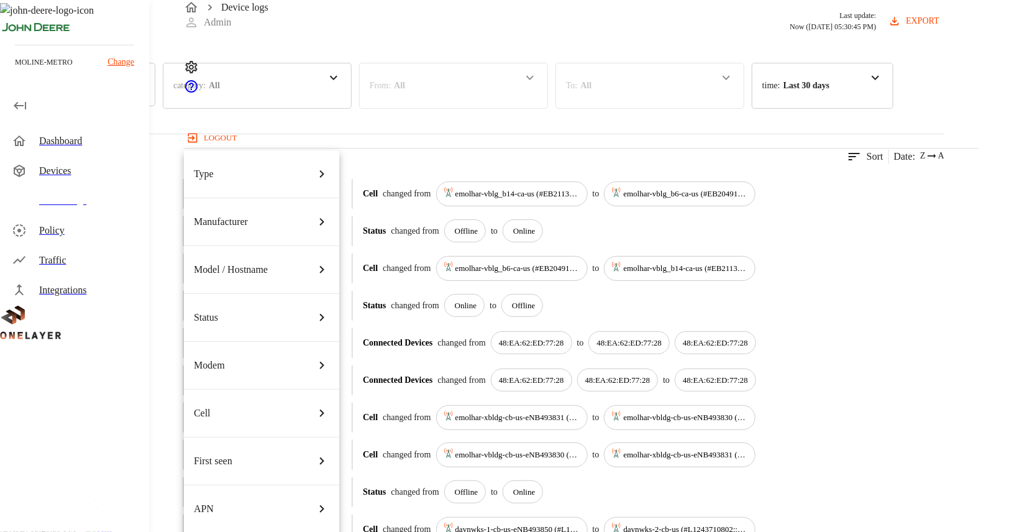
click at [377, 175] on div at bounding box center [507, 266] width 1014 height 532
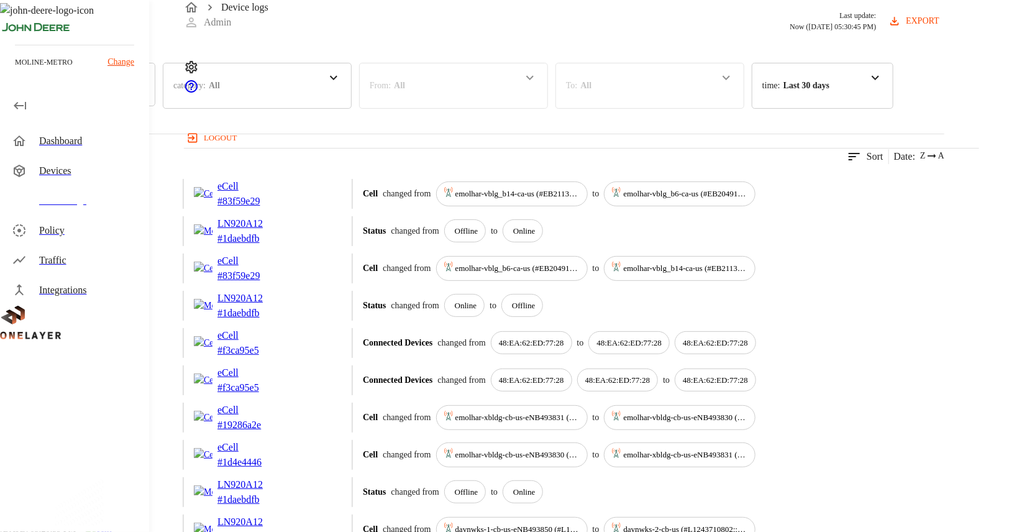
click at [155, 106] on div "Devices" at bounding box center [77, 85] width 155 height 44
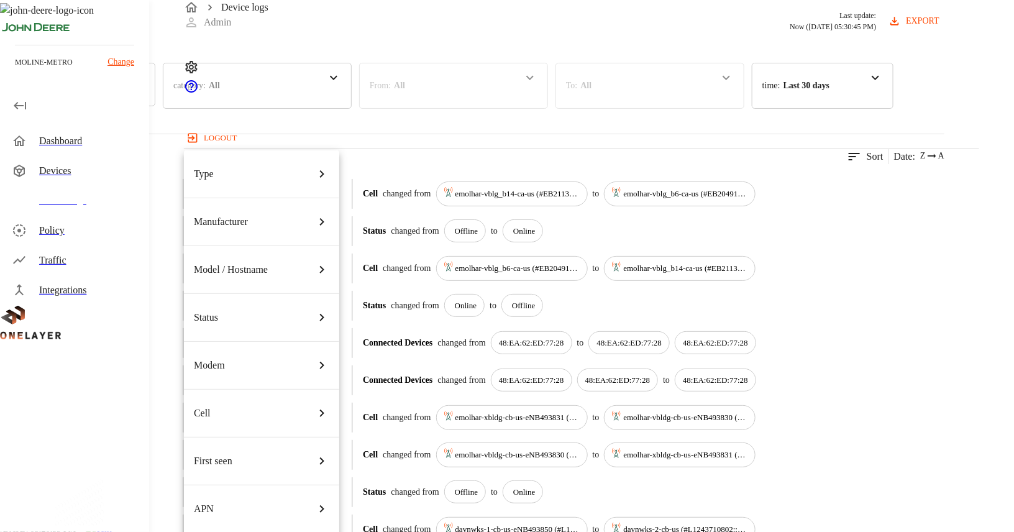
click at [399, 173] on div at bounding box center [507, 266] width 1014 height 532
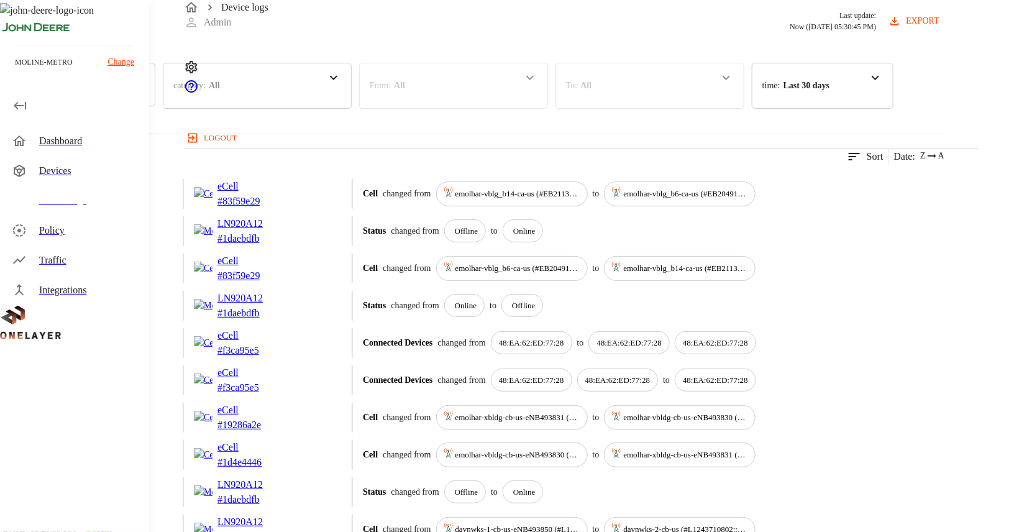
click at [155, 106] on div "Devices" at bounding box center [77, 85] width 155 height 44
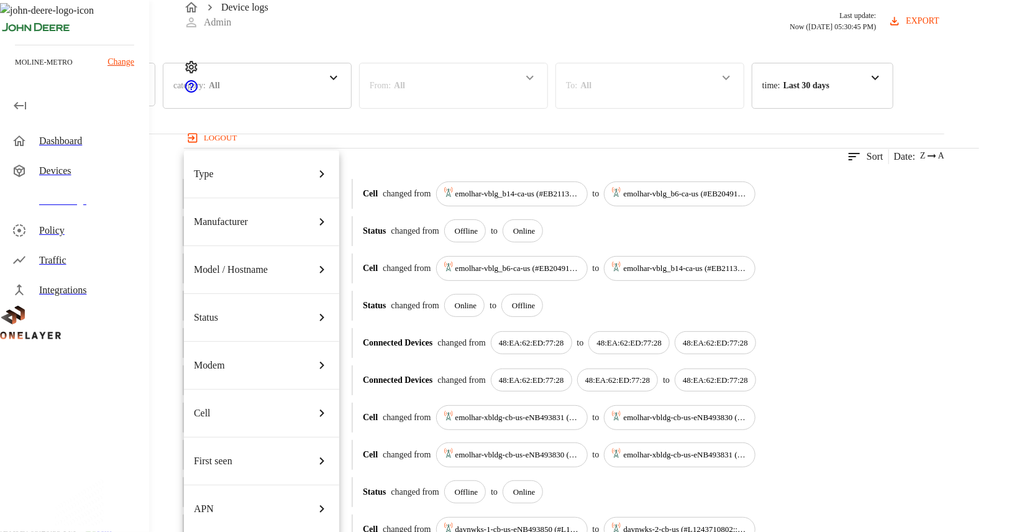
click at [314, 167] on icon at bounding box center [321, 174] width 15 height 15
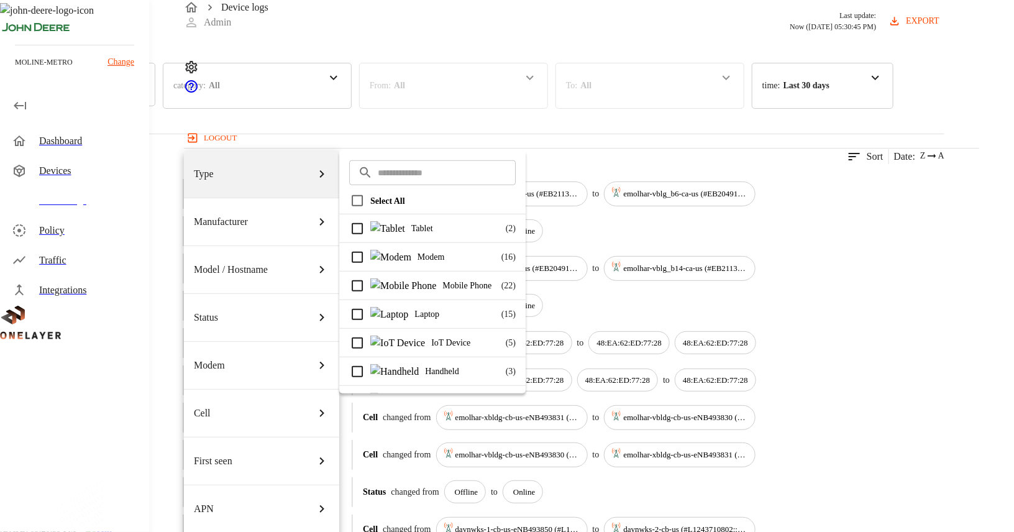
click at [583, 186] on div at bounding box center [507, 266] width 1014 height 532
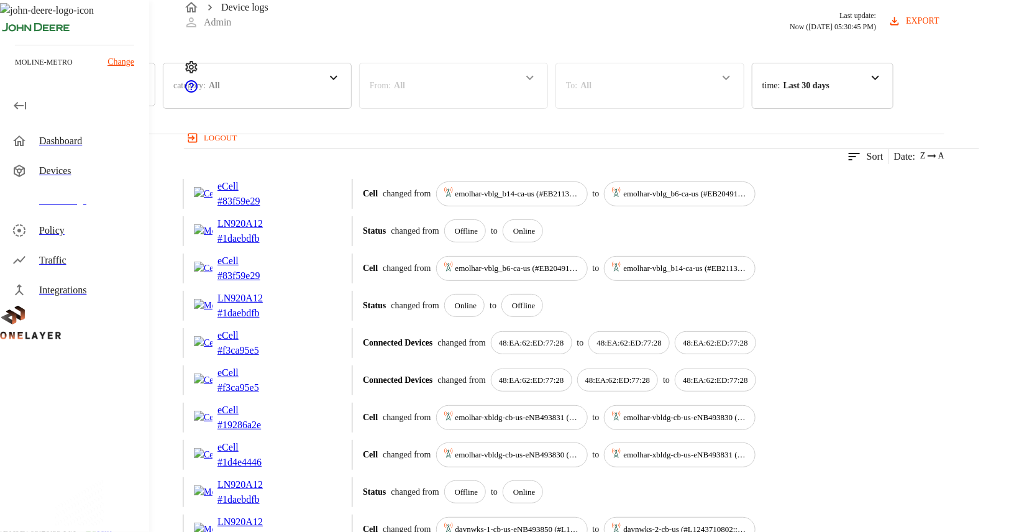
click at [145, 92] on icon at bounding box center [137, 84] width 15 height 15
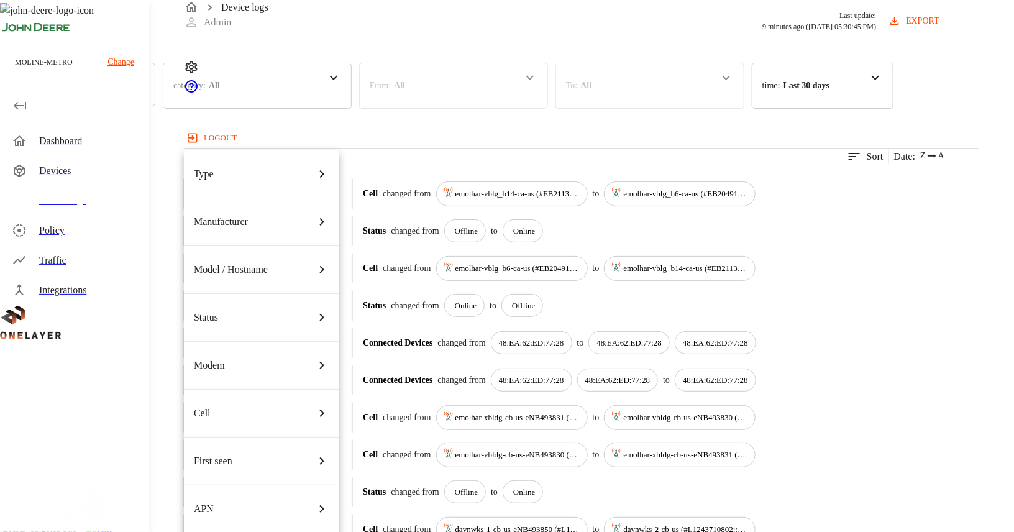
click at [66, 176] on div at bounding box center [507, 266] width 1014 height 532
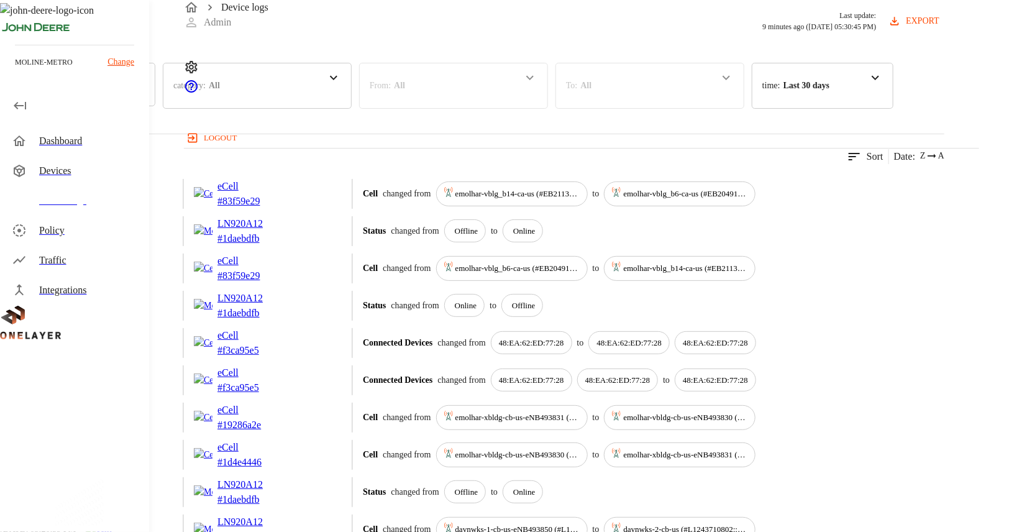
click at [40, 169] on div "Devices" at bounding box center [89, 170] width 100 height 15
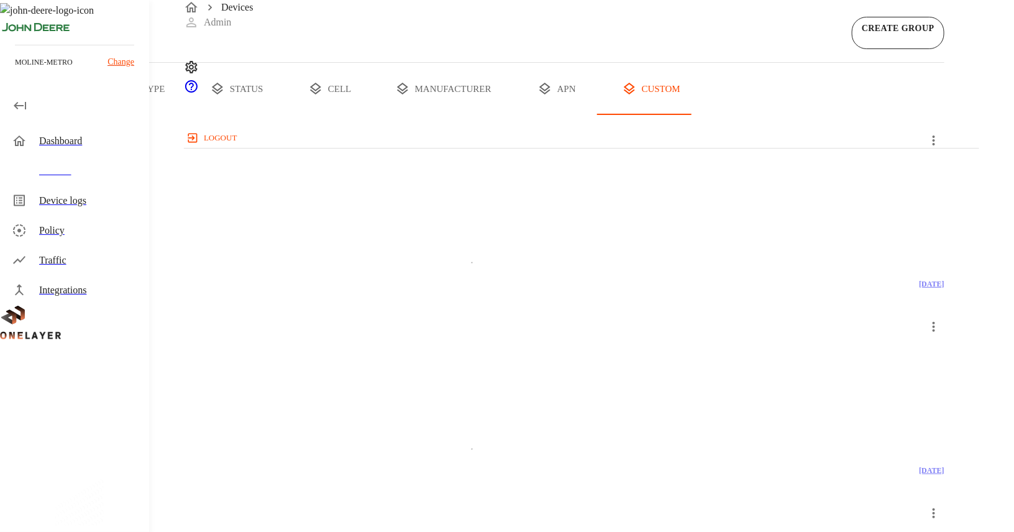
click at [97, 188] on div "Device logs" at bounding box center [75, 201] width 147 height 30
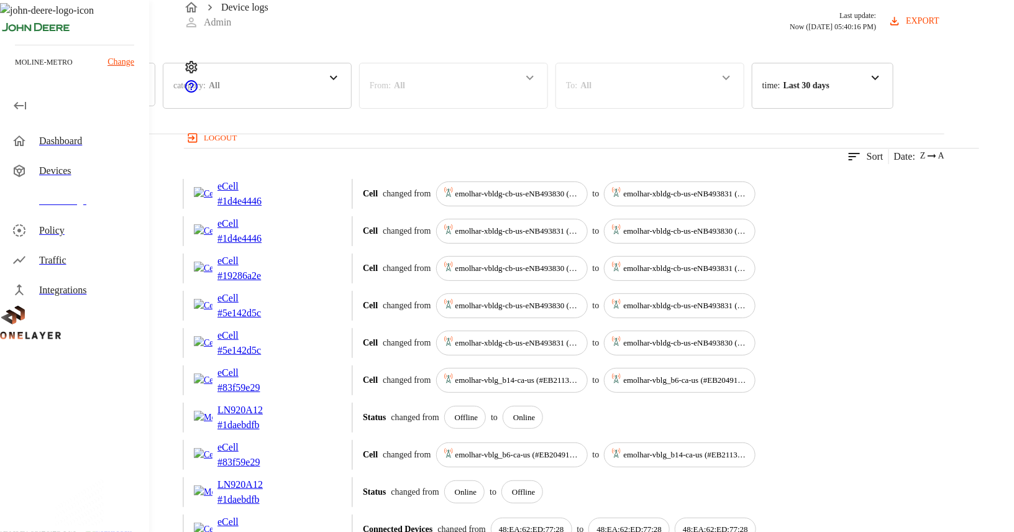
click at [73, 143] on div "Dashboard" at bounding box center [89, 141] width 100 height 15
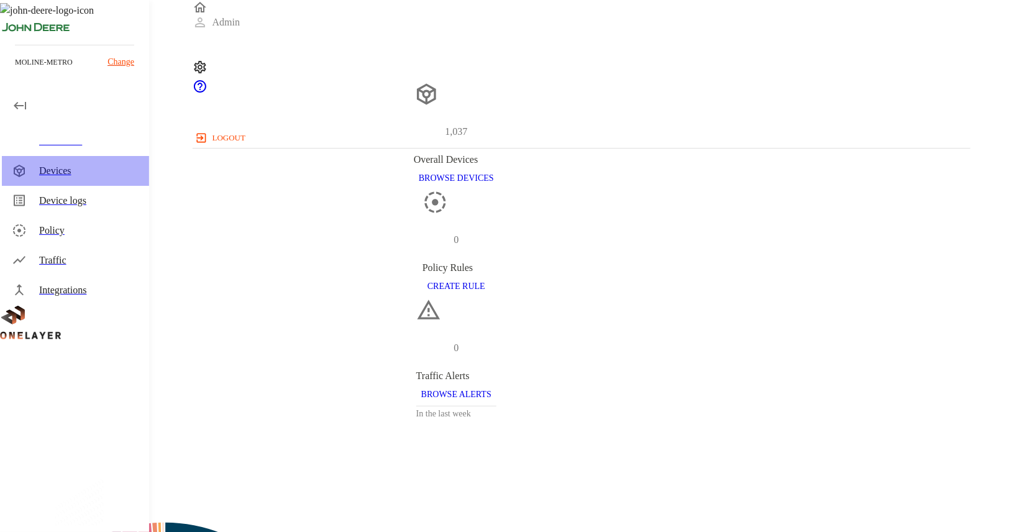
click at [85, 177] on div "Devices" at bounding box center [89, 170] width 100 height 15
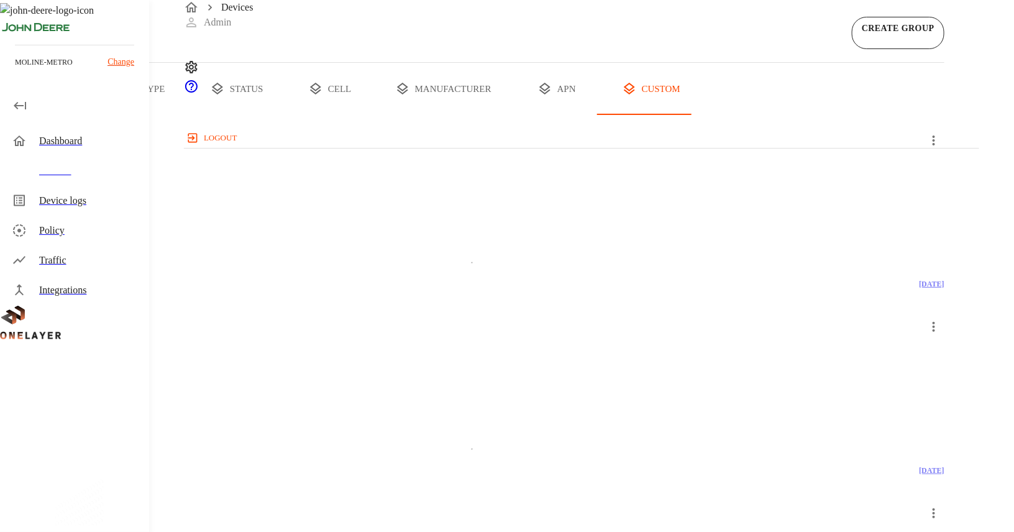
click at [190, 115] on button "type" at bounding box center [143, 89] width 93 height 52
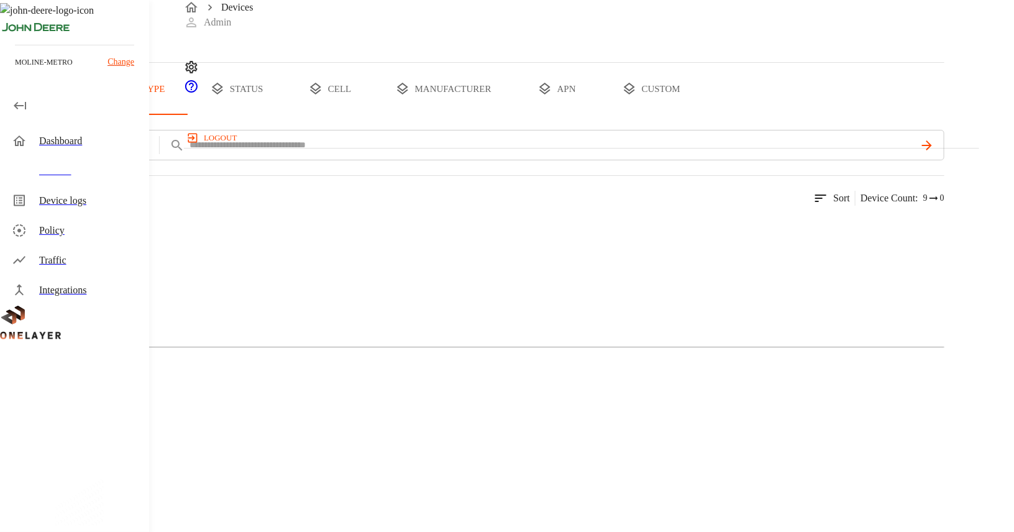
click at [97, 115] on button "all devices" at bounding box center [48, 89] width 97 height 52
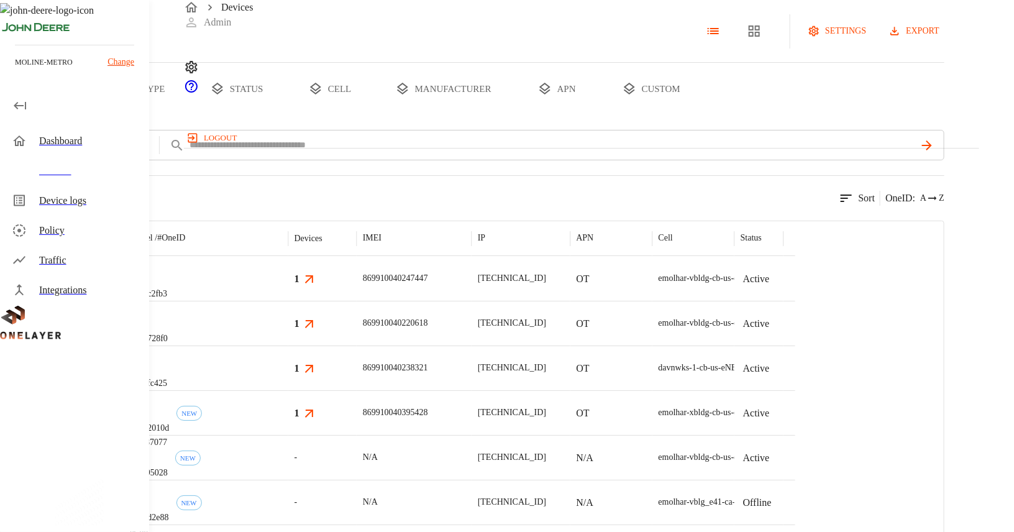
click at [283, 115] on button "status" at bounding box center [236, 89] width 93 height 52
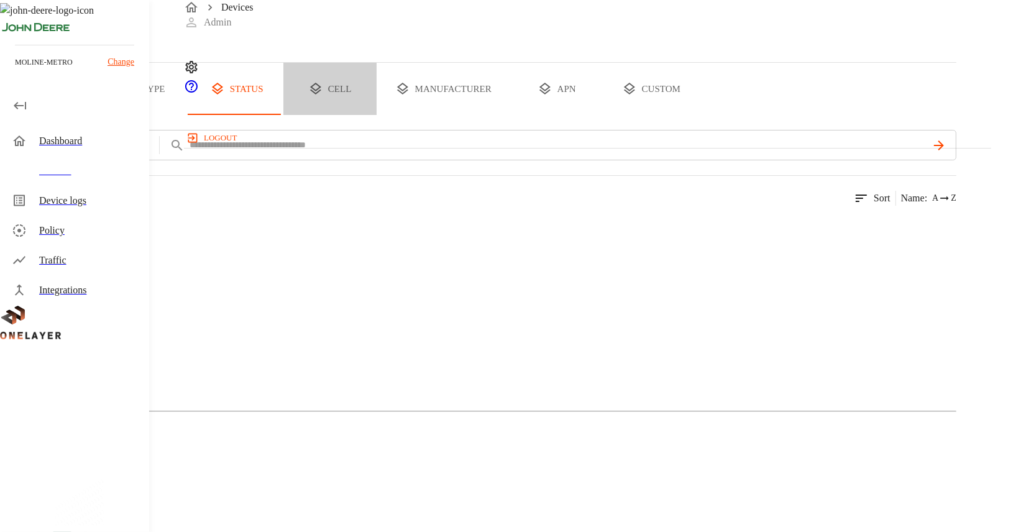
click at [377, 115] on button "cell" at bounding box center [329, 89] width 93 height 52
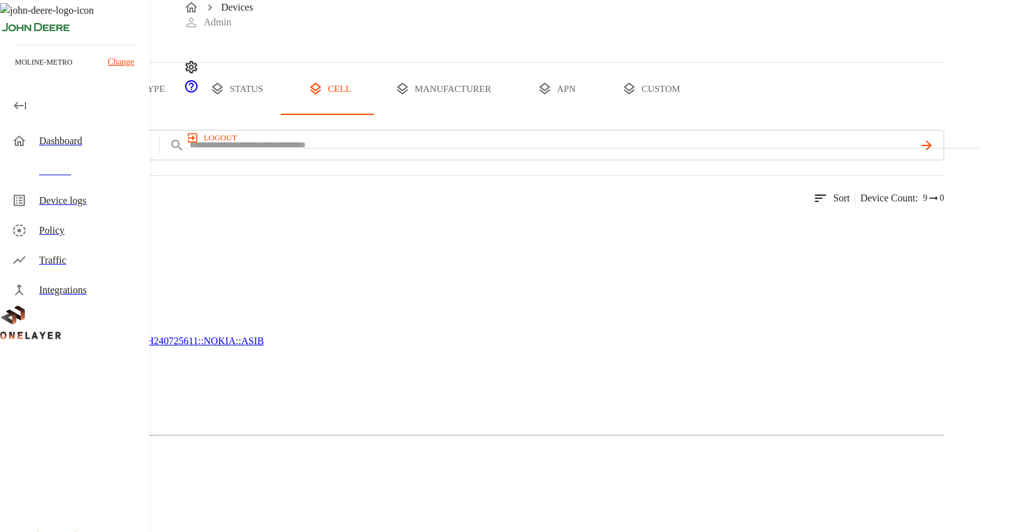
click at [510, 115] on button "manufacturer" at bounding box center [444, 89] width 134 height 52
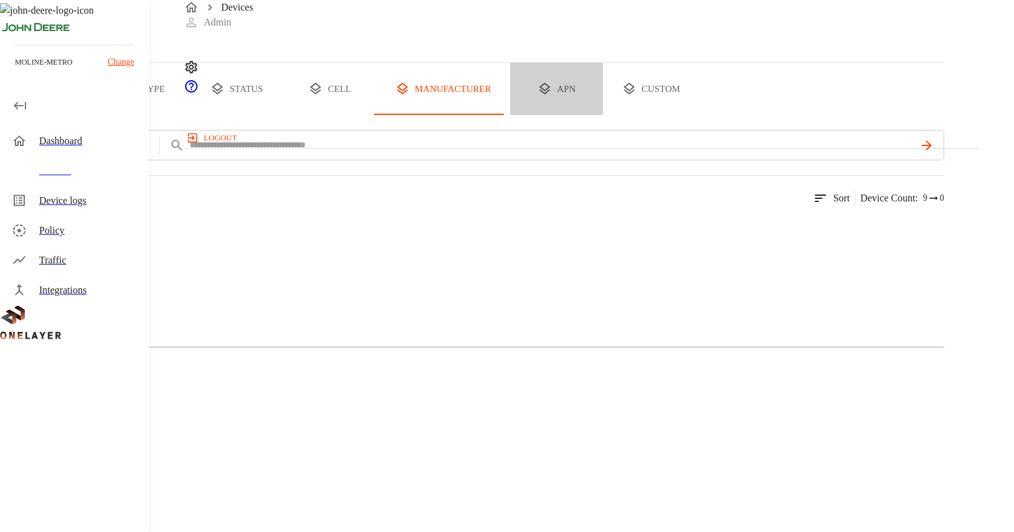
click at [603, 115] on button "apn" at bounding box center [556, 89] width 93 height 52
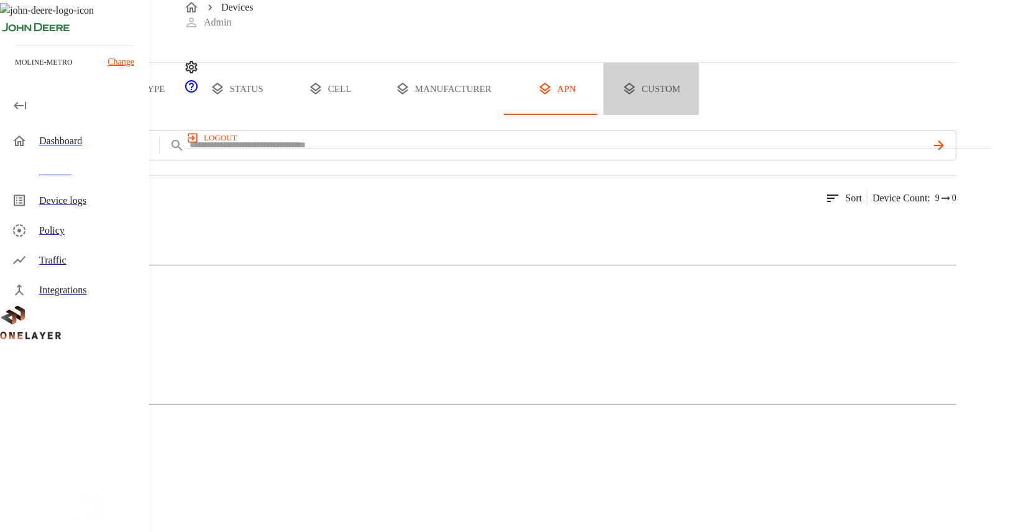
click at [699, 115] on button "custom" at bounding box center [651, 89] width 96 height 52
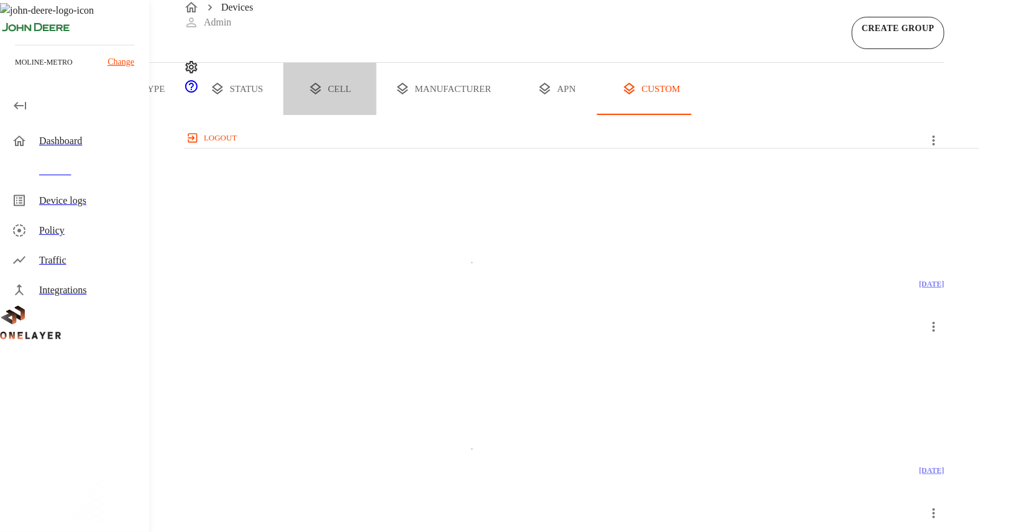
click at [377, 115] on button "cell" at bounding box center [329, 89] width 93 height 52
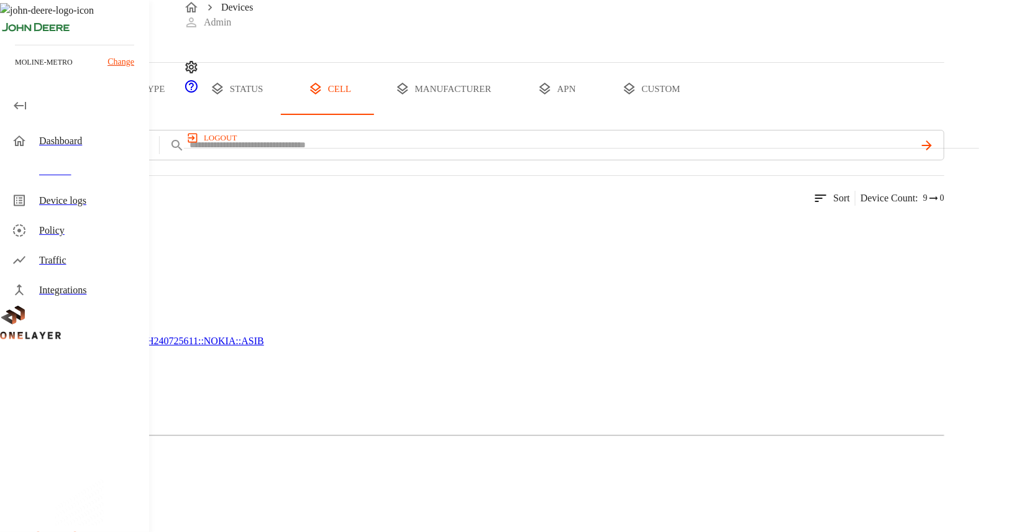
click at [283, 115] on button "status" at bounding box center [236, 89] width 93 height 52
click at [97, 115] on button "all devices" at bounding box center [48, 89] width 97 height 52
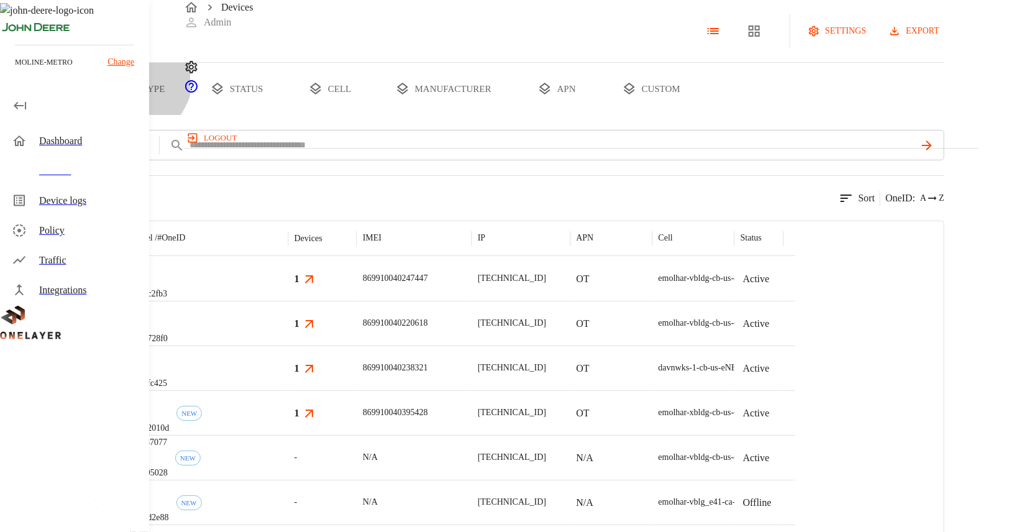
click at [190, 115] on button "type" at bounding box center [143, 89] width 93 height 52
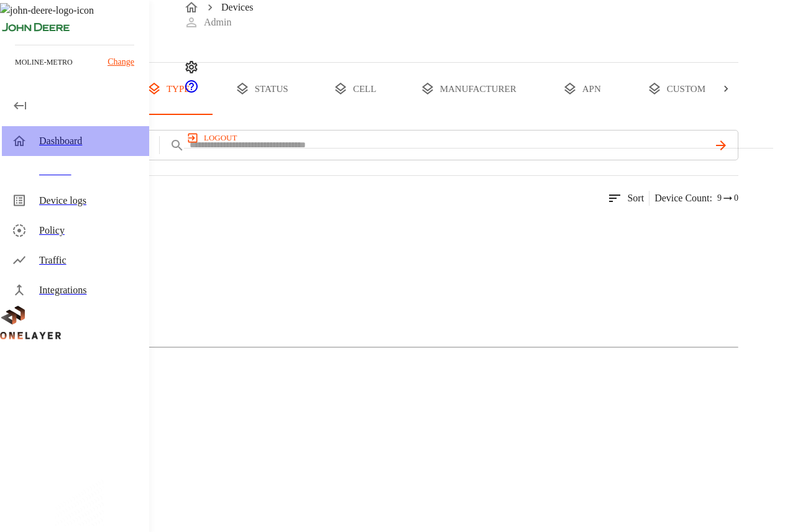
click at [50, 144] on div "Dashboard" at bounding box center [89, 141] width 100 height 15
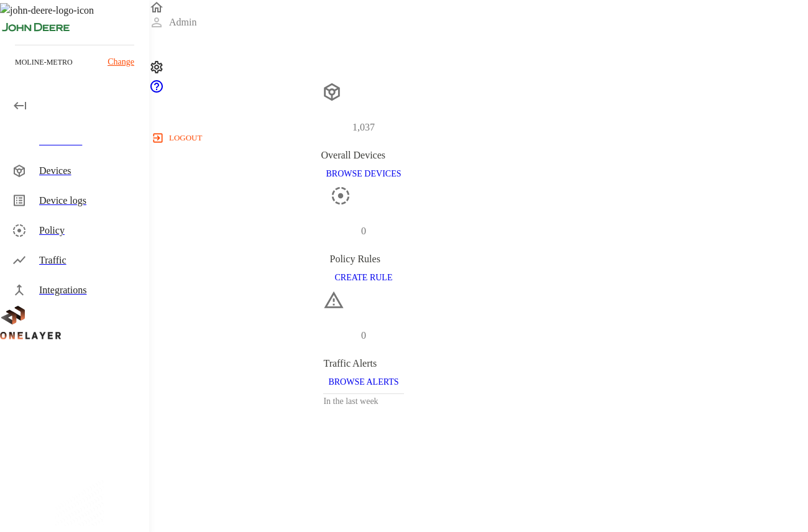
click at [59, 204] on div "Device logs" at bounding box center [89, 200] width 100 height 15
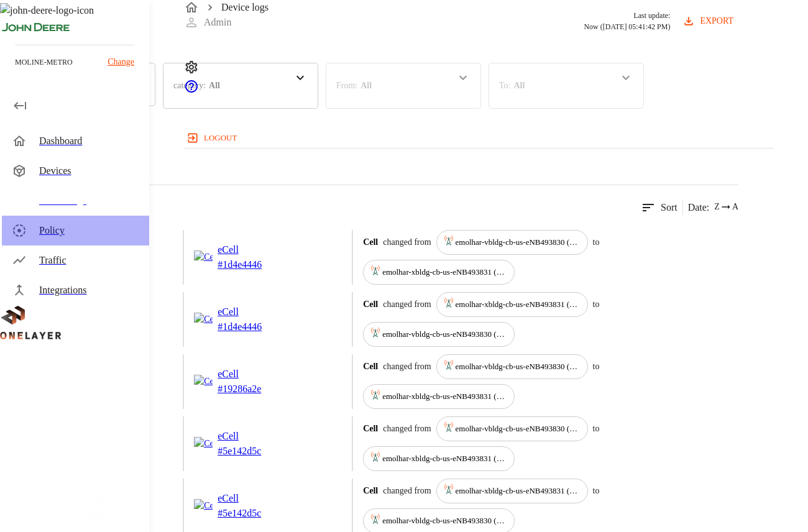
click at [70, 234] on div "Policy" at bounding box center [89, 230] width 100 height 15
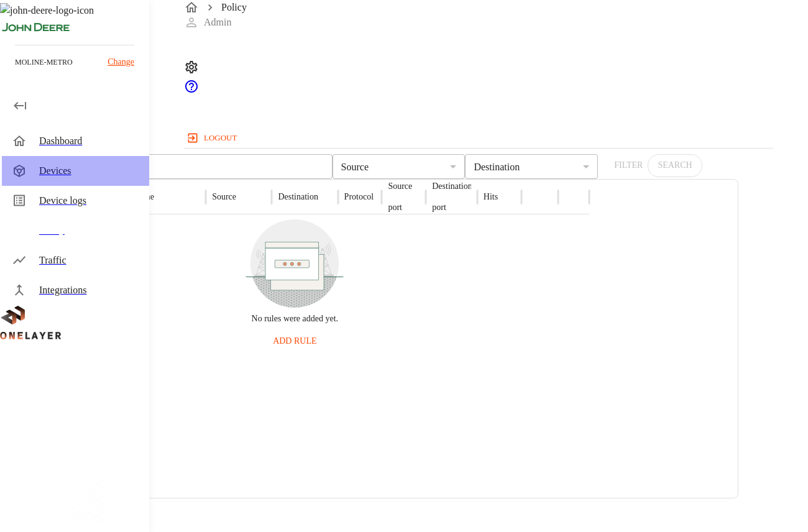
click at [73, 179] on div "Devices" at bounding box center [75, 171] width 147 height 30
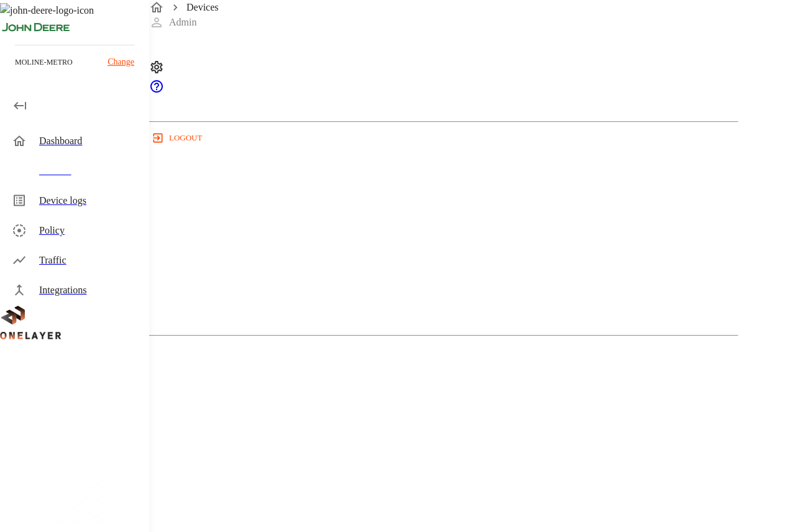
scroll to position [436, 0]
click at [50, 129] on div "Dashboard" at bounding box center [75, 141] width 147 height 30
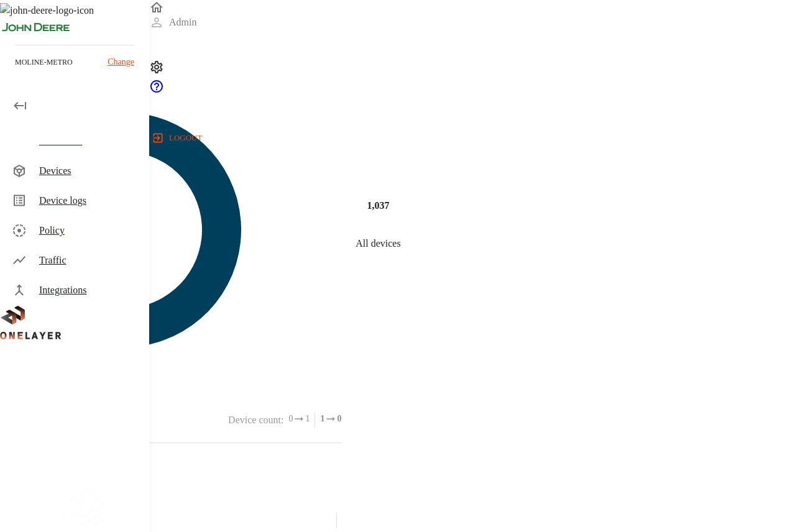
scroll to position [89, 0]
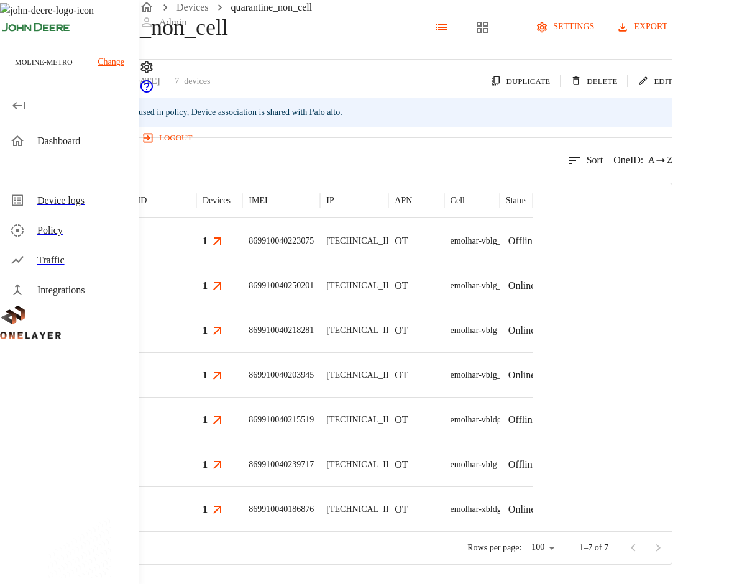
scroll to position [59, 0]
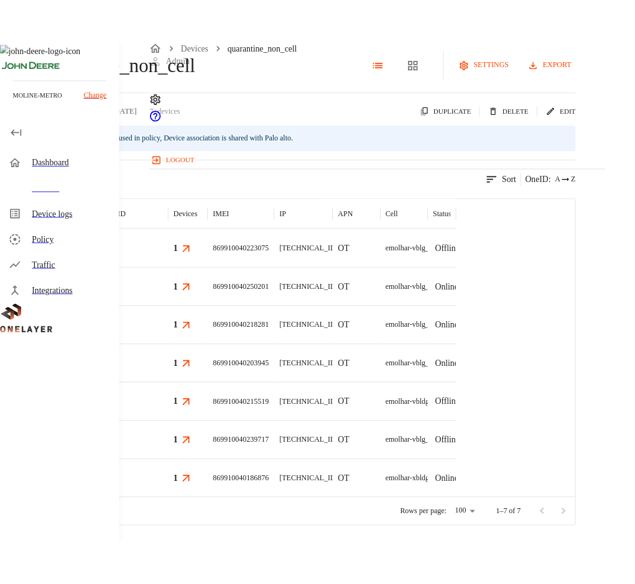
scroll to position [59, 0]
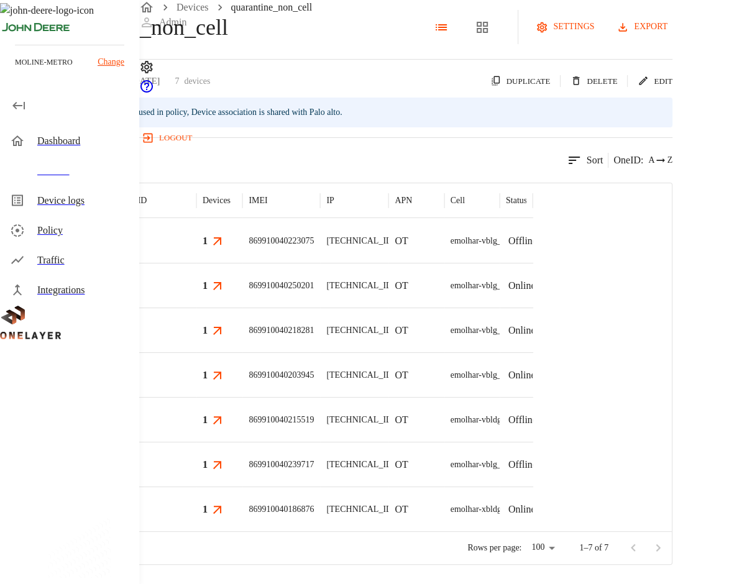
click at [362, 149] on div "7 results match your criteria. Sort OneID : A Z" at bounding box center [336, 152] width 672 height 30
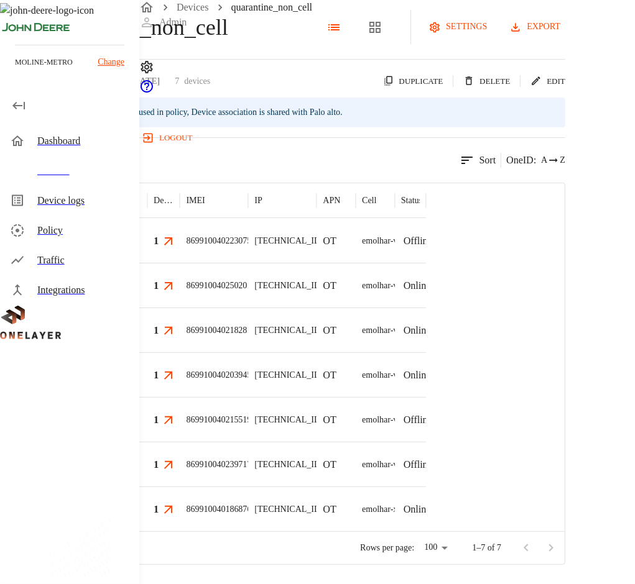
click at [82, 208] on div "Device logs" at bounding box center [69, 201] width 139 height 30
